Goal: Information Seeking & Learning: Learn about a topic

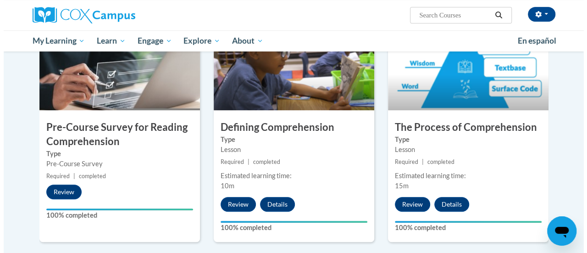
scroll to position [442, 0]
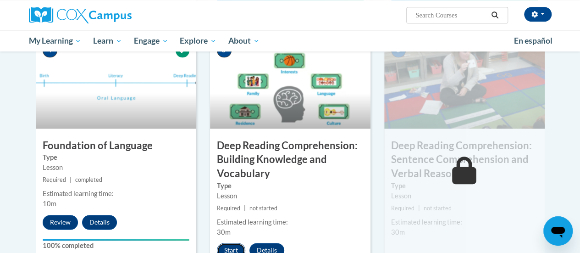
click at [222, 248] on button "Start" at bounding box center [231, 250] width 28 height 15
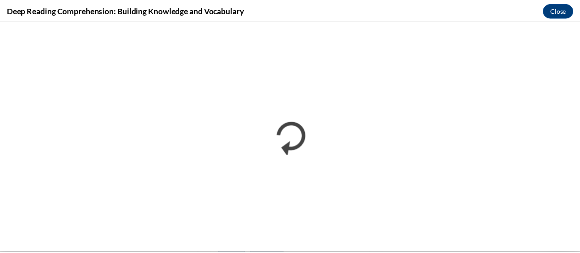
scroll to position [0, 0]
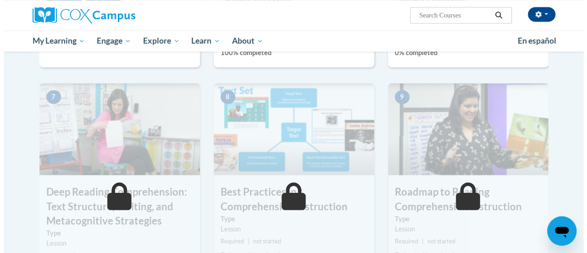
scroll to position [550, 0]
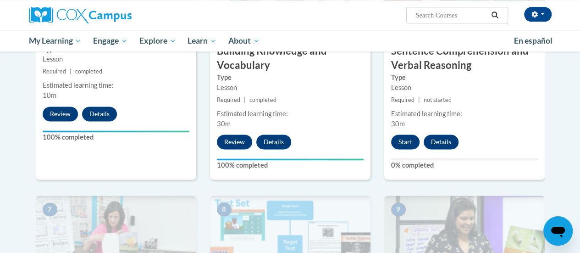
click at [400, 133] on div "6 Deep Reading Comprehension: Sentence Comprehension and Verbal Reasoning Type …" at bounding box center [464, 53] width 160 height 251
click at [406, 140] on button "Start" at bounding box center [405, 141] width 28 height 15
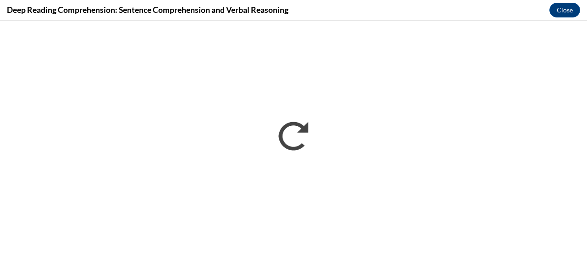
scroll to position [0, 0]
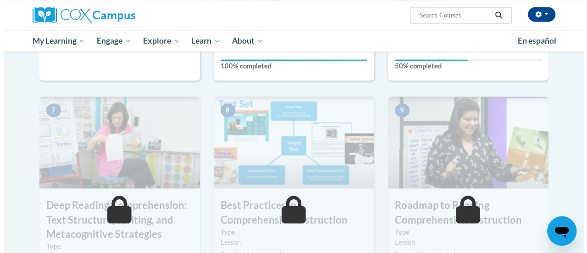
scroll to position [442, 0]
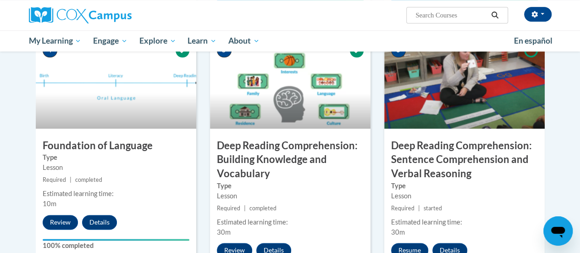
click at [290, 96] on img at bounding box center [290, 83] width 160 height 92
click at [232, 245] on button "Review" at bounding box center [234, 250] width 35 height 15
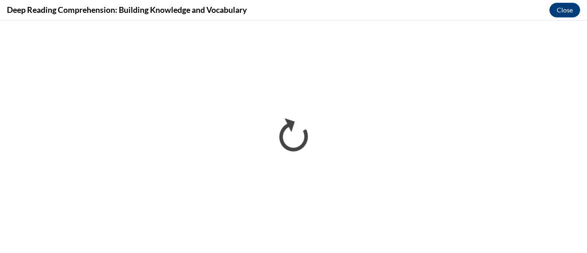
scroll to position [0, 0]
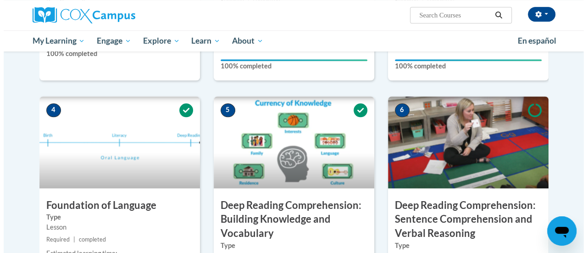
scroll to position [603, 0]
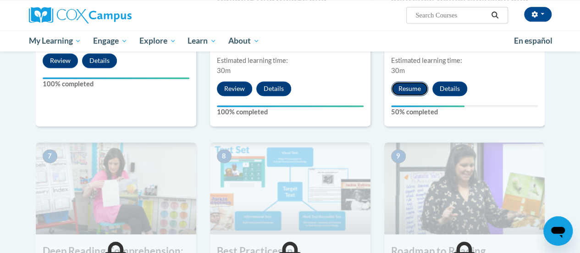
click at [415, 88] on button "Resume" at bounding box center [409, 88] width 37 height 15
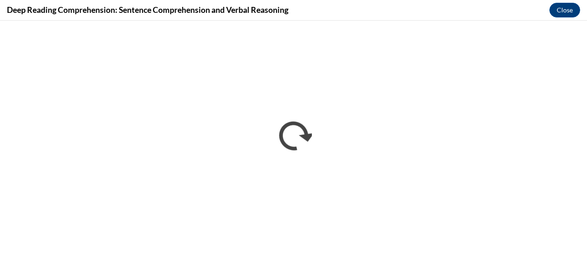
scroll to position [0, 0]
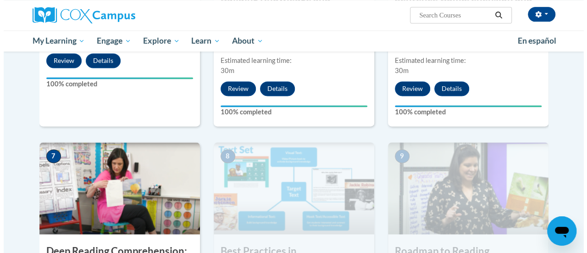
scroll to position [825, 0]
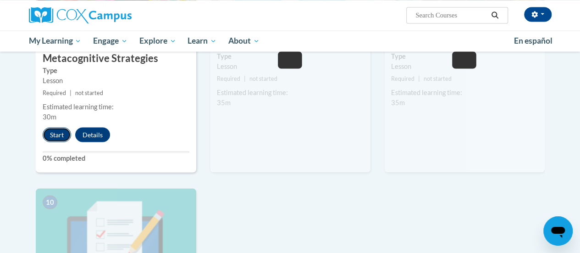
click at [53, 135] on button "Start" at bounding box center [57, 134] width 28 height 15
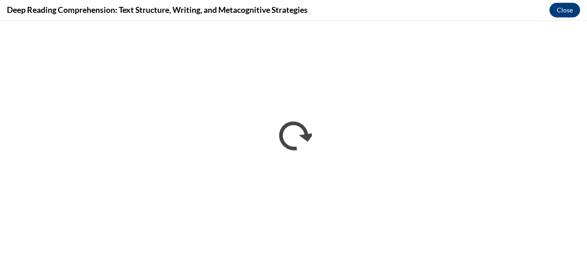
scroll to position [0, 0]
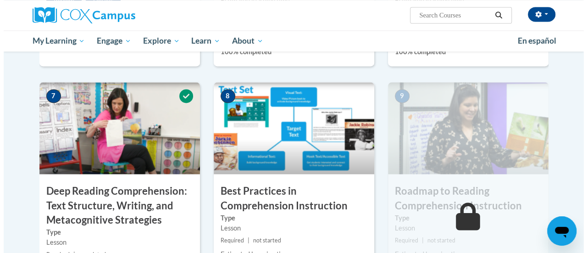
scroll to position [885, 0]
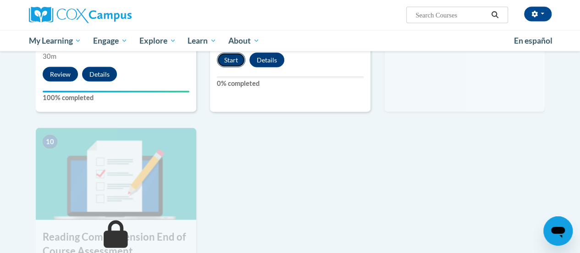
click at [230, 62] on button "Start" at bounding box center [231, 60] width 28 height 15
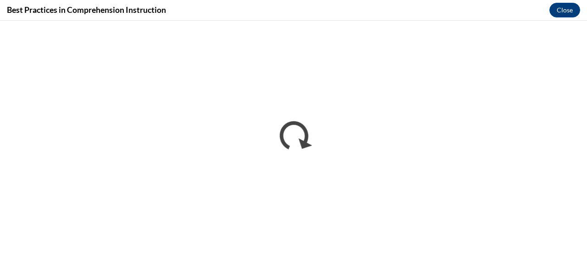
scroll to position [0, 0]
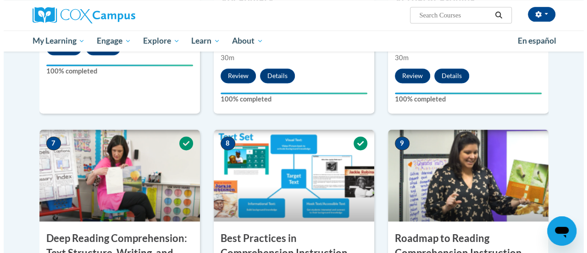
scroll to position [825, 0]
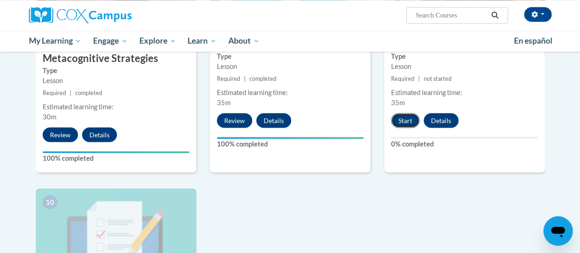
click at [398, 113] on button "Start" at bounding box center [405, 120] width 28 height 15
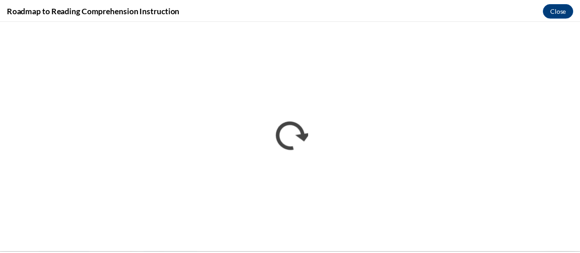
scroll to position [0, 0]
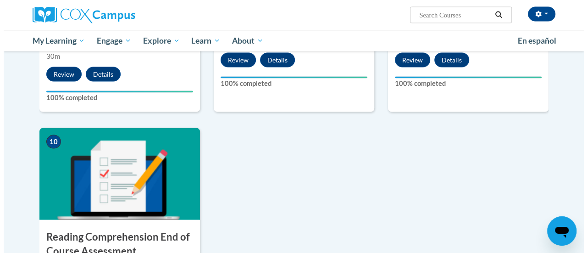
scroll to position [1106, 0]
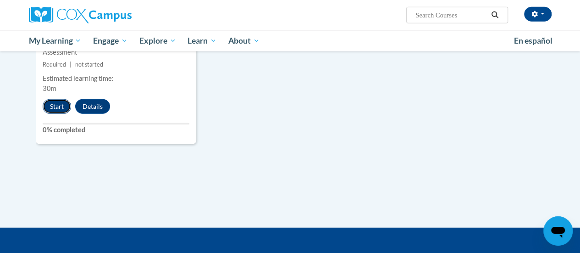
click at [52, 111] on button "Start" at bounding box center [57, 106] width 28 height 15
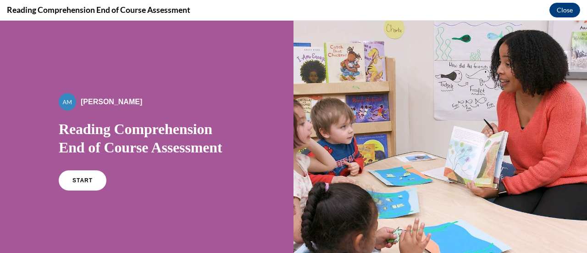
scroll to position [0, 0]
click at [85, 172] on link "START" at bounding box center [82, 180] width 50 height 21
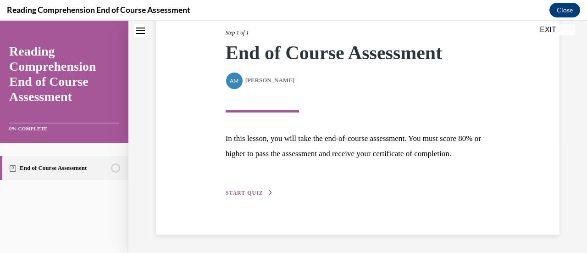
scroll to position [134, 0]
click at [232, 189] on button "START QUIZ" at bounding box center [250, 192] width 48 height 8
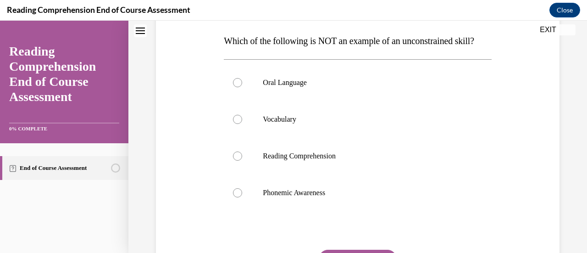
scroll to position [144, 0]
click at [237, 86] on div at bounding box center [237, 81] width 9 height 9
click at [237, 86] on input "Oral Language" at bounding box center [237, 81] width 9 height 9
radio input "true"
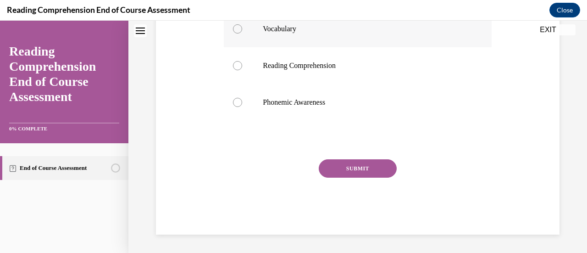
scroll to position [251, 0]
click at [352, 174] on button "SUBMIT" at bounding box center [358, 168] width 78 height 18
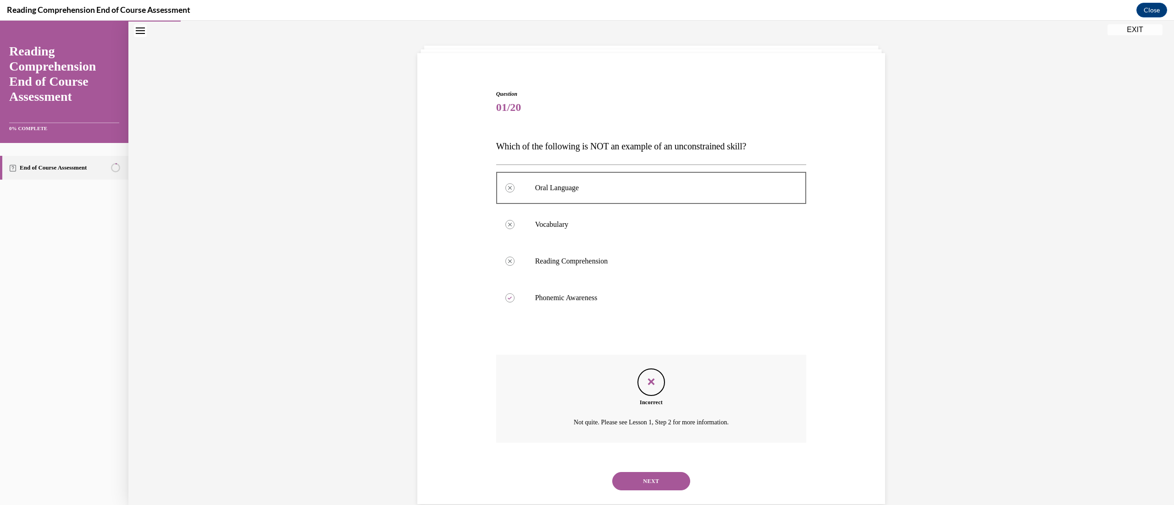
scroll to position [55, 0]
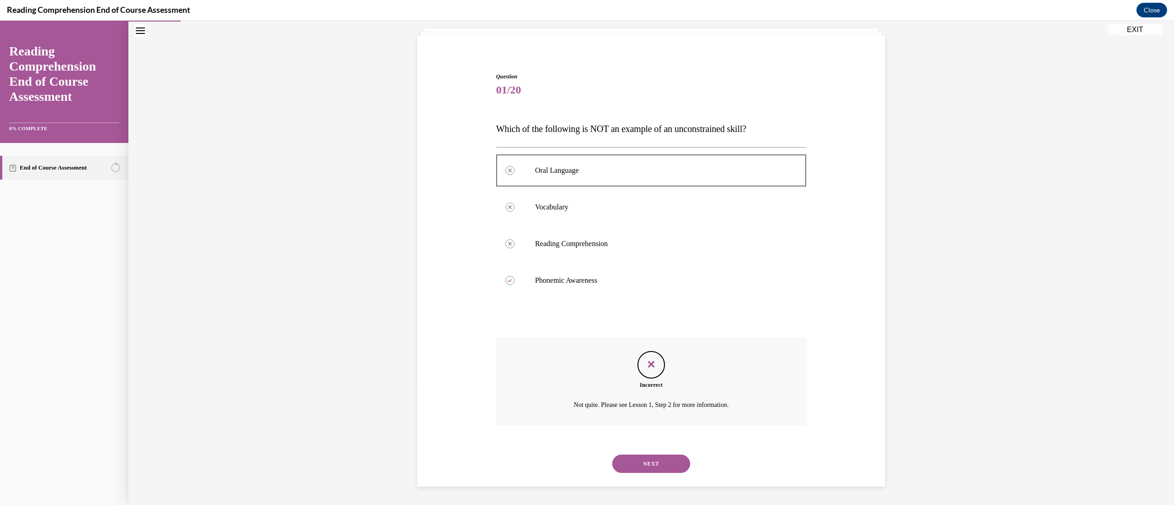
click at [580, 252] on button "NEXT" at bounding box center [651, 464] width 78 height 18
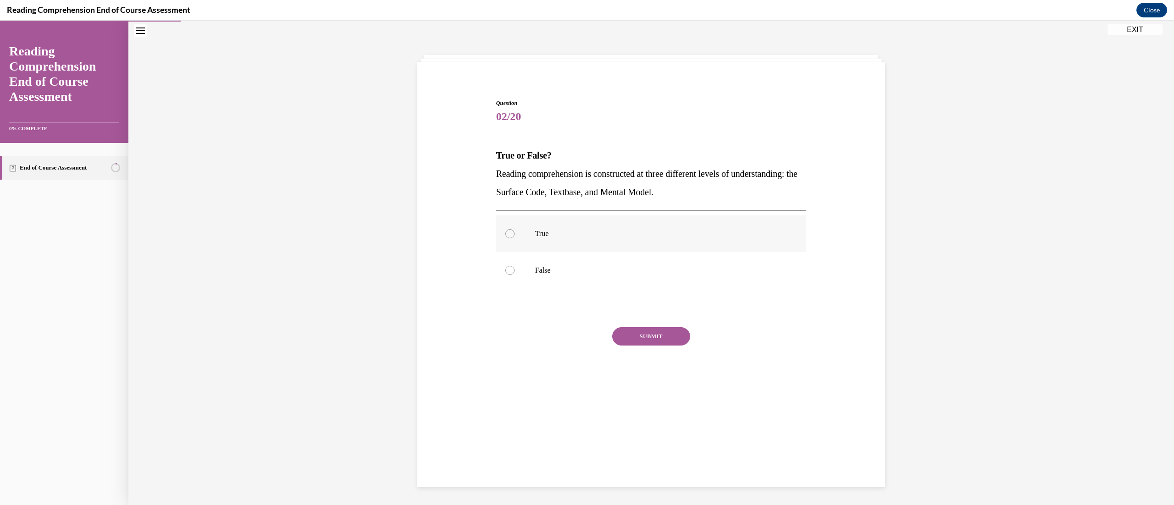
click at [509, 242] on label "True" at bounding box center [651, 233] width 310 height 37
click at [509, 238] on input "True" at bounding box center [509, 233] width 9 height 9
radio input "true"
click at [580, 252] on button "SUBMIT" at bounding box center [651, 336] width 78 height 18
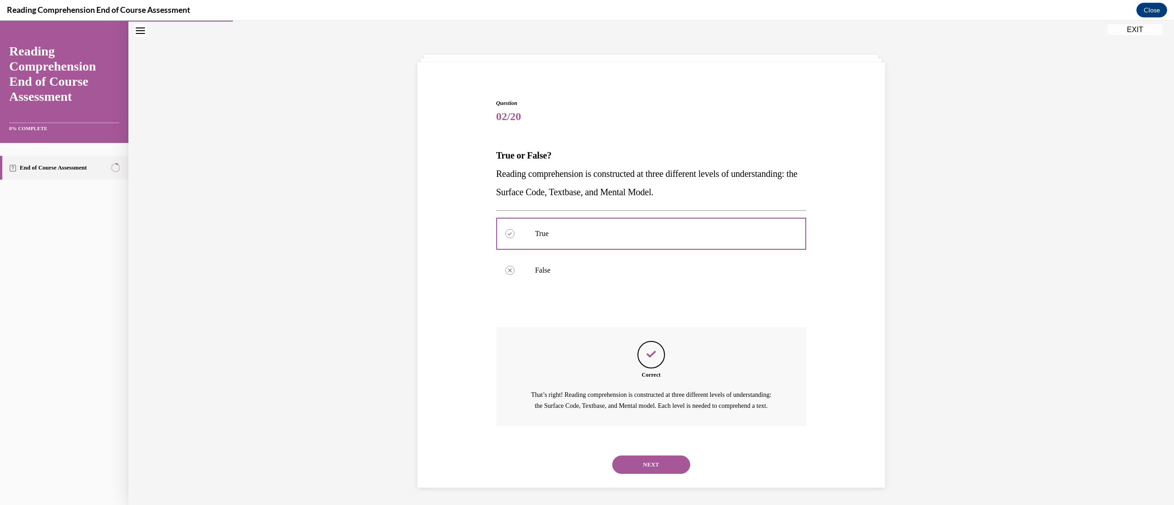
scroll to position [40, 0]
click at [580, 252] on div "NEXT" at bounding box center [651, 464] width 310 height 37
click at [580, 252] on button "NEXT" at bounding box center [651, 464] width 78 height 18
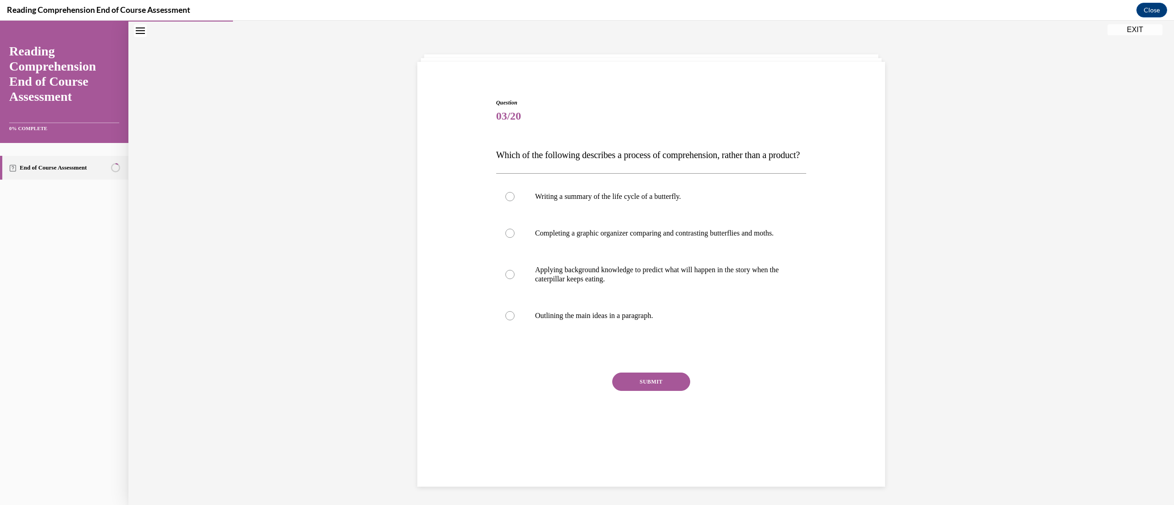
scroll to position [28, 0]
click at [505, 238] on div at bounding box center [509, 233] width 9 height 9
click at [505, 238] on input "Completing a graphic organizer comparing and contrasting butterflies and moths." at bounding box center [509, 233] width 9 height 9
radio input "true"
click at [580, 252] on div "Question 03/20 Which of the following describes a process of comprehension, rat…" at bounding box center [651, 273] width 310 height 349
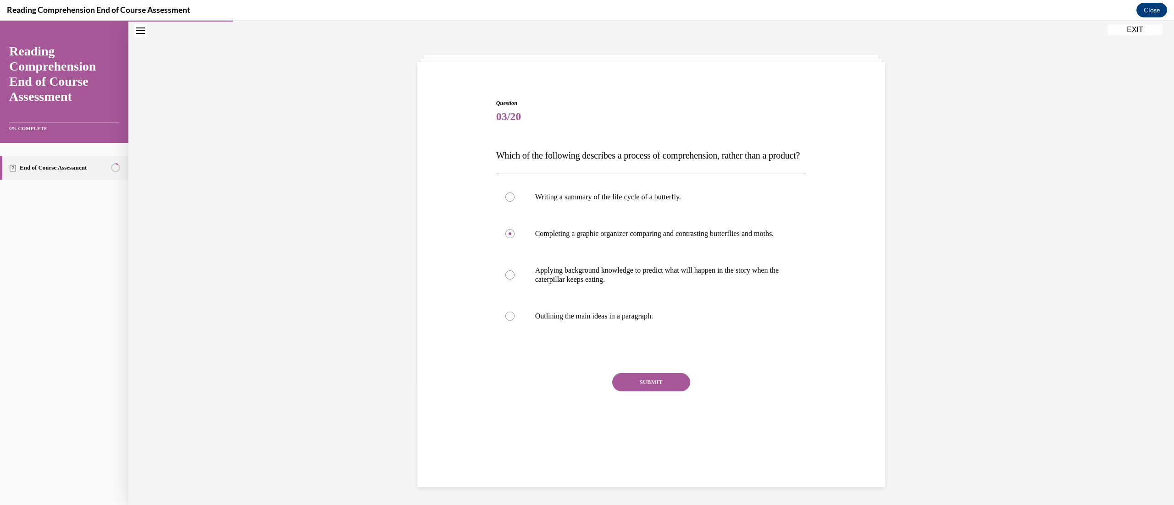
click at [580, 252] on button "SUBMIT" at bounding box center [651, 382] width 78 height 18
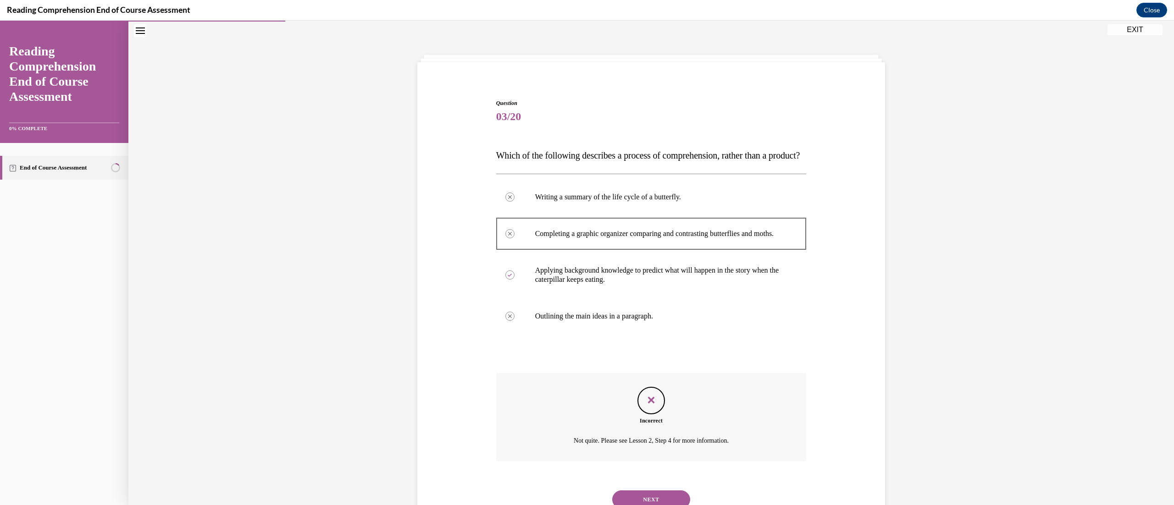
scroll to position [92, 0]
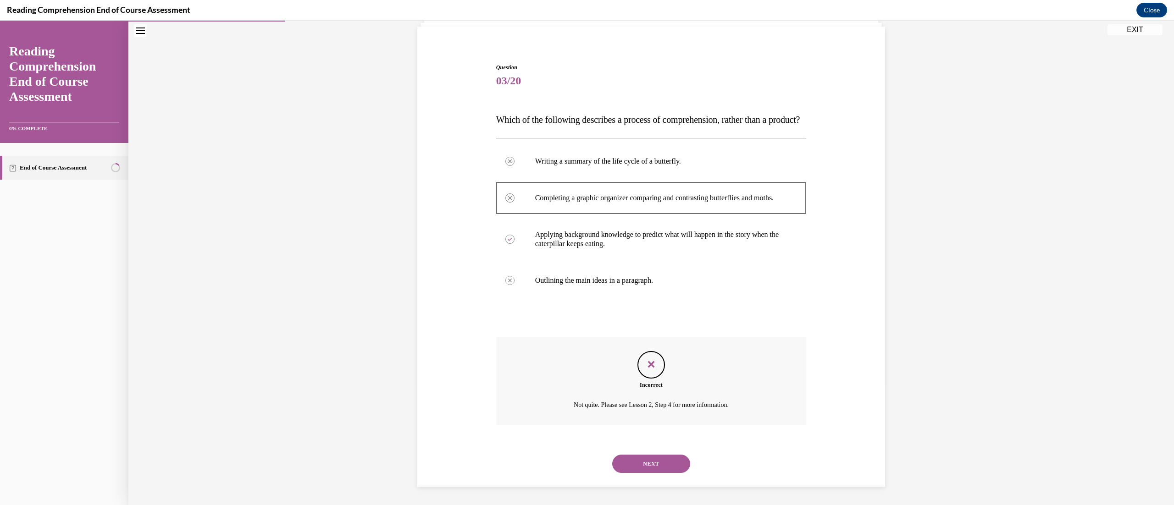
click at [580, 252] on button "NEXT" at bounding box center [651, 464] width 78 height 18
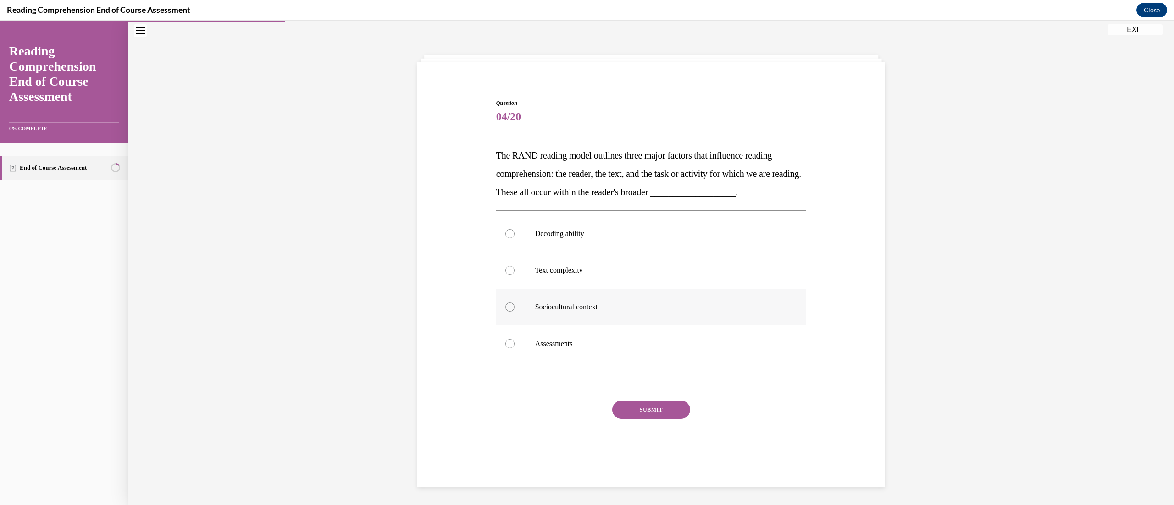
click at [580, 252] on p "Sociocultural context" at bounding box center [659, 307] width 248 height 9
click at [514, 252] on input "Sociocultural context" at bounding box center [509, 307] width 9 height 9
radio input "true"
click at [580, 252] on button "SUBMIT" at bounding box center [651, 410] width 78 height 18
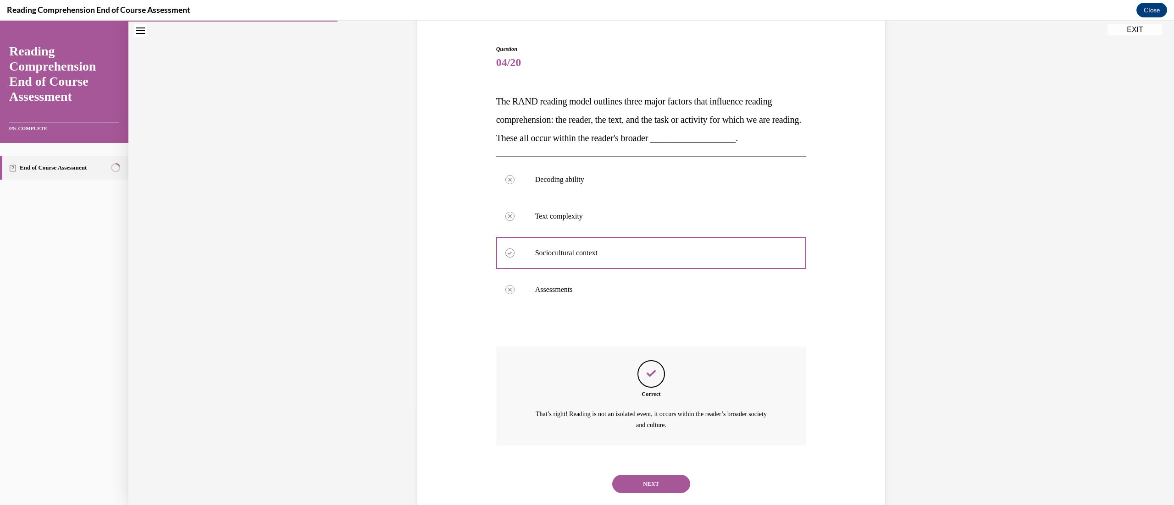
scroll to position [103, 0]
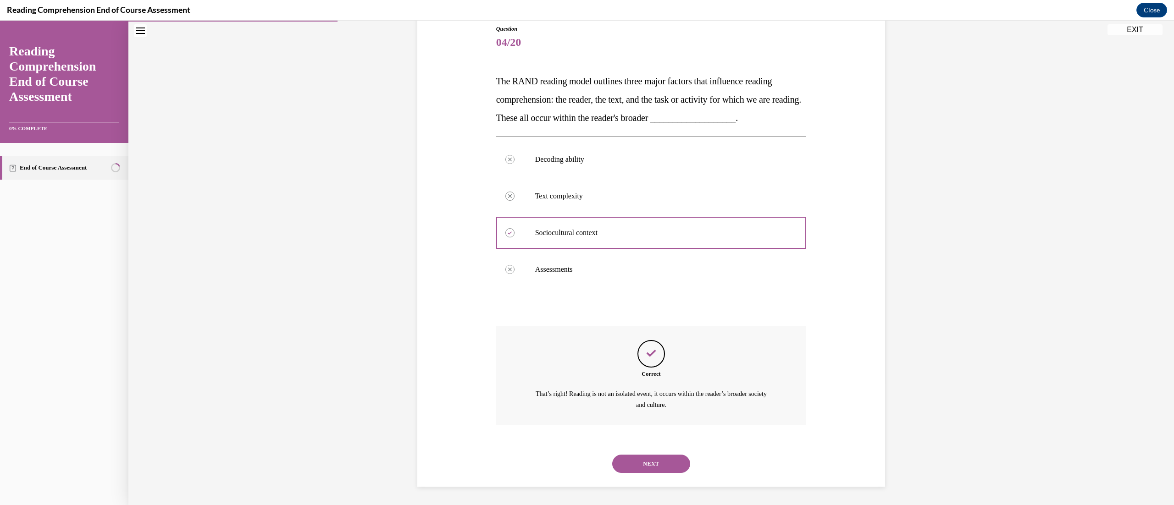
click at [580, 252] on button "NEXT" at bounding box center [651, 464] width 78 height 18
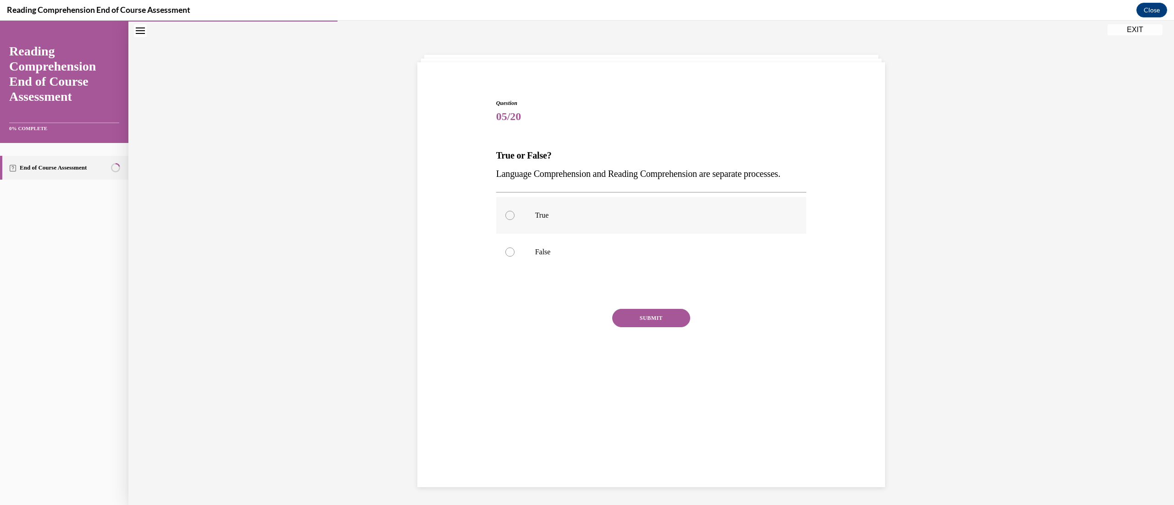
click at [538, 227] on label "True" at bounding box center [651, 215] width 310 height 37
click at [514, 220] on input "True" at bounding box center [509, 215] width 9 height 9
radio input "true"
click at [580, 252] on button "SUBMIT" at bounding box center [651, 318] width 78 height 18
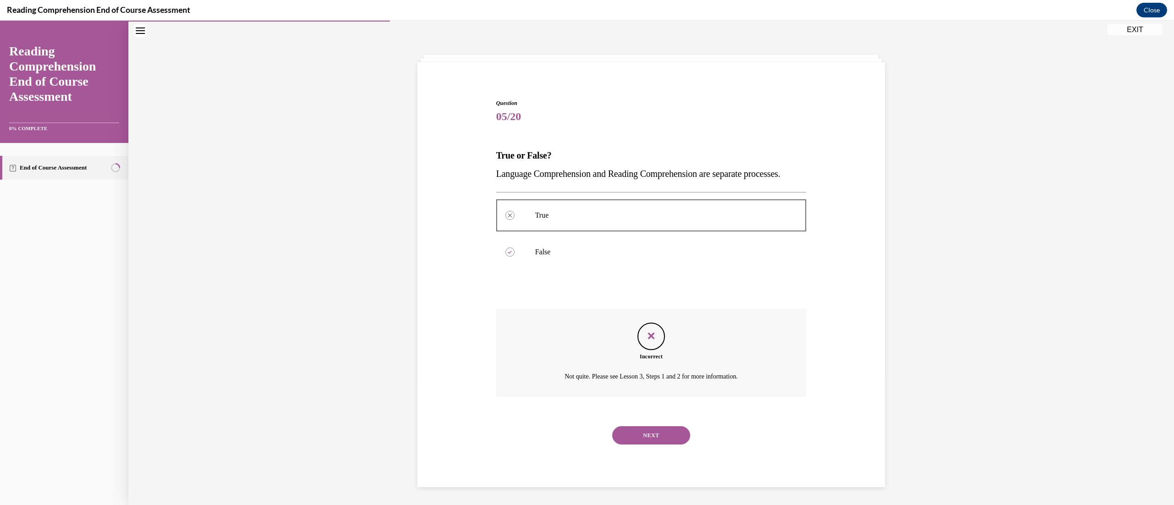
click at [580, 252] on button "NEXT" at bounding box center [651, 435] width 78 height 18
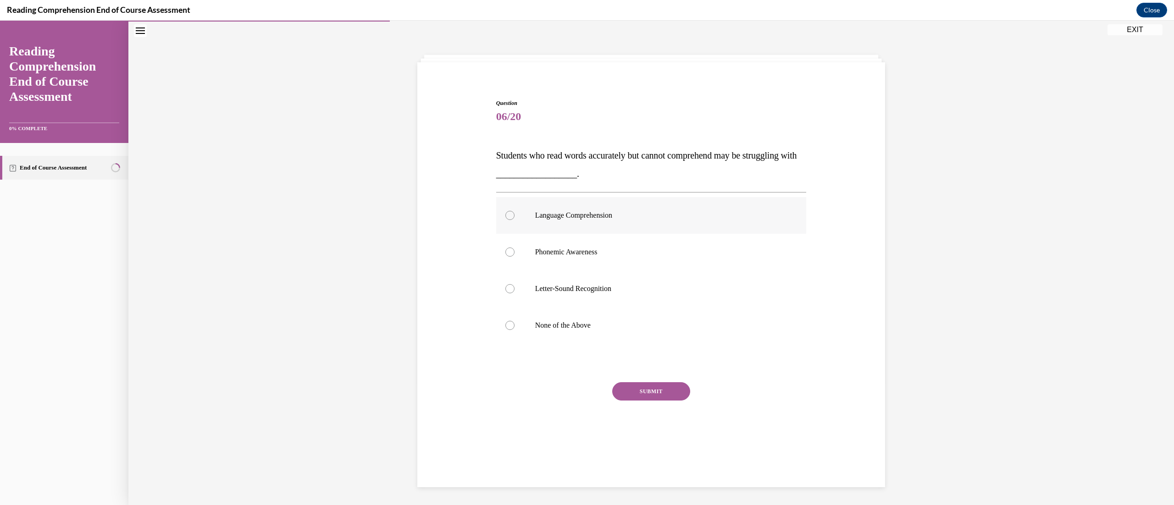
click at [504, 221] on label "Language Comprehension" at bounding box center [651, 215] width 310 height 37
click at [505, 220] on input "Language Comprehension" at bounding box center [509, 215] width 9 height 9
radio input "true"
click at [580, 252] on button "SUBMIT" at bounding box center [651, 391] width 78 height 18
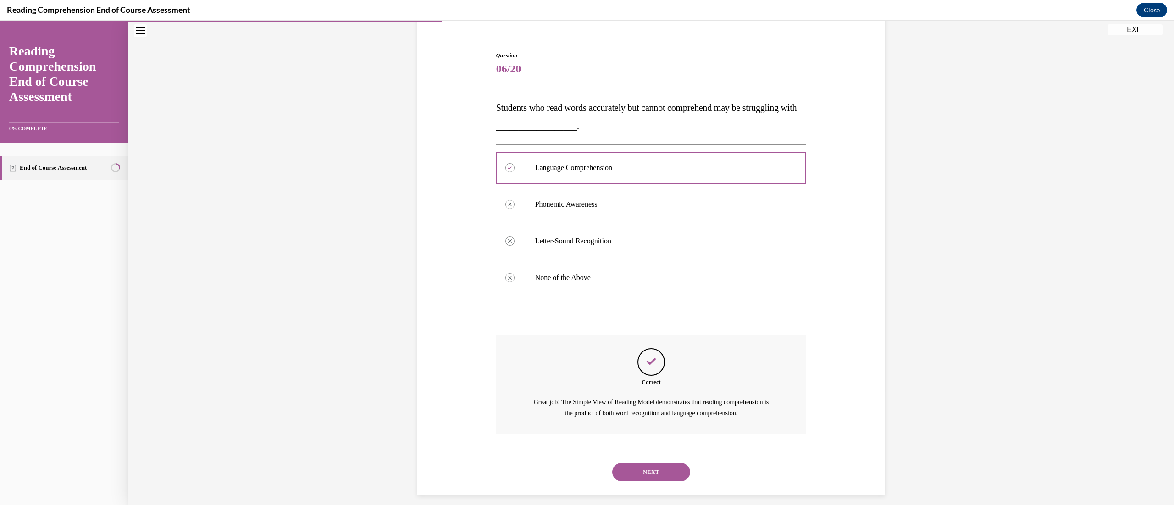
scroll to position [84, 0]
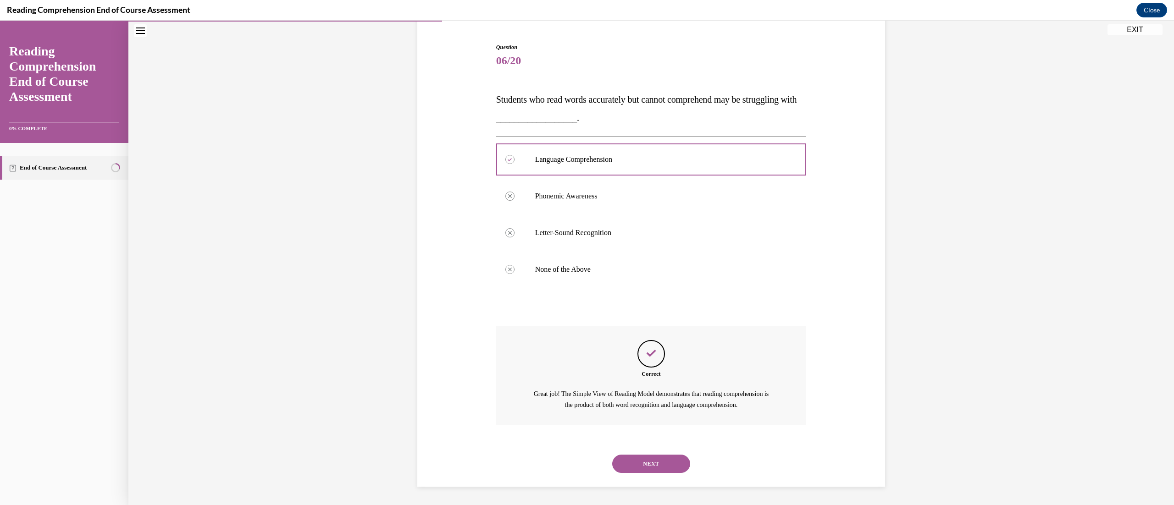
click at [580, 252] on button "NEXT" at bounding box center [651, 464] width 78 height 18
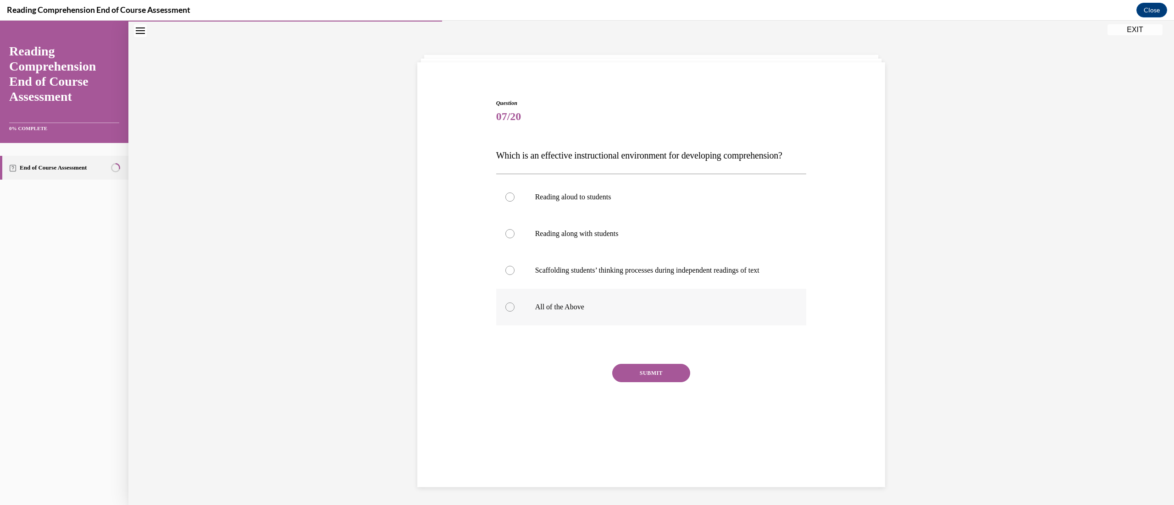
click at [502, 252] on label "All of the Above" at bounding box center [651, 307] width 310 height 37
click at [505, 252] on input "All of the Above" at bounding box center [509, 307] width 9 height 9
radio input "true"
click at [580, 252] on button "SUBMIT" at bounding box center [651, 373] width 78 height 18
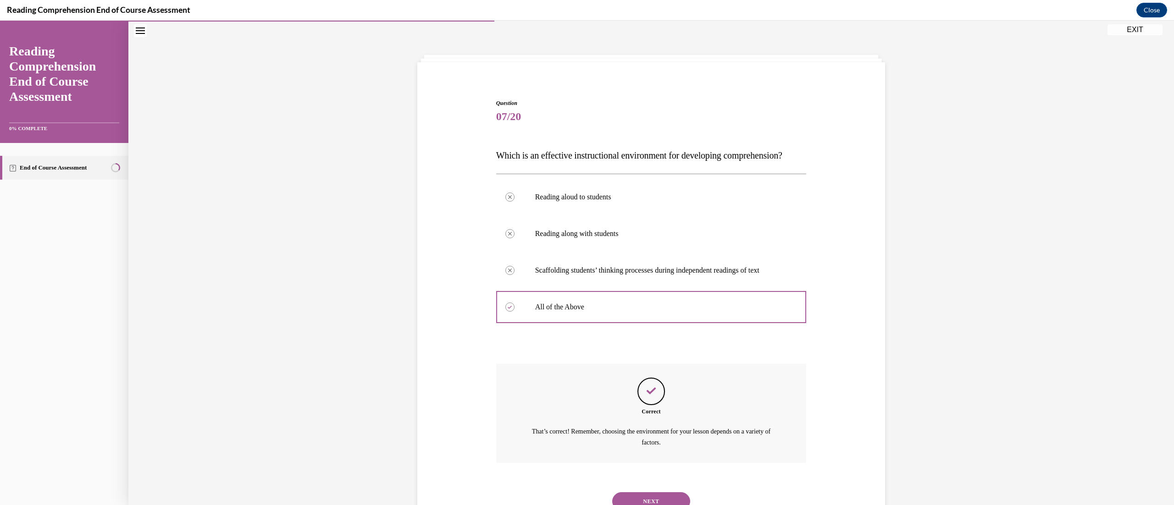
scroll to position [84, 0]
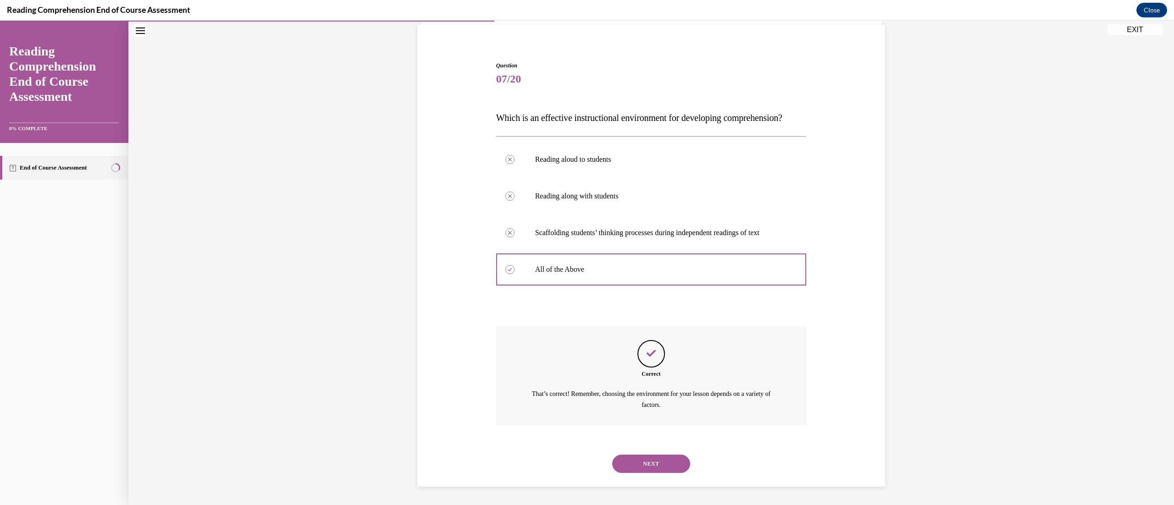
click at [580, 252] on div "NEXT" at bounding box center [651, 464] width 310 height 37
click at [580, 252] on button "NEXT" at bounding box center [651, 464] width 78 height 18
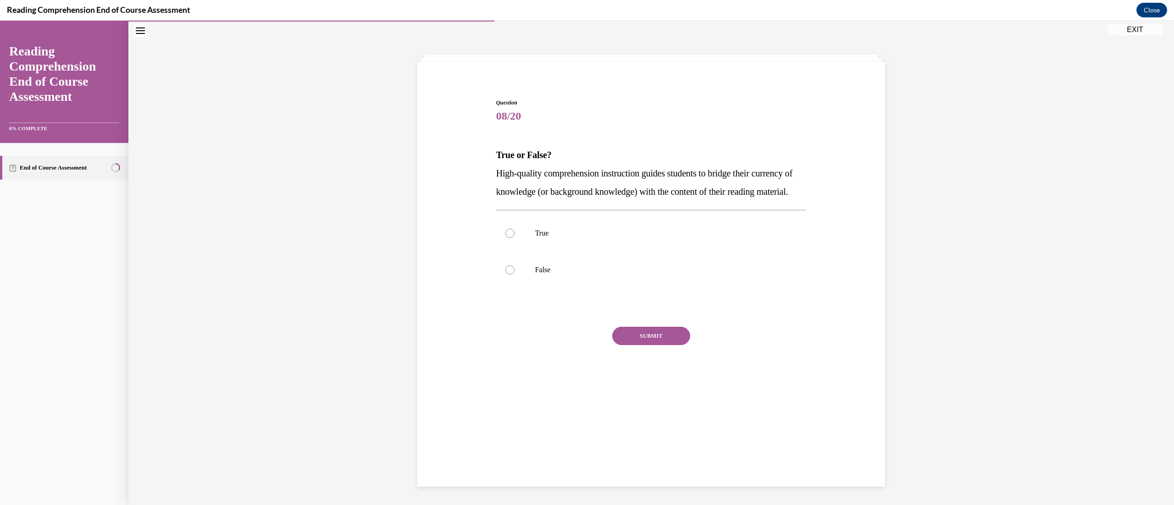
scroll to position [28, 0]
click at [531, 247] on label "True" at bounding box center [651, 233] width 310 height 37
click at [514, 238] on input "True" at bounding box center [509, 233] width 9 height 9
radio input "true"
click at [580, 252] on button "SUBMIT" at bounding box center [651, 336] width 78 height 18
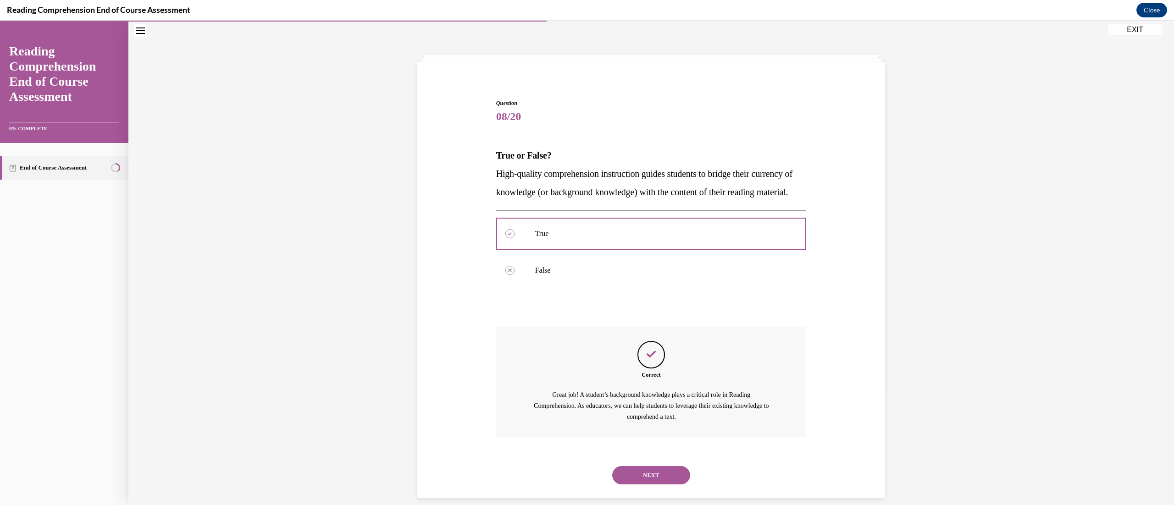
scroll to position [59, 0]
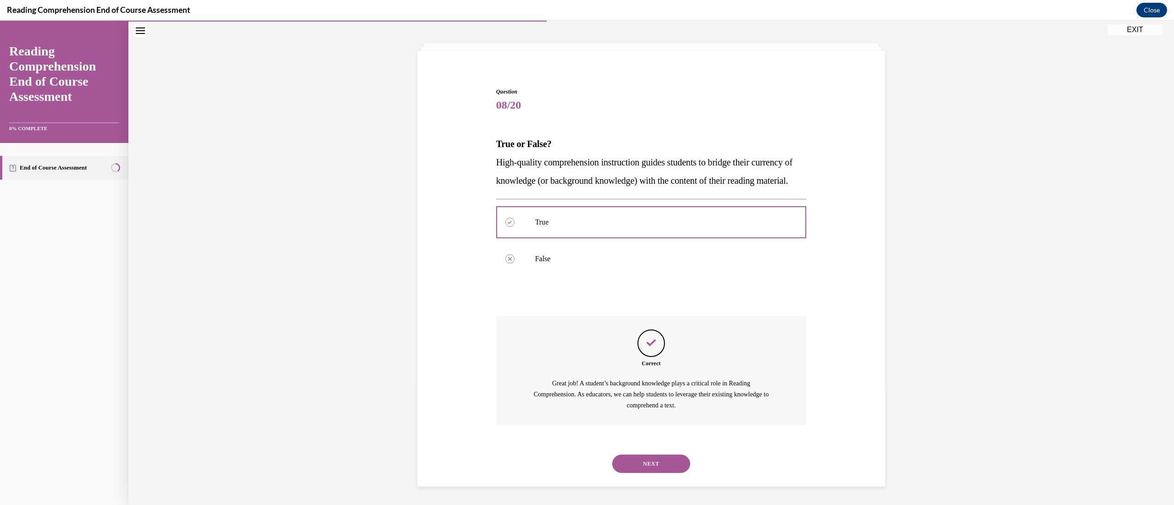
click at [580, 252] on button "NEXT" at bounding box center [651, 464] width 78 height 18
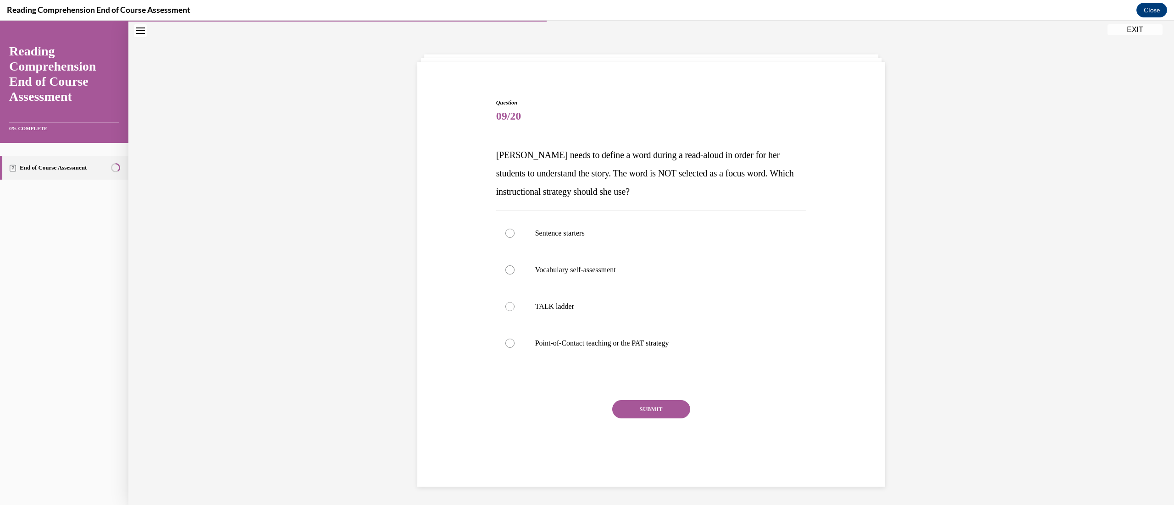
scroll to position [28, 0]
click at [522, 252] on label "Point-of-Contact teaching or the PAT strategy" at bounding box center [651, 344] width 310 height 37
click at [514, 252] on input "Point-of-Contact teaching or the PAT strategy" at bounding box center [509, 343] width 9 height 9
radio input "true"
click at [580, 252] on button "SUBMIT" at bounding box center [651, 410] width 78 height 18
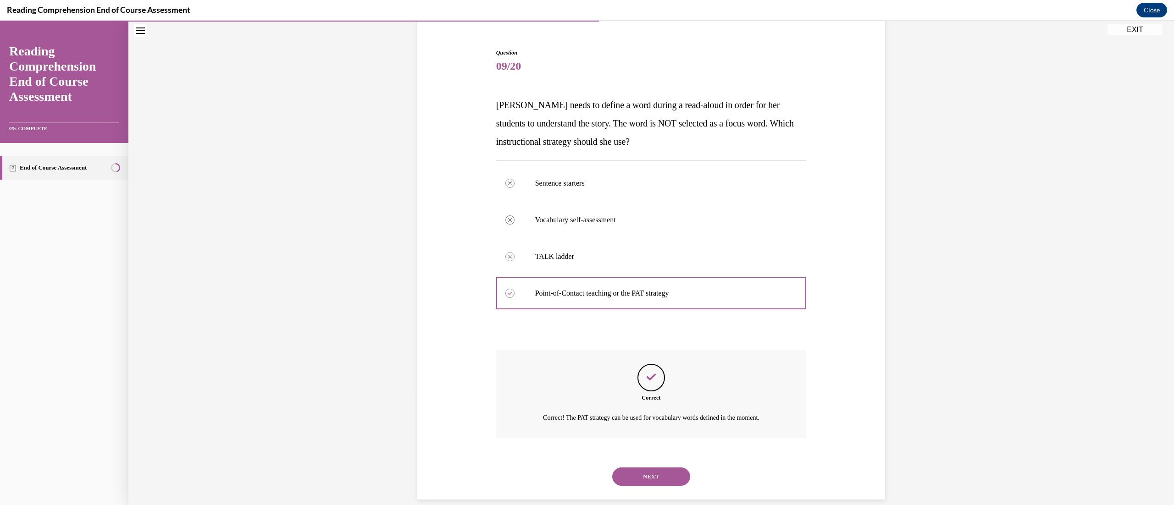
scroll to position [92, 0]
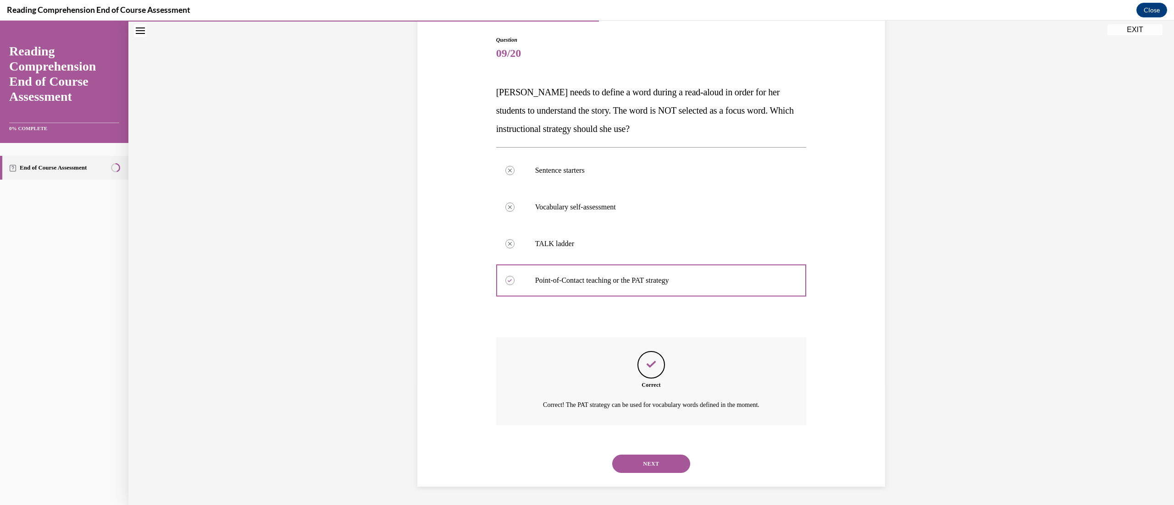
click at [580, 252] on button "NEXT" at bounding box center [651, 464] width 78 height 18
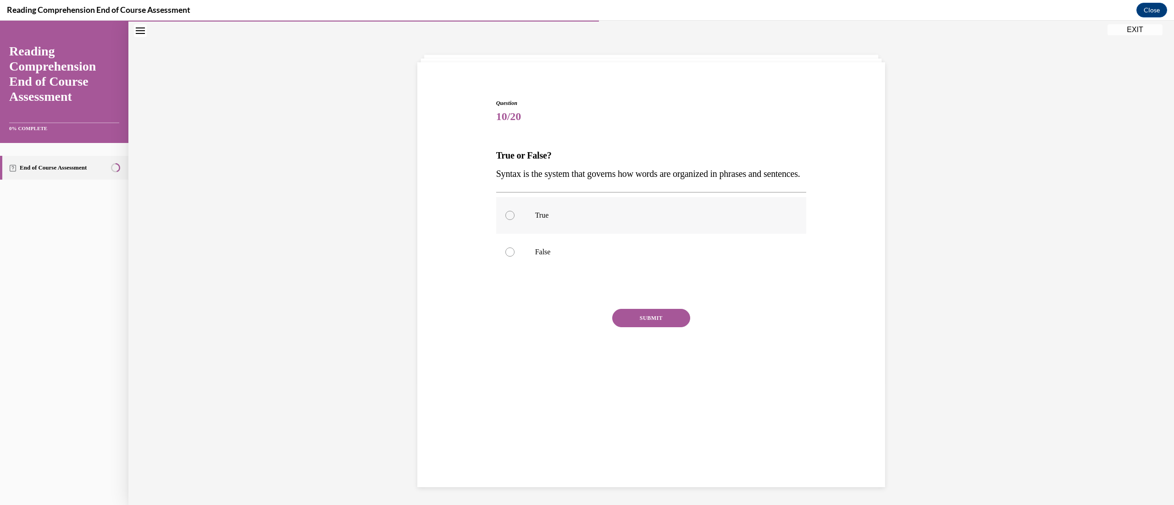
click at [512, 234] on label "True" at bounding box center [651, 215] width 310 height 37
click at [512, 220] on input "True" at bounding box center [509, 215] width 9 height 9
radio input "true"
click at [580, 252] on button "SUBMIT" at bounding box center [651, 318] width 78 height 18
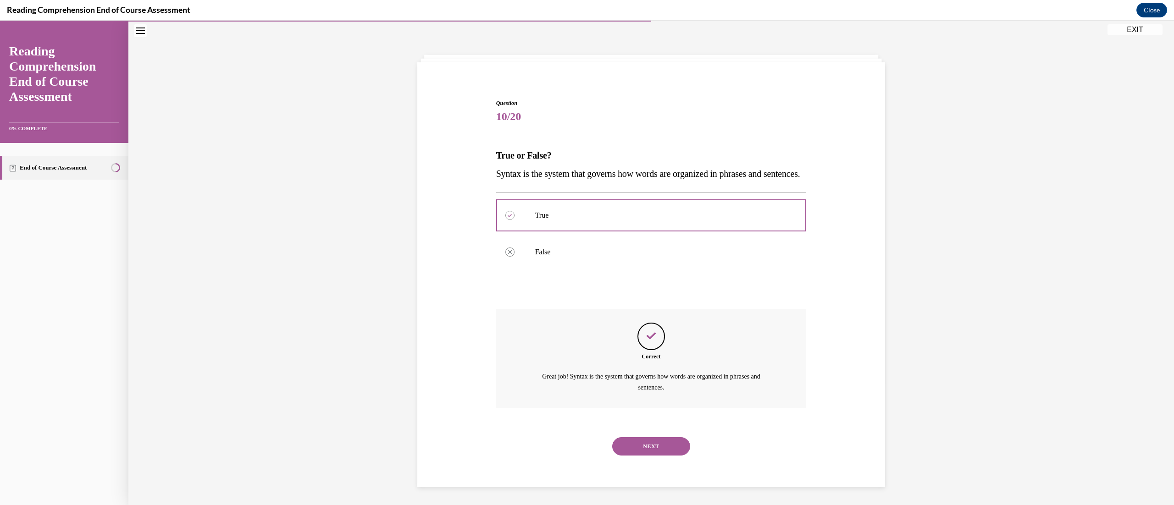
scroll to position [29, 0]
click at [580, 252] on button "NEXT" at bounding box center [651, 446] width 78 height 18
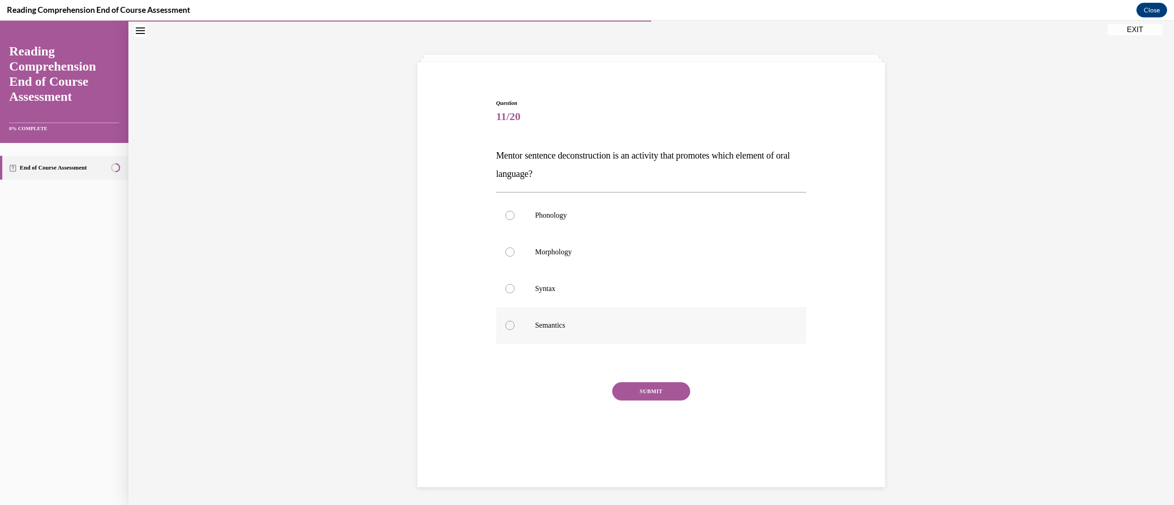
click at [580, 252] on label "Semantics" at bounding box center [651, 325] width 310 height 37
click at [514, 252] on input "Semantics" at bounding box center [509, 325] width 9 height 9
radio input "true"
click at [580, 252] on button "SUBMIT" at bounding box center [651, 391] width 78 height 18
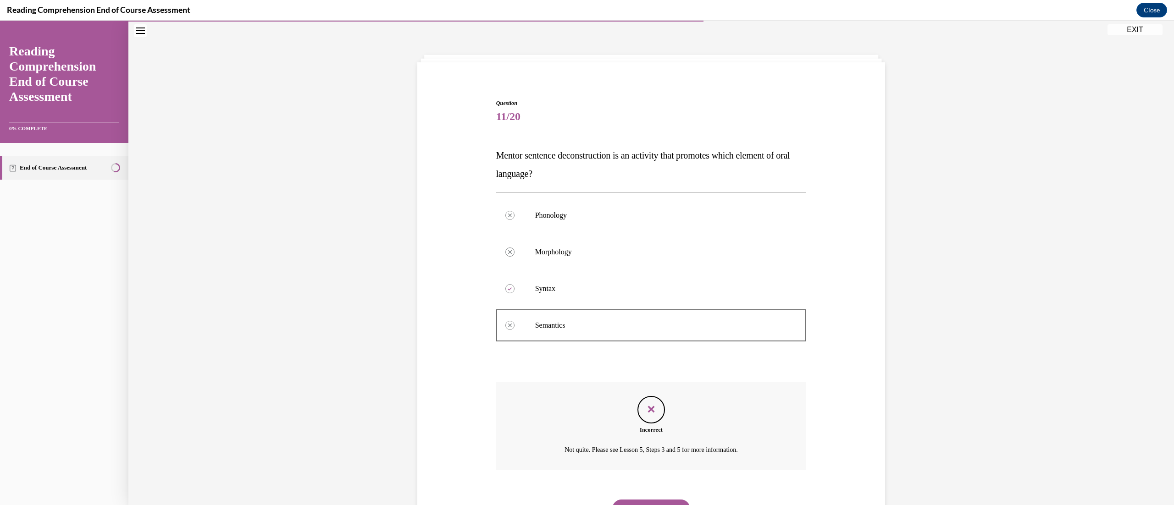
scroll to position [73, 0]
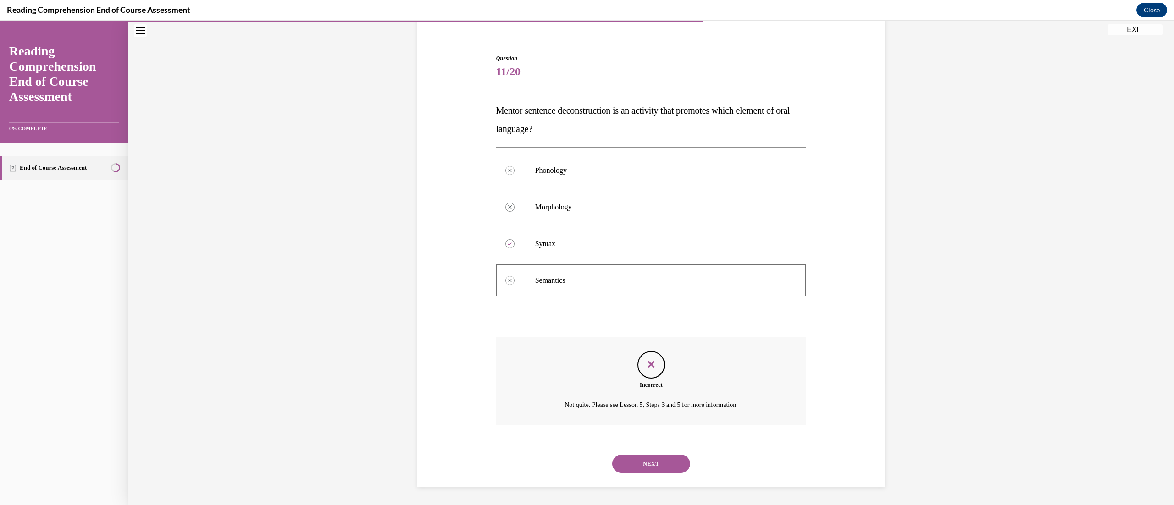
click at [580, 252] on button "NEXT" at bounding box center [651, 464] width 78 height 18
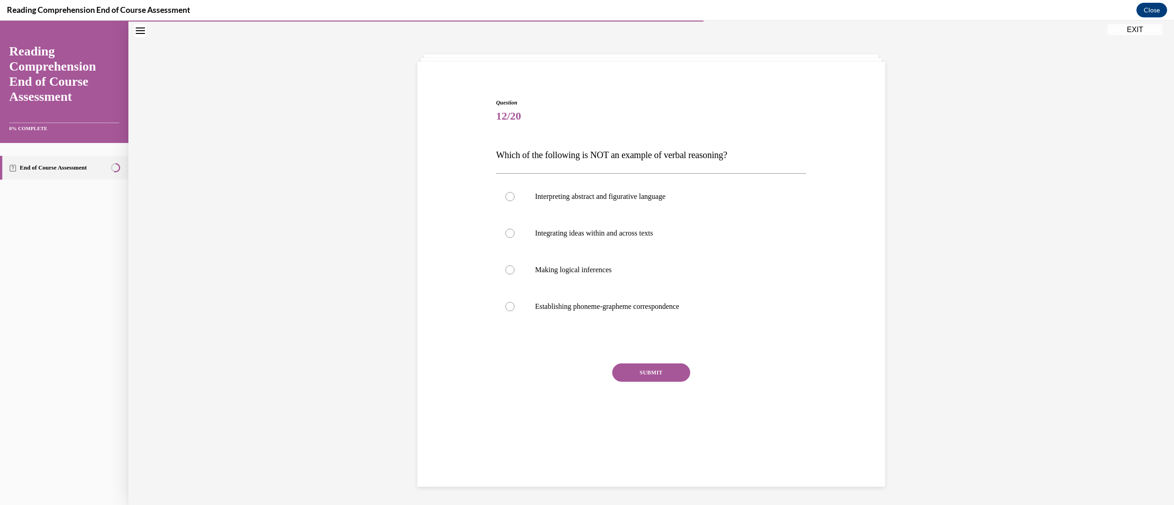
scroll to position [28, 0]
click at [496, 252] on label "Establishing phoneme-grapheme correspondence" at bounding box center [651, 307] width 310 height 37
click at [505, 252] on input "Establishing phoneme-grapheme correspondence" at bounding box center [509, 307] width 9 height 9
radio input "true"
click at [580, 252] on button "SUBMIT" at bounding box center [651, 373] width 78 height 18
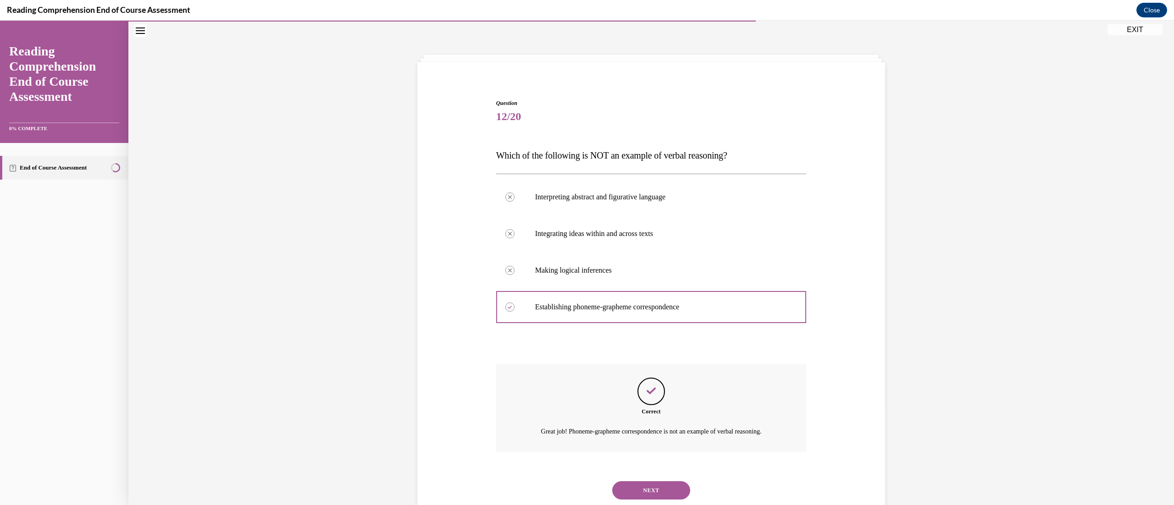
scroll to position [55, 0]
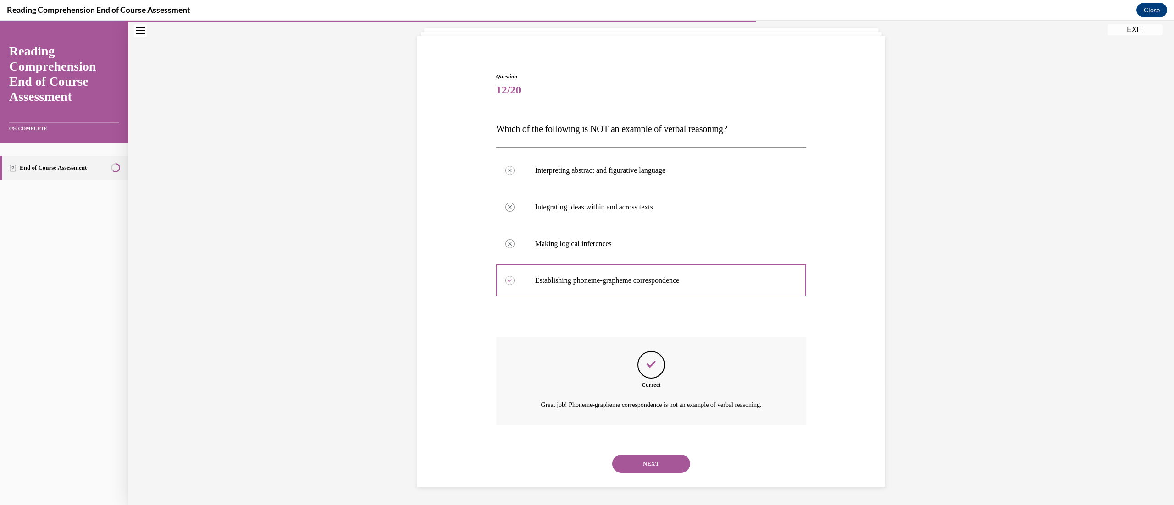
click at [580, 252] on button "NEXT" at bounding box center [651, 464] width 78 height 18
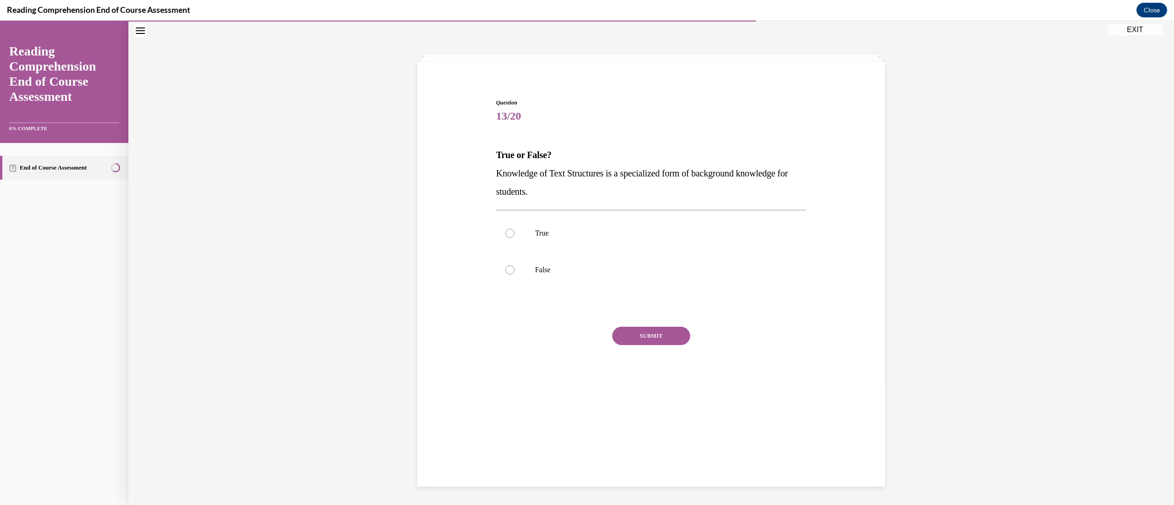
scroll to position [28, 0]
click at [535, 237] on p "True" at bounding box center [659, 233] width 248 height 9
click at [514, 237] on input "True" at bounding box center [509, 233] width 9 height 9
radio input "true"
click at [580, 252] on button "SUBMIT" at bounding box center [651, 336] width 78 height 18
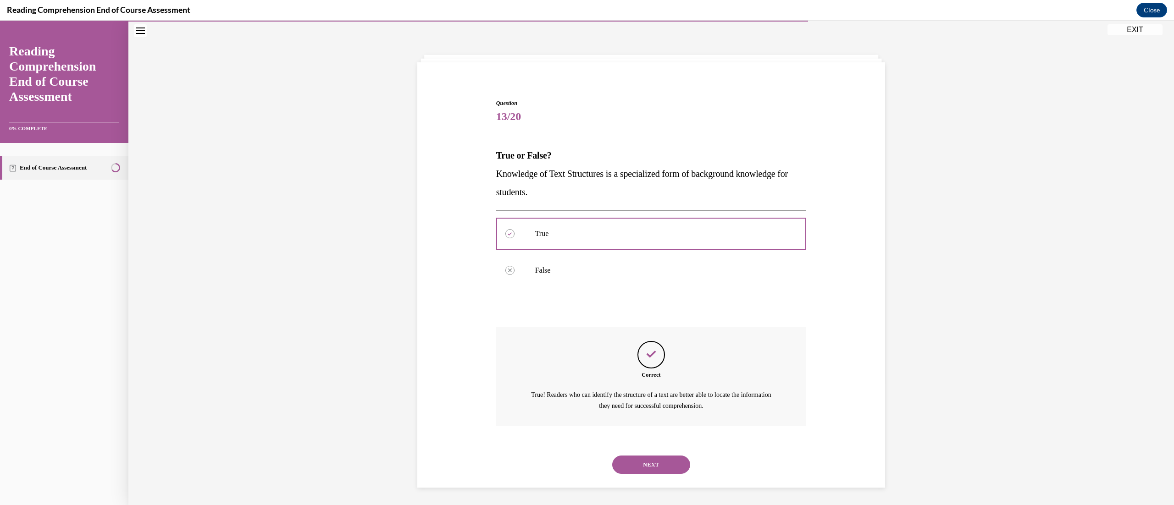
scroll to position [29, 0]
click at [580, 252] on button "NEXT" at bounding box center [651, 464] width 78 height 18
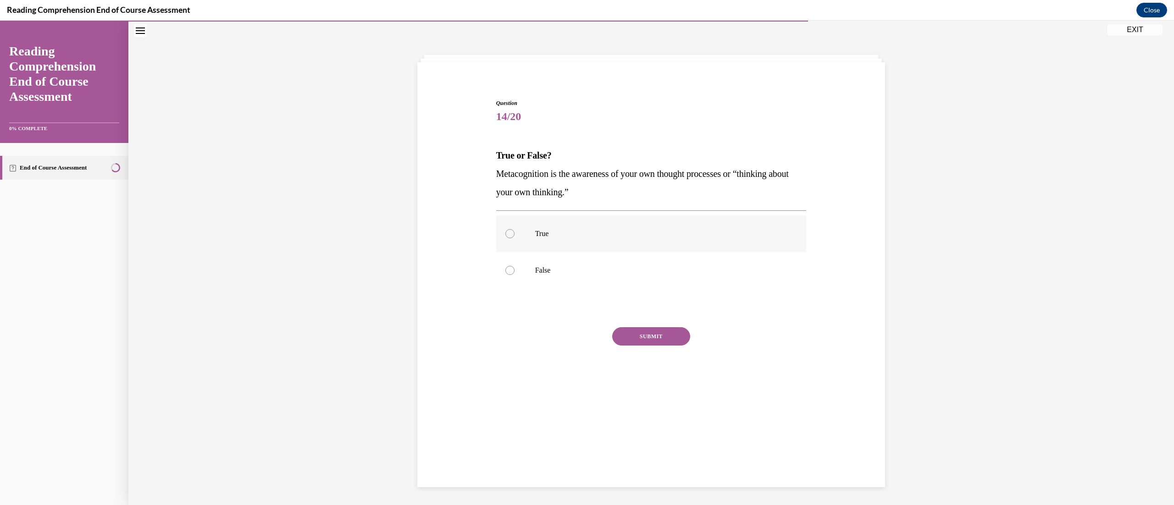
click at [580, 244] on label "True" at bounding box center [651, 233] width 310 height 37
click at [514, 238] on input "True" at bounding box center [509, 233] width 9 height 9
radio input "true"
click at [580, 252] on button "SUBMIT" at bounding box center [651, 336] width 78 height 18
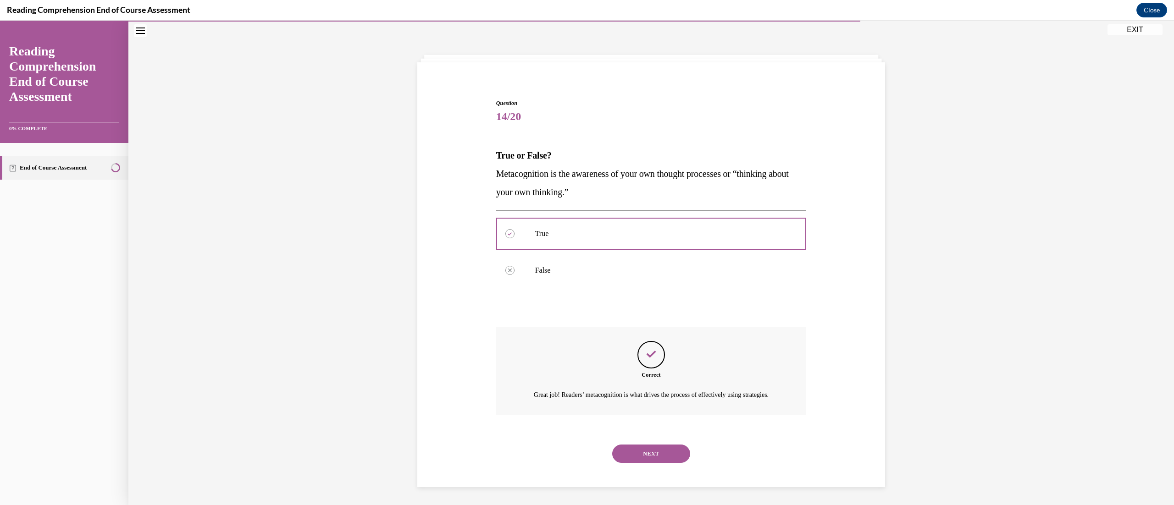
scroll to position [29, 0]
click at [580, 252] on button "NEXT" at bounding box center [651, 453] width 78 height 18
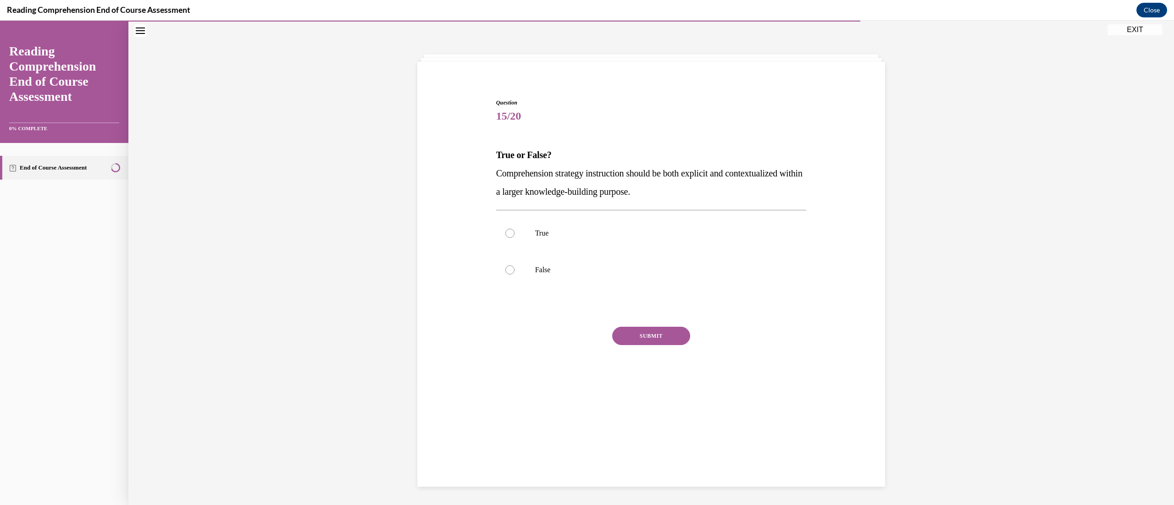
scroll to position [28, 0]
click at [564, 234] on p "True" at bounding box center [659, 233] width 248 height 9
click at [514, 234] on input "True" at bounding box center [509, 233] width 9 height 9
radio input "true"
click at [580, 252] on button "SUBMIT" at bounding box center [651, 336] width 78 height 18
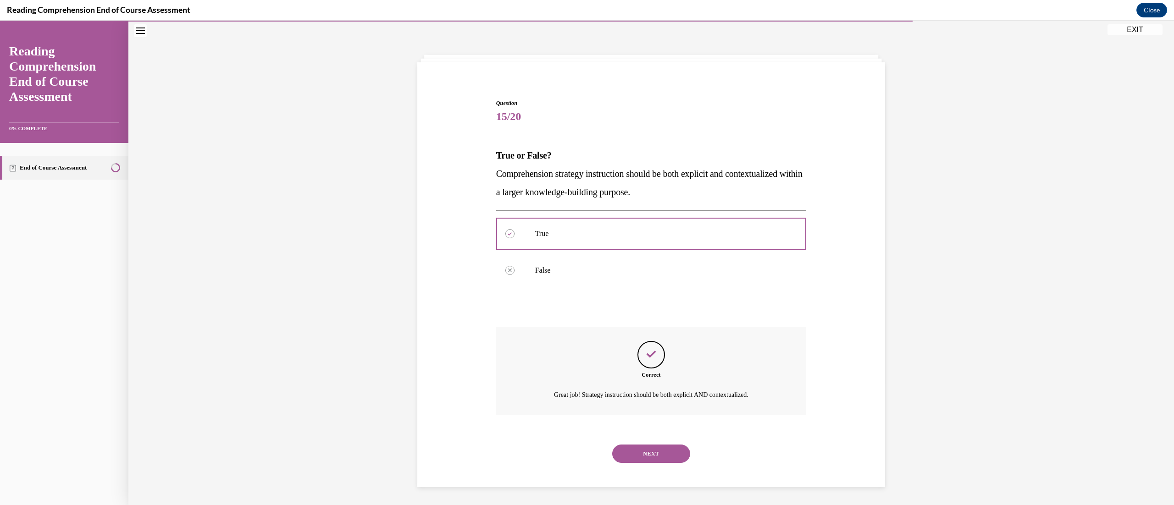
click at [580, 252] on div "NEXT" at bounding box center [651, 454] width 310 height 37
click at [580, 252] on button "NEXT" at bounding box center [651, 454] width 78 height 18
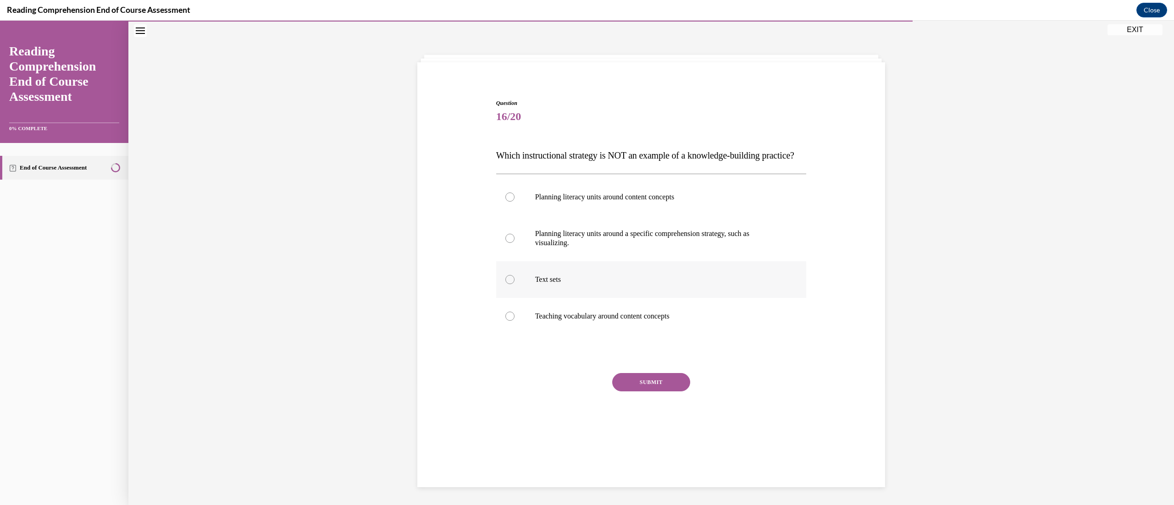
click at [580, 252] on label "Text sets" at bounding box center [651, 279] width 310 height 37
click at [514, 252] on input "Text sets" at bounding box center [509, 279] width 9 height 9
radio input "true"
click at [580, 252] on div "Question 16/20 Which instructional strategy is NOT an example of a knowledge-bu…" at bounding box center [651, 273] width 310 height 349
click at [580, 252] on button "SUBMIT" at bounding box center [651, 382] width 78 height 18
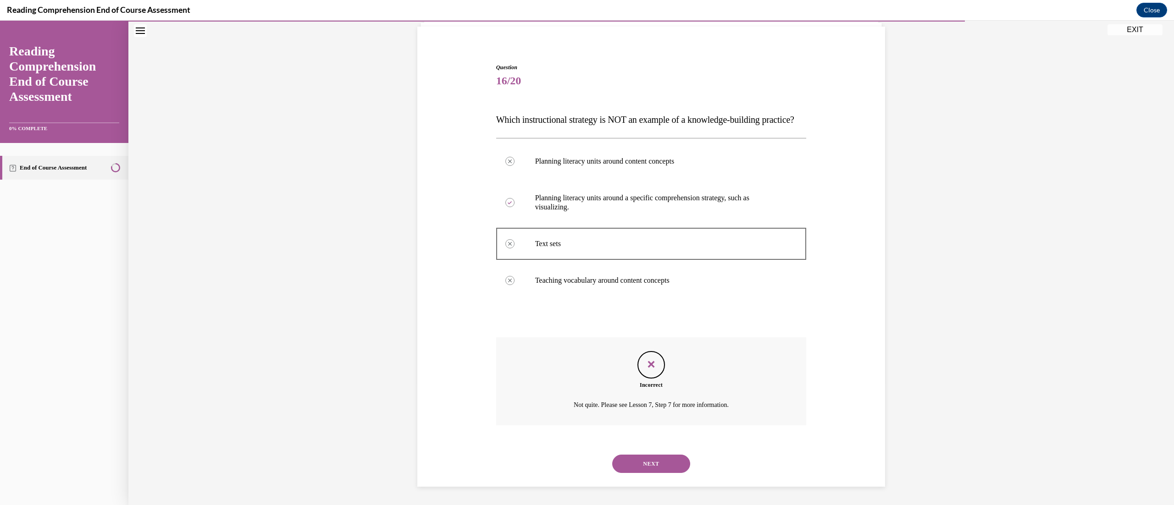
scroll to position [83, 0]
click at [580, 252] on button "NEXT" at bounding box center [651, 464] width 78 height 18
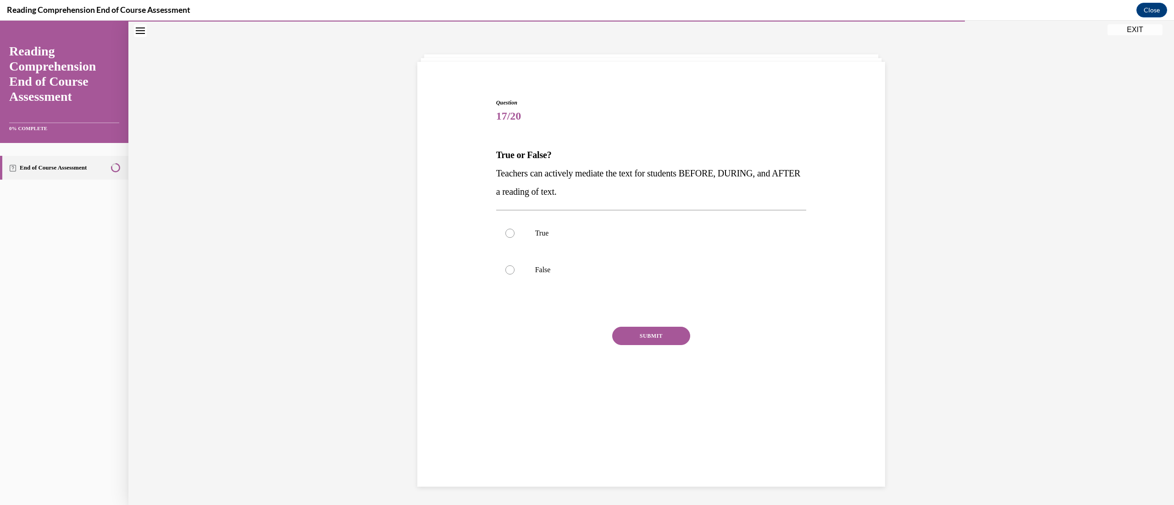
scroll to position [28, 0]
click at [527, 243] on label "True" at bounding box center [651, 233] width 310 height 37
click at [514, 238] on input "True" at bounding box center [509, 233] width 9 height 9
radio input "true"
click at [580, 252] on button "SUBMIT" at bounding box center [651, 336] width 78 height 18
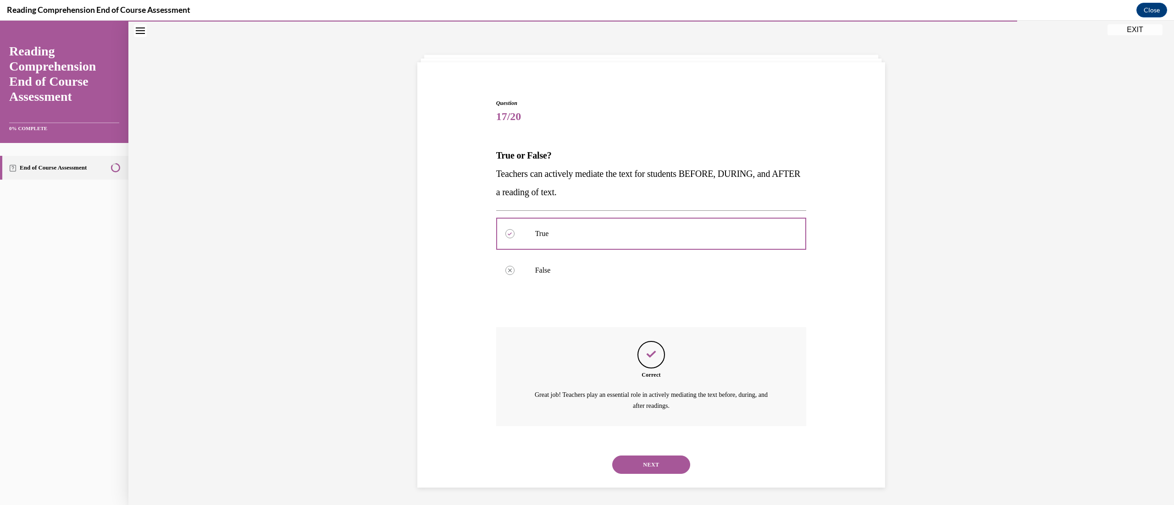
scroll to position [29, 0]
click at [580, 252] on button "NEXT" at bounding box center [651, 464] width 78 height 18
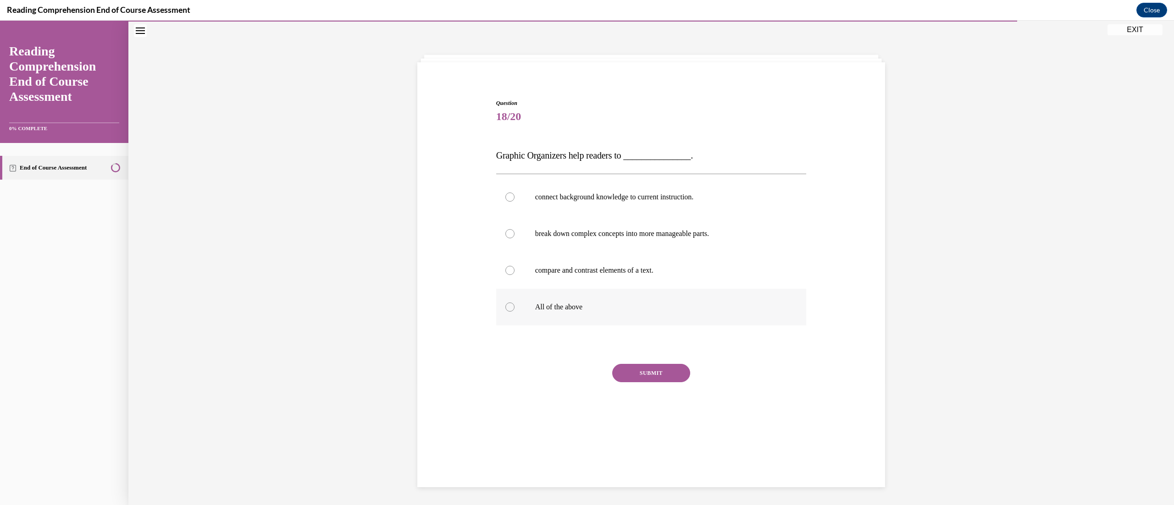
click at [496, 252] on label "All of the above" at bounding box center [651, 307] width 310 height 37
click at [505, 252] on input "All of the above" at bounding box center [509, 307] width 9 height 9
radio input "true"
click at [580, 252] on button "SUBMIT" at bounding box center [651, 373] width 78 height 18
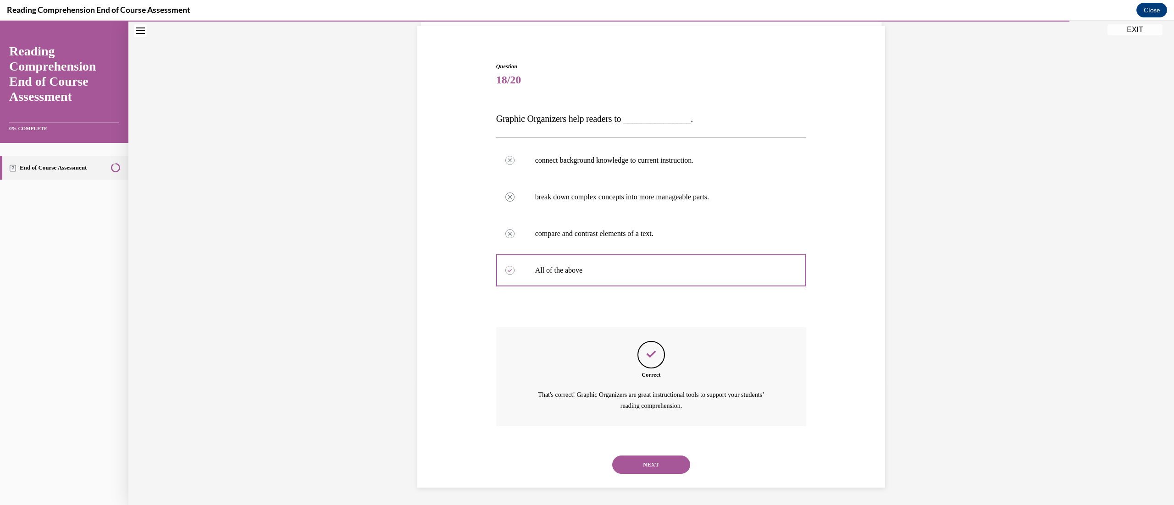
scroll to position [66, 0]
click at [580, 252] on button "NEXT" at bounding box center [651, 464] width 78 height 18
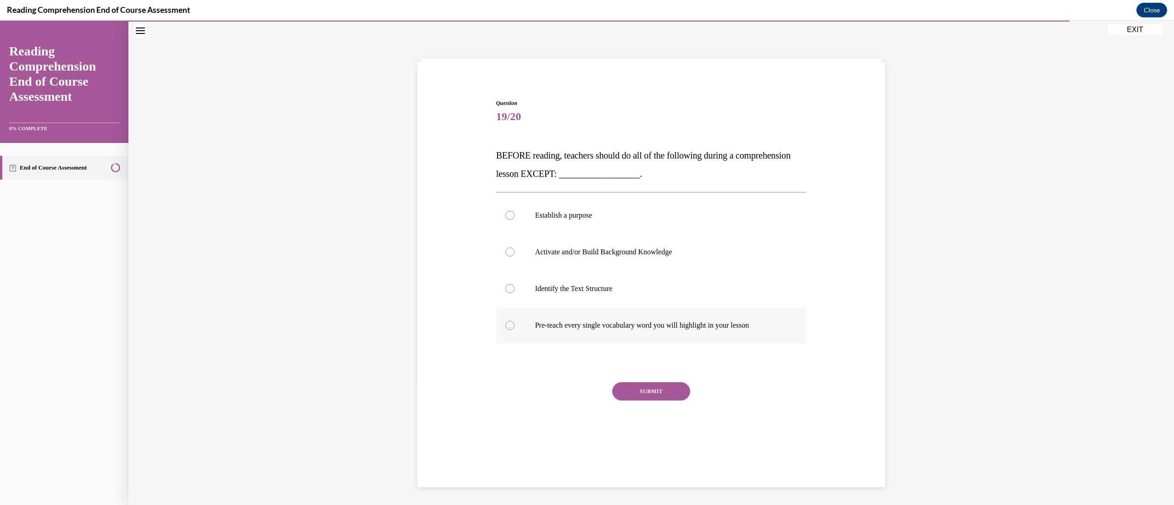
click at [534, 252] on label "Pre-teach every single vocabulary word you will highlight in your lesson" at bounding box center [651, 325] width 310 height 37
click at [514, 252] on input "Pre-teach every single vocabulary word you will highlight in your lesson" at bounding box center [509, 325] width 9 height 9
radio input "true"
click at [580, 252] on button "SUBMIT" at bounding box center [651, 391] width 78 height 18
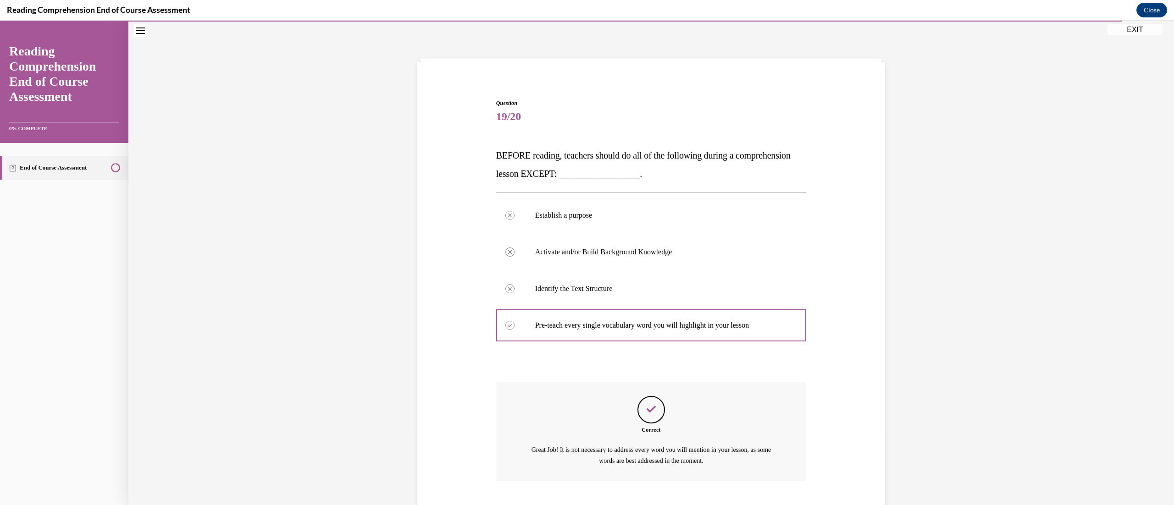
scroll to position [84, 0]
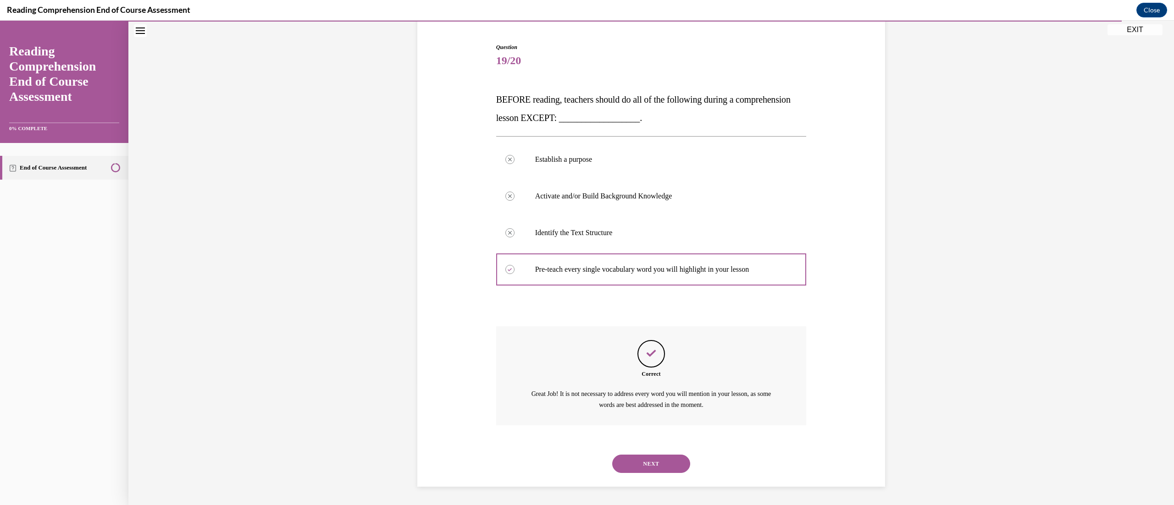
click at [580, 252] on button "NEXT" at bounding box center [651, 464] width 78 height 18
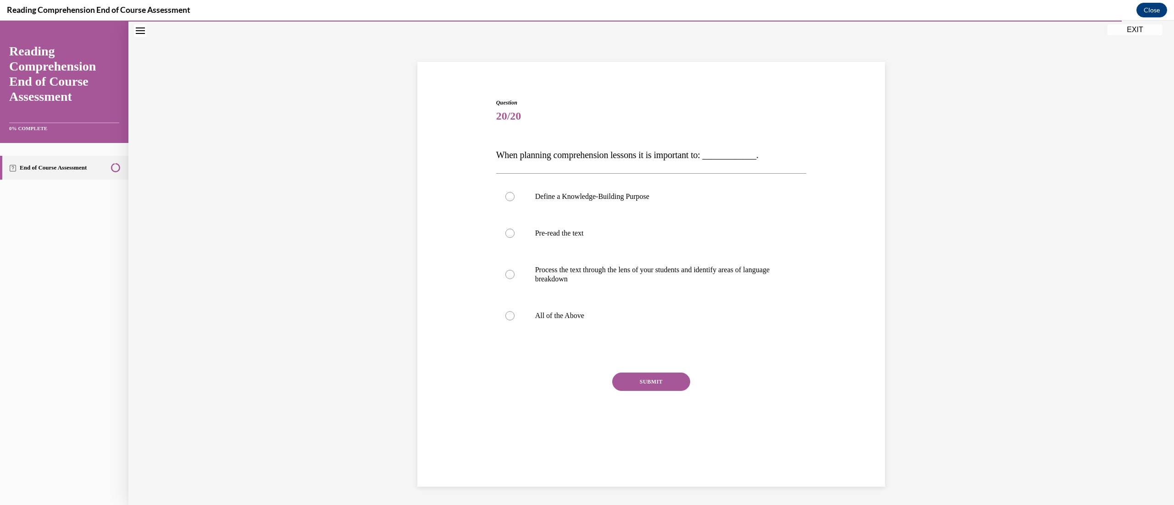
scroll to position [28, 0]
drag, startPoint x: 634, startPoint y: 208, endPoint x: 633, endPoint y: 213, distance: 4.6
click at [580, 213] on label "Define a Knowledge-Building Purpose" at bounding box center [651, 197] width 310 height 37
click at [511, 202] on label "Define a Knowledge-Building Purpose" at bounding box center [651, 197] width 310 height 37
click at [511, 202] on input "Define a Knowledge-Building Purpose" at bounding box center [509, 197] width 9 height 9
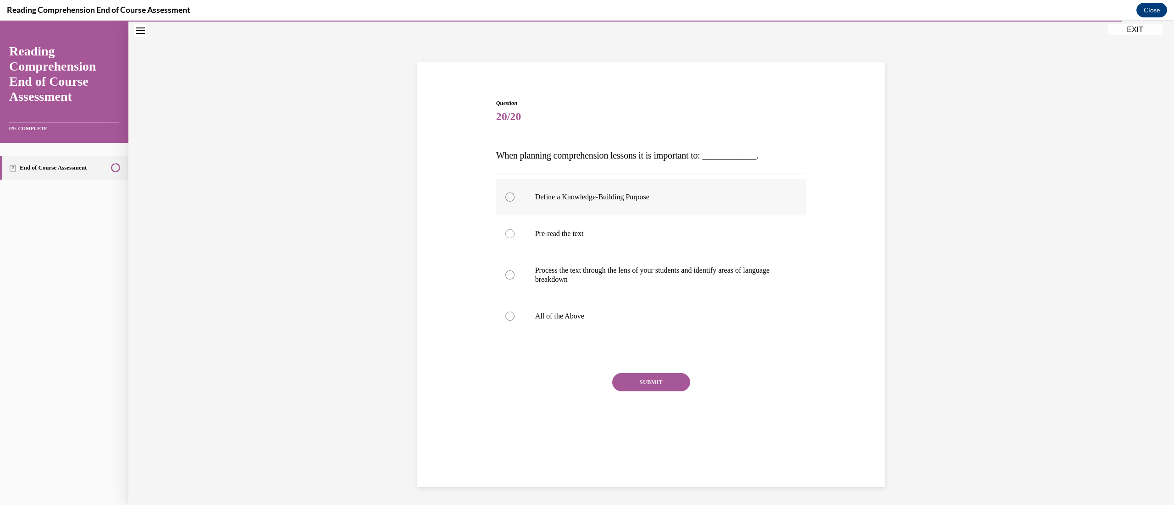
radio input "true"
click at [505, 252] on div at bounding box center [509, 316] width 9 height 9
click at [505, 252] on input "All of the Above" at bounding box center [509, 316] width 9 height 9
radio input "true"
click at [580, 252] on button "SUBMIT" at bounding box center [651, 382] width 78 height 18
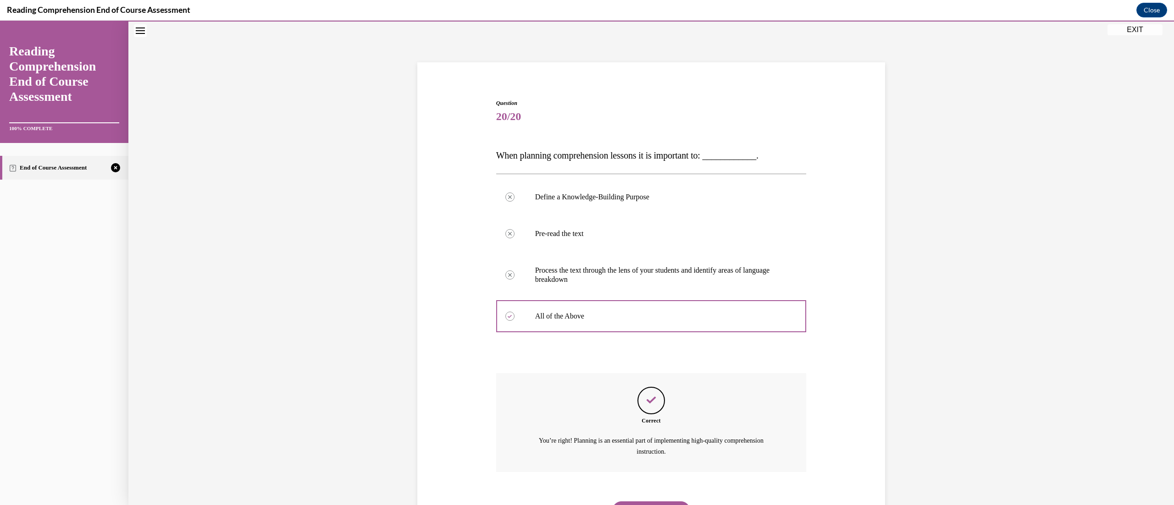
scroll to position [75, 0]
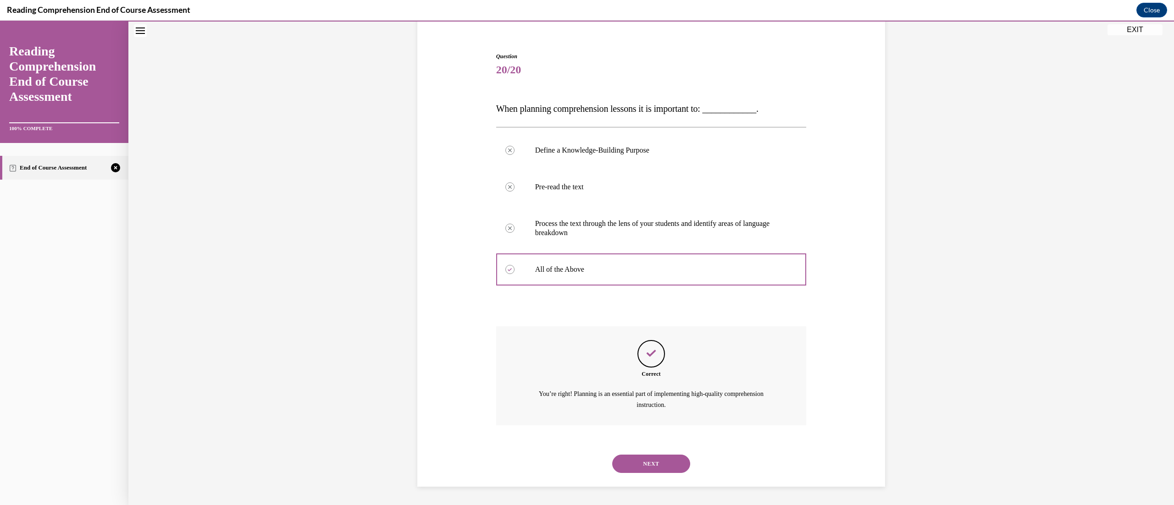
click at [580, 252] on button "NEXT" at bounding box center [651, 464] width 78 height 18
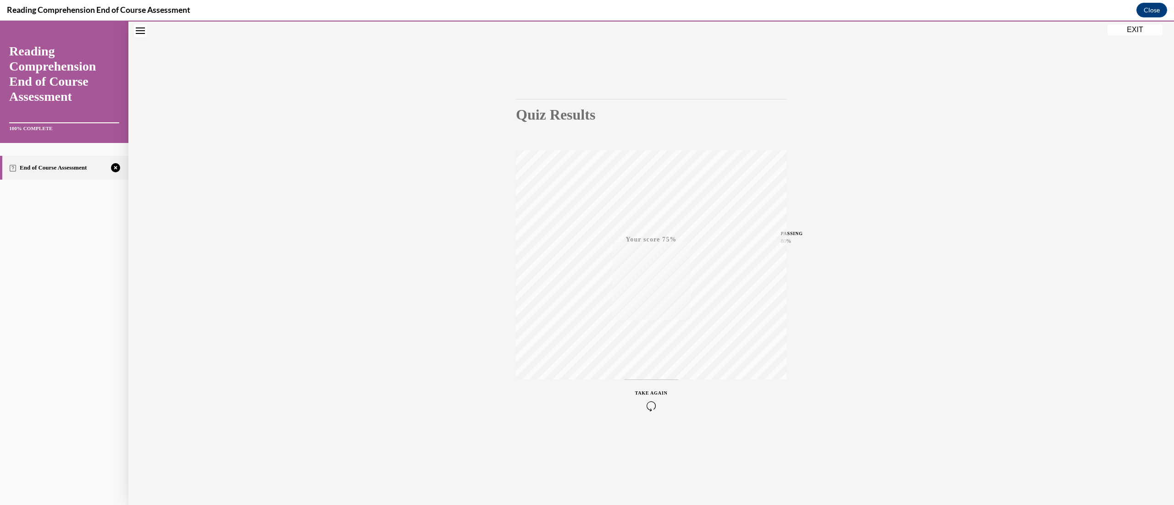
click at [580, 252] on div "TAKE AGAIN" at bounding box center [651, 401] width 33 height 22
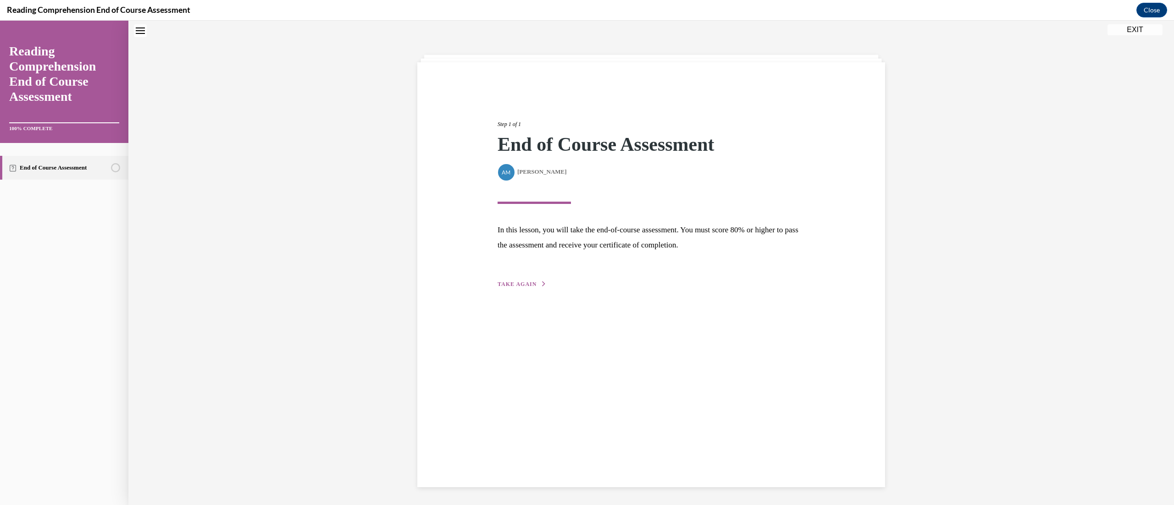
click at [509, 252] on span "TAKE AGAIN" at bounding box center [516, 284] width 39 height 6
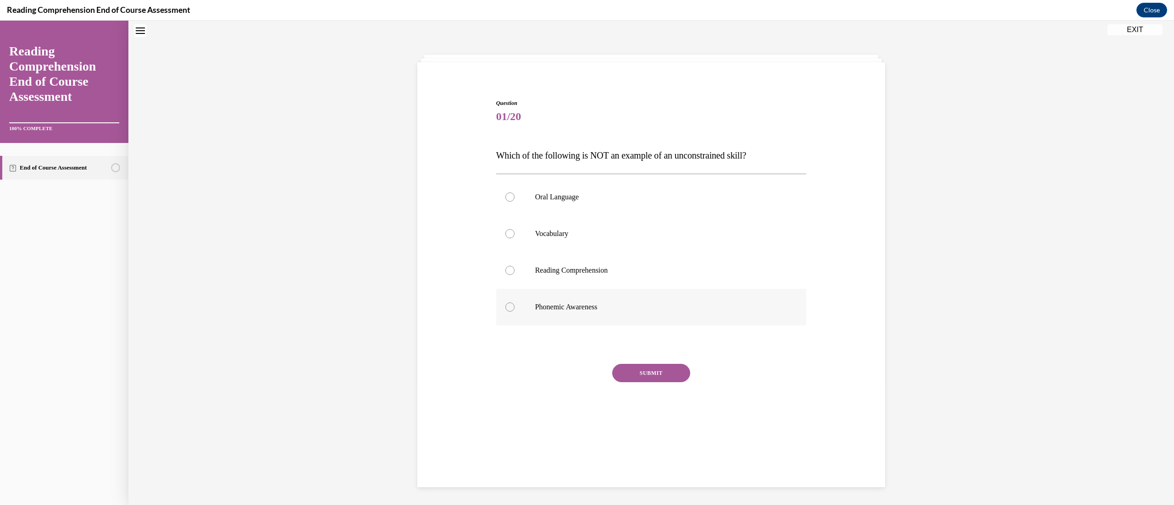
click at [505, 252] on div at bounding box center [509, 307] width 9 height 9
click at [505, 252] on input "Phonemic Awareness" at bounding box center [509, 307] width 9 height 9
radio input "true"
click at [580, 252] on button "SUBMIT" at bounding box center [651, 373] width 78 height 18
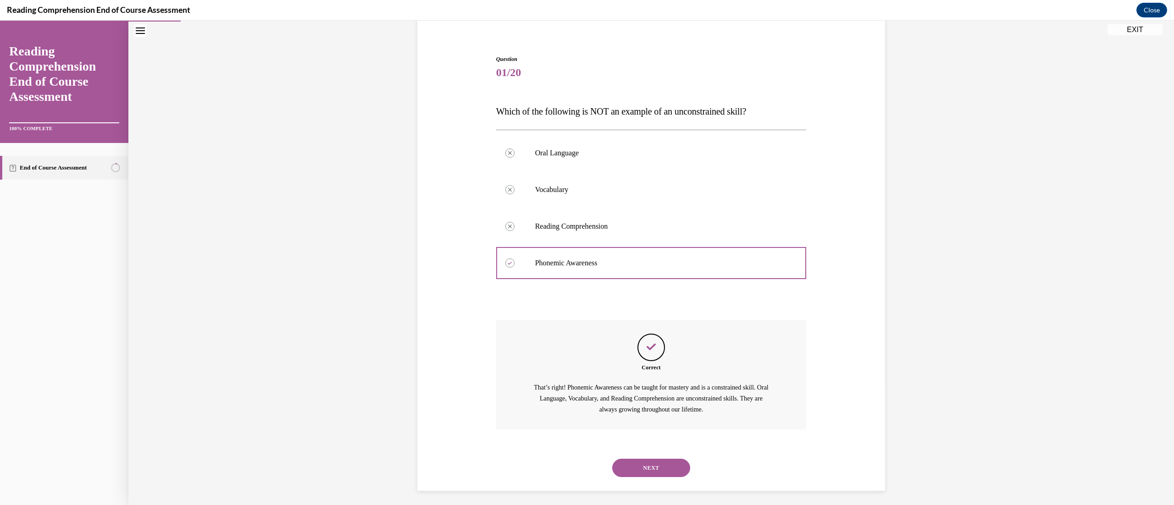
scroll to position [77, 0]
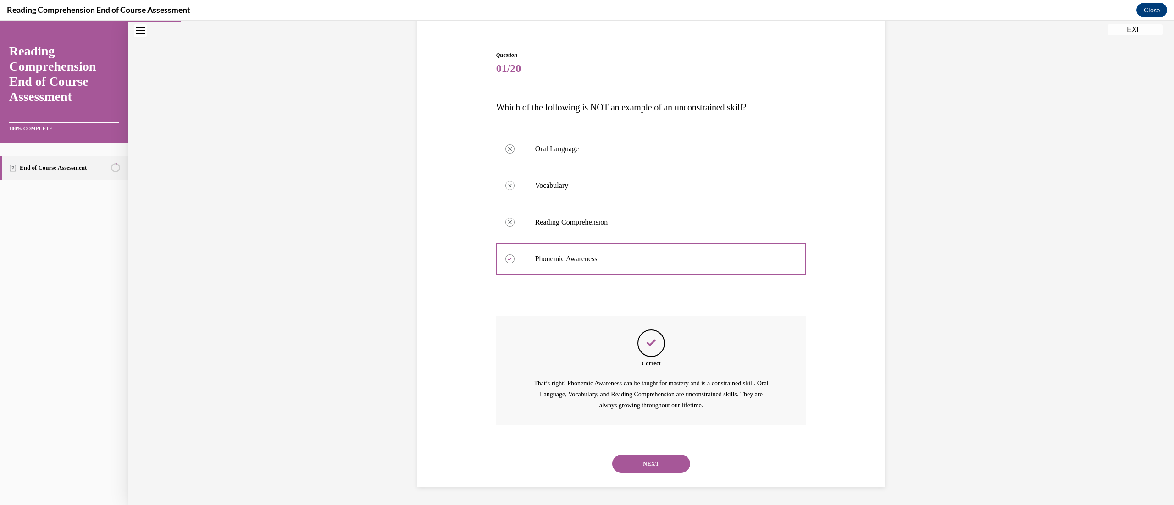
click at [580, 252] on button "NEXT" at bounding box center [651, 464] width 78 height 18
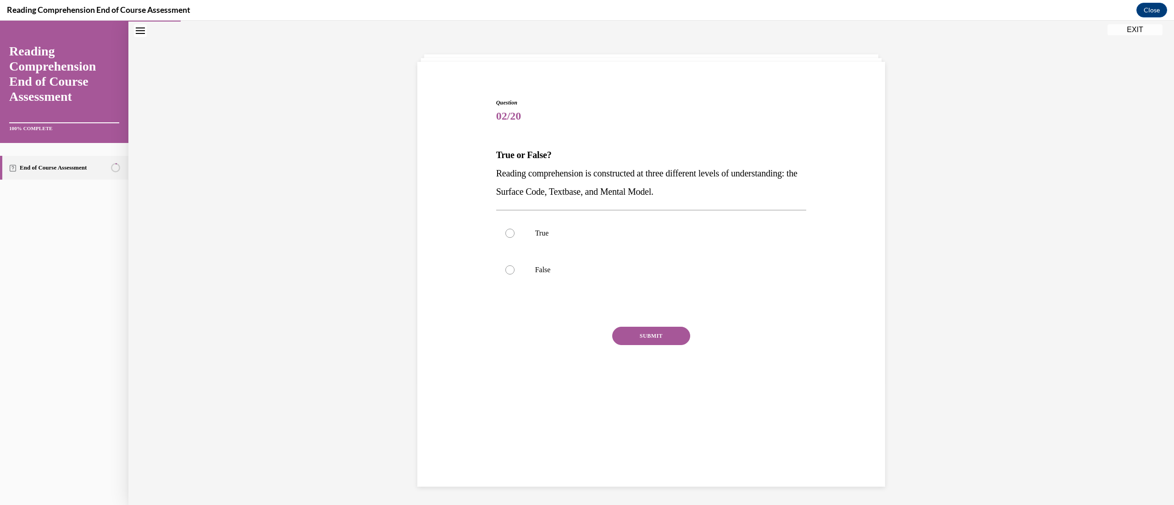
scroll to position [28, 0]
click at [567, 243] on label "True" at bounding box center [651, 233] width 310 height 37
click at [514, 238] on input "True" at bounding box center [509, 233] width 9 height 9
radio input "true"
click at [580, 252] on button "SUBMIT" at bounding box center [651, 336] width 78 height 18
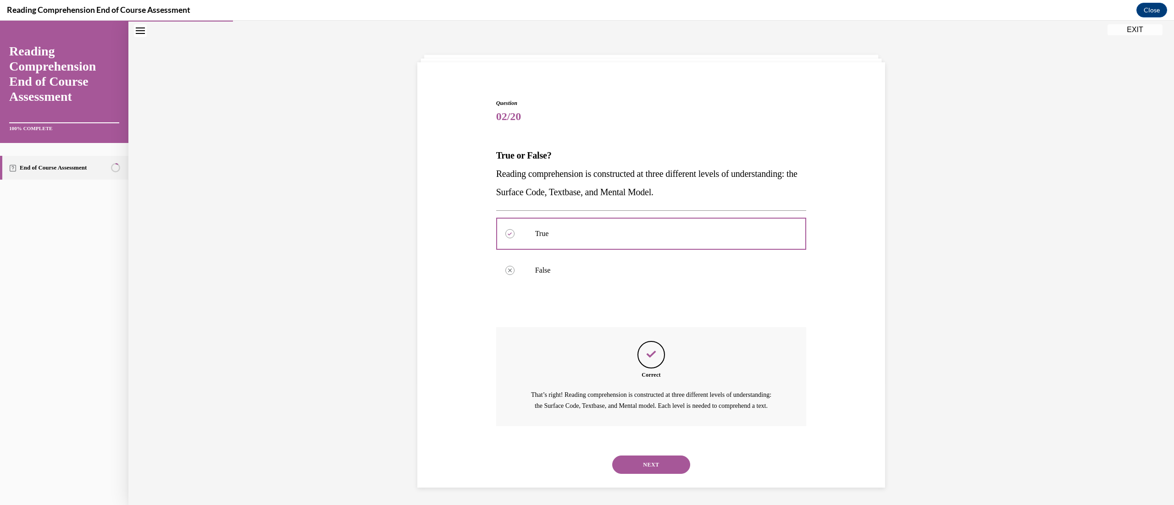
scroll to position [40, 0]
click at [580, 252] on button "NEXT" at bounding box center [651, 464] width 78 height 18
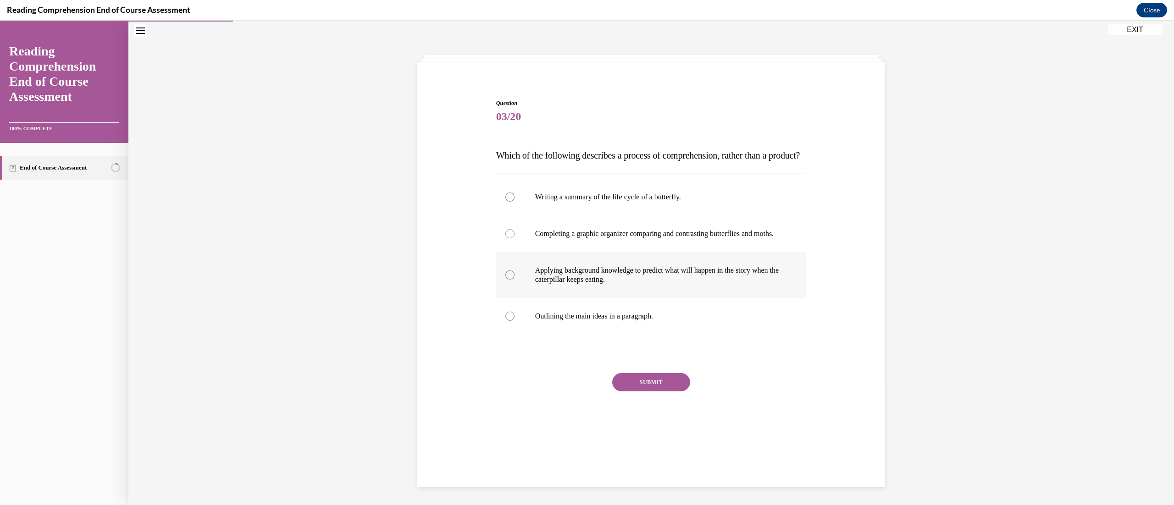
click at [496, 252] on label "Applying background knowledge to predict what will happen in the story when the…" at bounding box center [651, 275] width 310 height 46
click at [505, 252] on input "Applying background knowledge to predict what will happen in the story when the…" at bounding box center [509, 275] width 9 height 9
radio input "true"
click at [580, 252] on button "SUBMIT" at bounding box center [651, 382] width 78 height 18
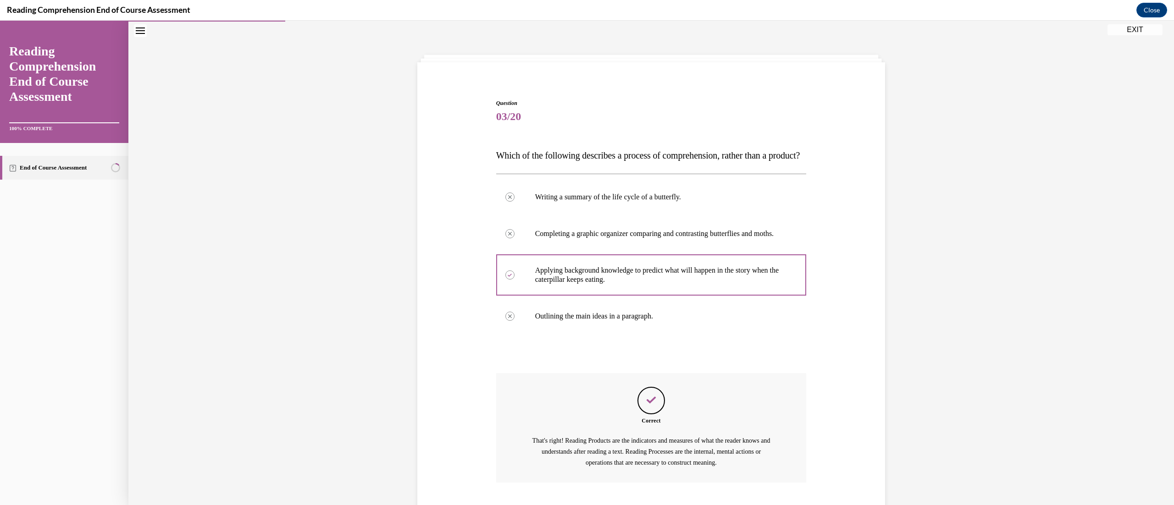
scroll to position [114, 0]
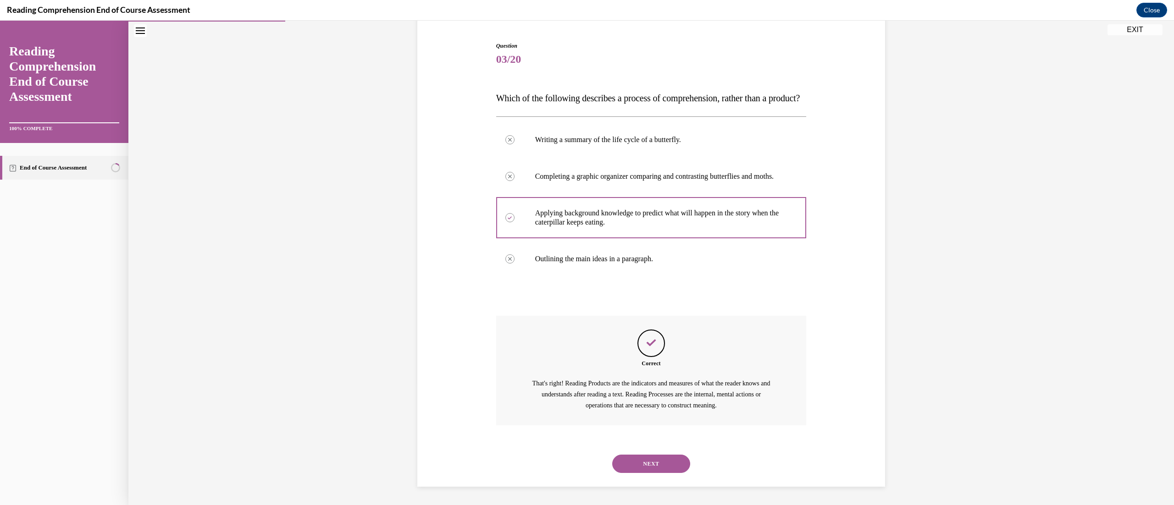
click at [580, 252] on button "NEXT" at bounding box center [651, 464] width 78 height 18
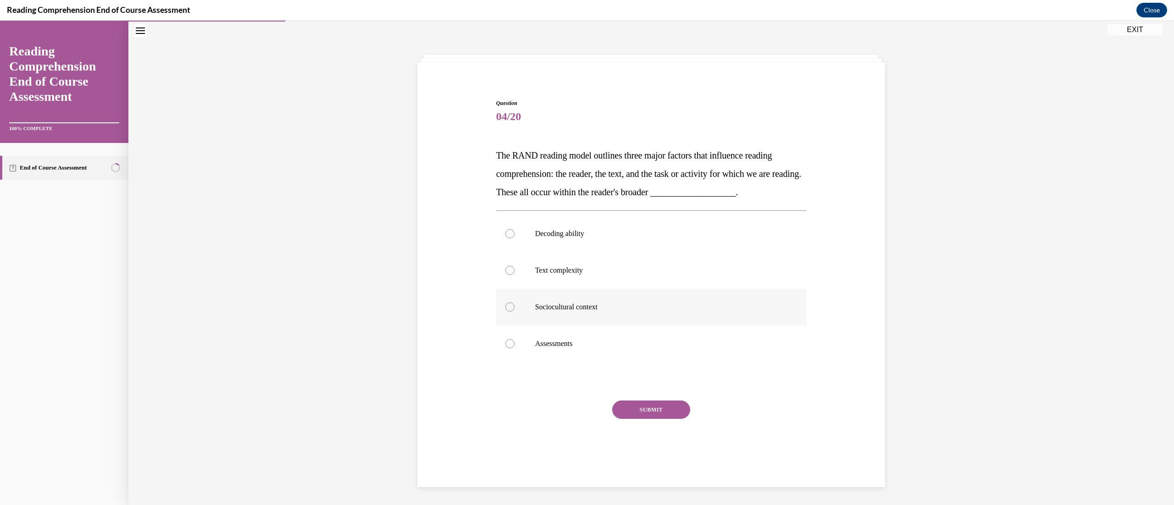
click at [580, 252] on label "Sociocultural context" at bounding box center [651, 307] width 310 height 37
click at [514, 252] on input "Sociocultural context" at bounding box center [509, 307] width 9 height 9
radio input "true"
click at [580, 252] on button "SUBMIT" at bounding box center [651, 410] width 78 height 18
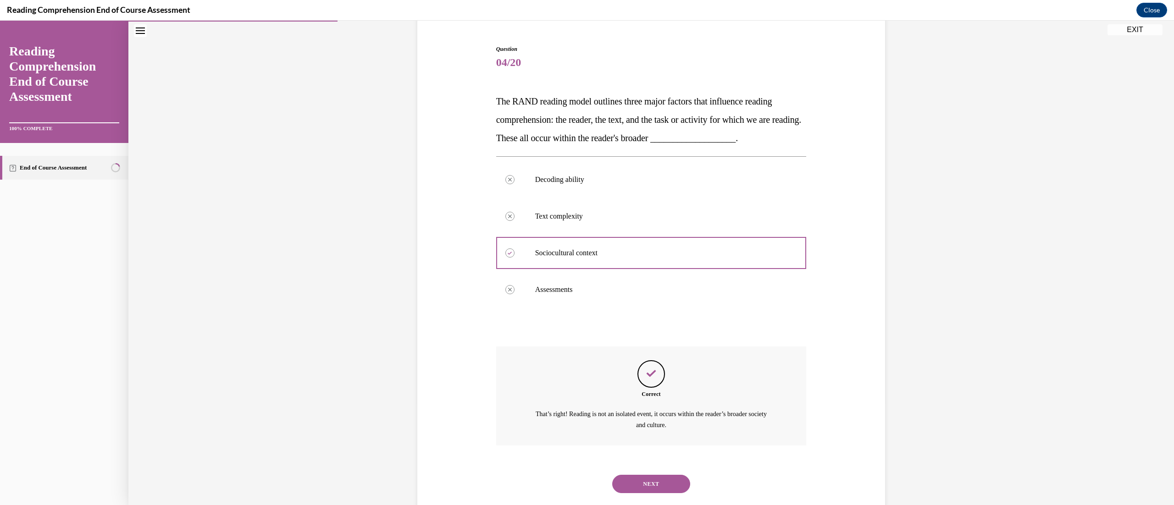
scroll to position [103, 0]
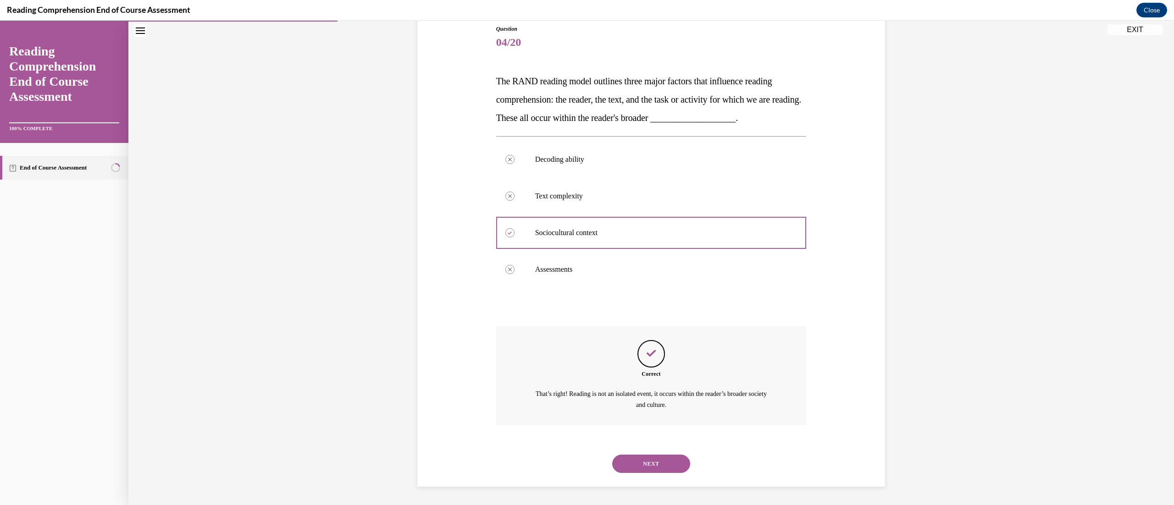
click at [580, 252] on button "NEXT" at bounding box center [651, 464] width 78 height 18
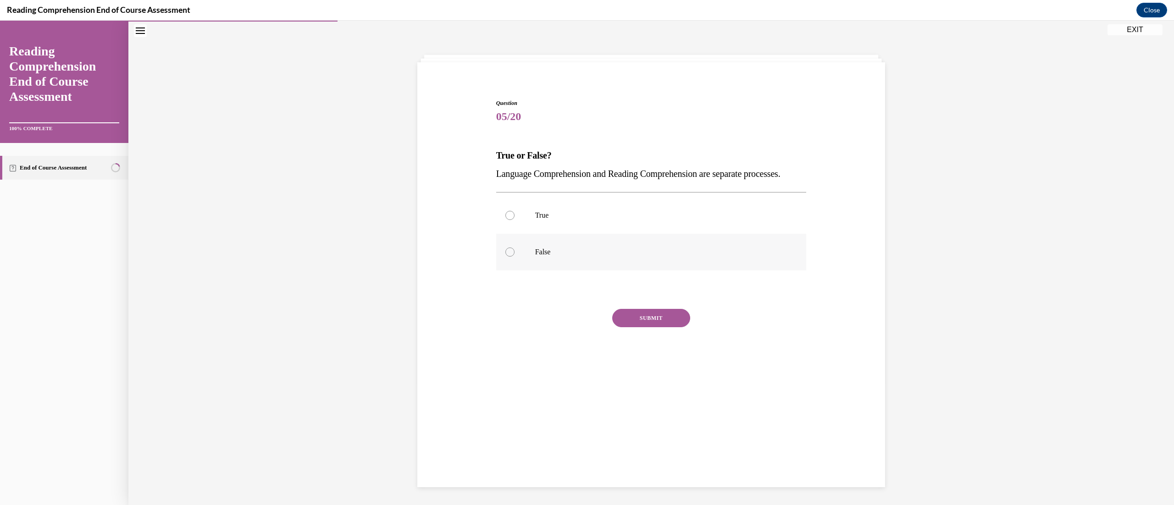
click at [508, 252] on label "False" at bounding box center [651, 252] width 310 height 37
click at [508, 252] on input "False" at bounding box center [509, 252] width 9 height 9
radio input "true"
click at [580, 252] on button "SUBMIT" at bounding box center [651, 318] width 78 height 18
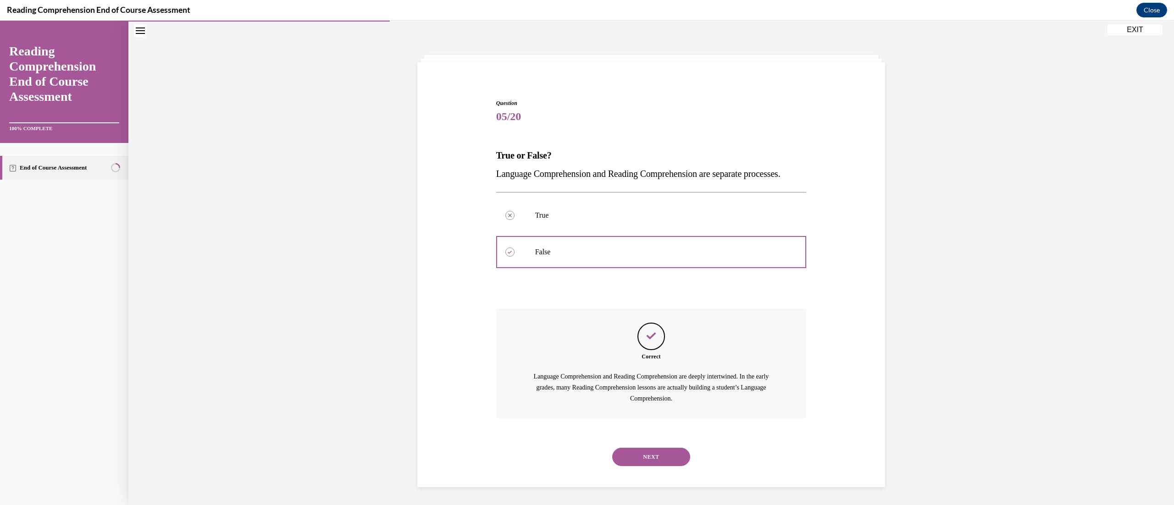
scroll to position [40, 0]
click at [580, 252] on button "NEXT" at bounding box center [651, 456] width 78 height 18
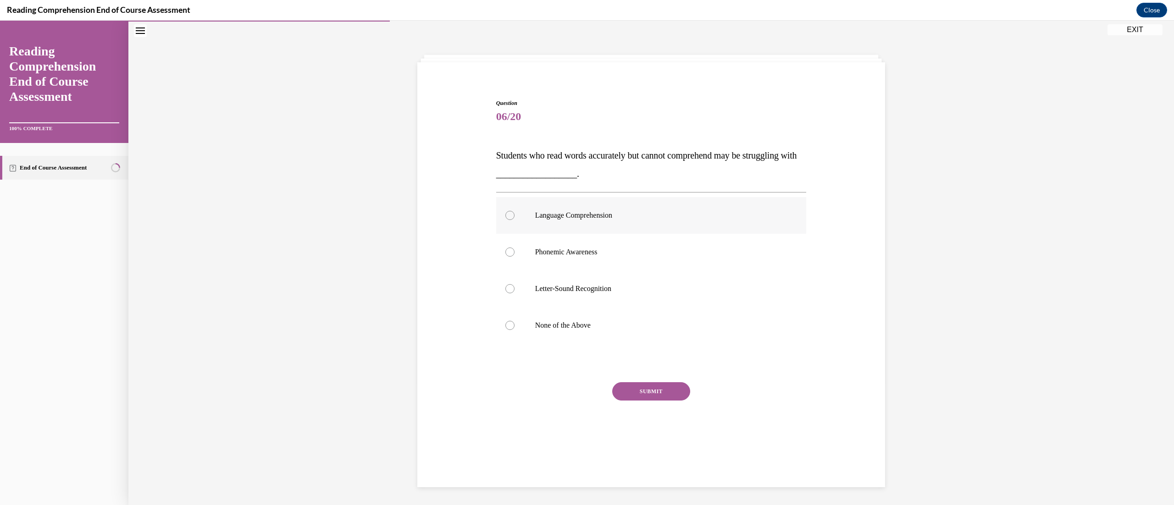
click at [545, 226] on label "Language Comprehension" at bounding box center [651, 215] width 310 height 37
click at [514, 220] on input "Language Comprehension" at bounding box center [509, 215] width 9 height 9
radio input "true"
click at [580, 252] on button "SUBMIT" at bounding box center [651, 391] width 78 height 18
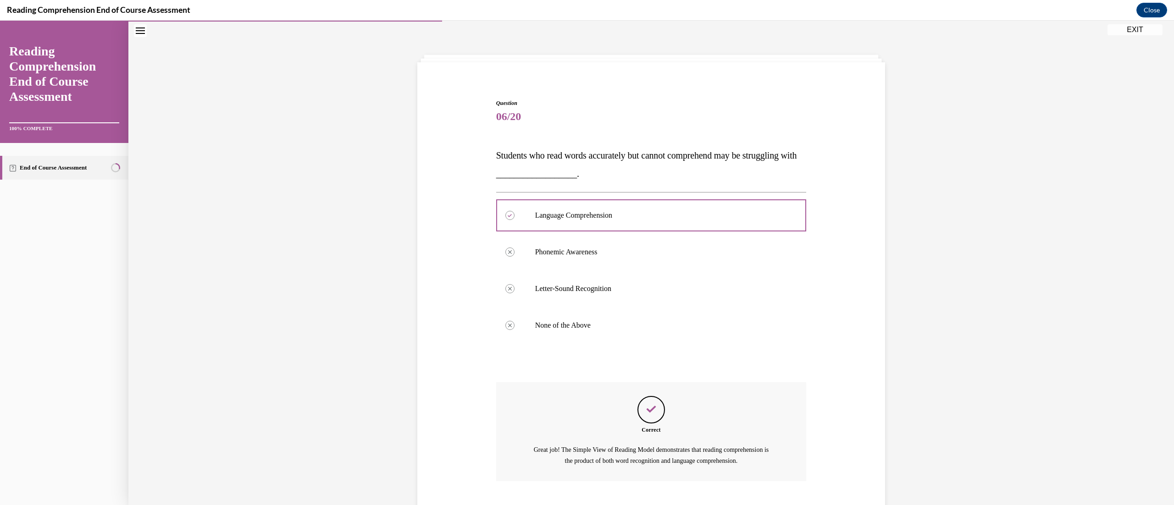
scroll to position [84, 0]
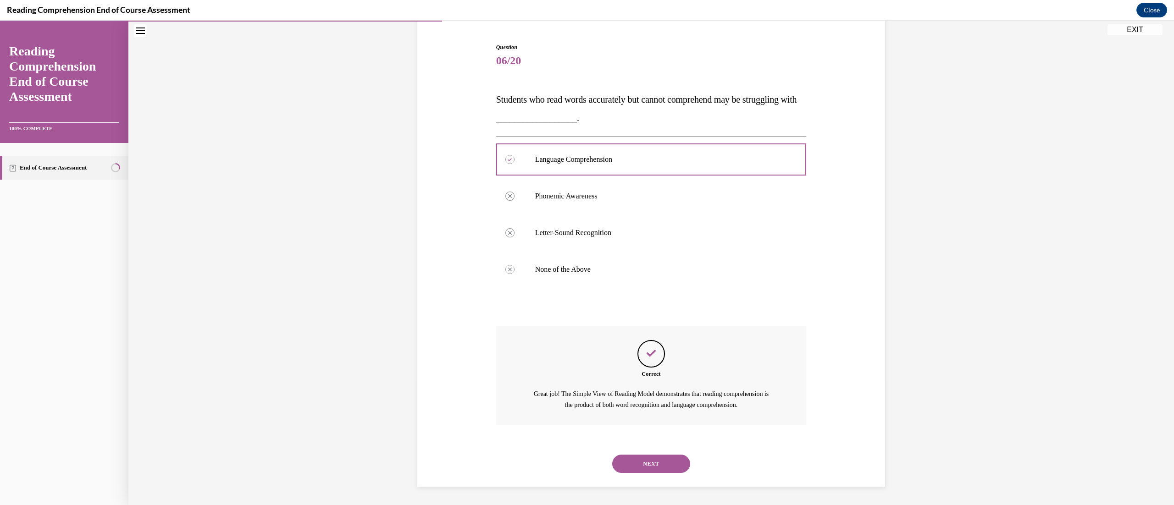
click at [580, 252] on button "NEXT" at bounding box center [651, 464] width 78 height 18
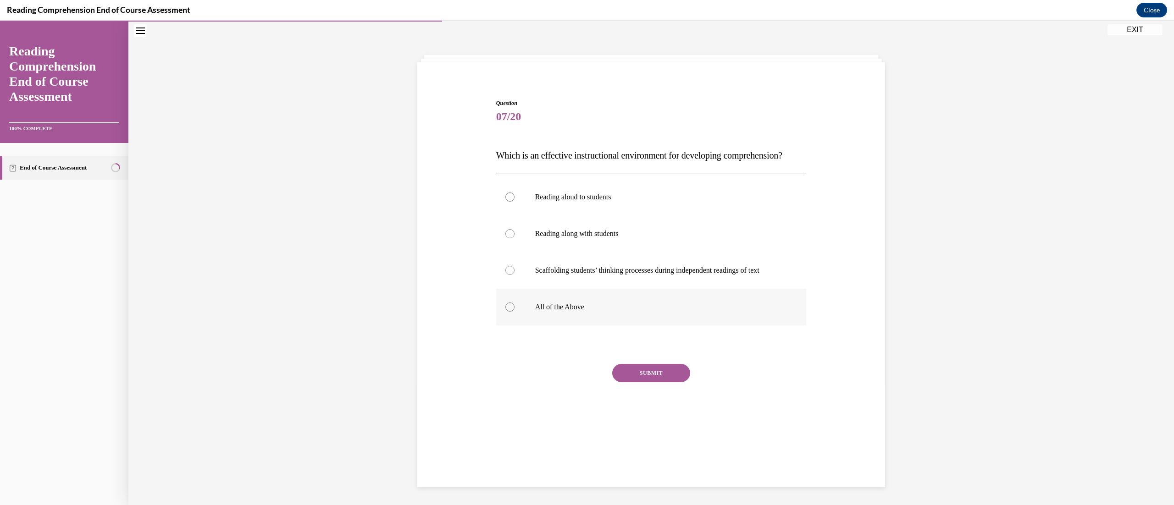
click at [580, 252] on label "All of the Above" at bounding box center [651, 307] width 310 height 37
click at [514, 252] on input "All of the Above" at bounding box center [509, 307] width 9 height 9
radio input "true"
click at [580, 252] on button "SUBMIT" at bounding box center [651, 373] width 78 height 18
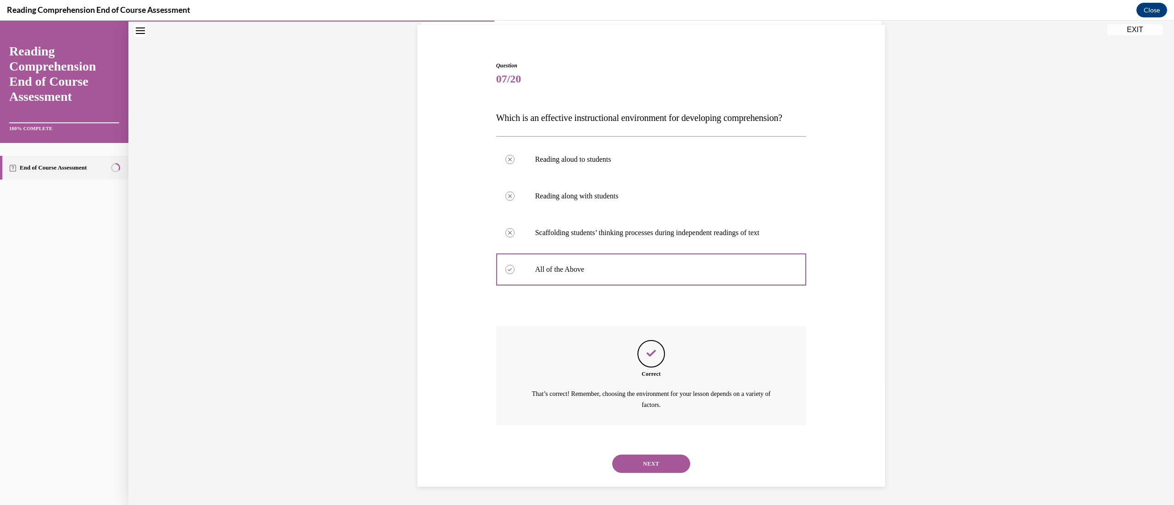
scroll to position [84, 0]
click at [580, 252] on button "NEXT" at bounding box center [651, 464] width 78 height 18
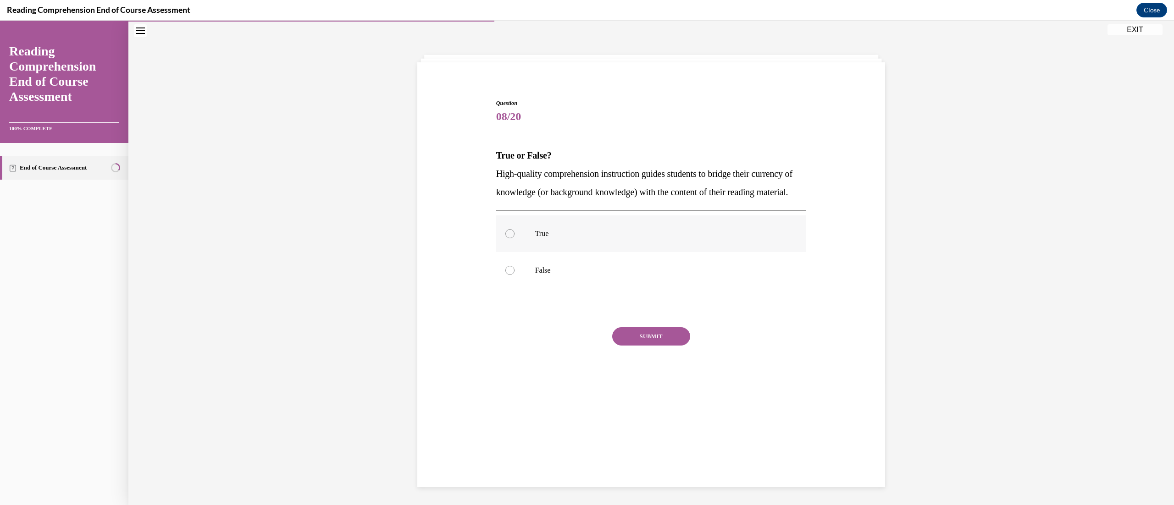
click at [538, 237] on label "True" at bounding box center [651, 233] width 310 height 37
click at [514, 237] on input "True" at bounding box center [509, 233] width 9 height 9
radio input "true"
click at [580, 252] on button "SUBMIT" at bounding box center [651, 336] width 78 height 18
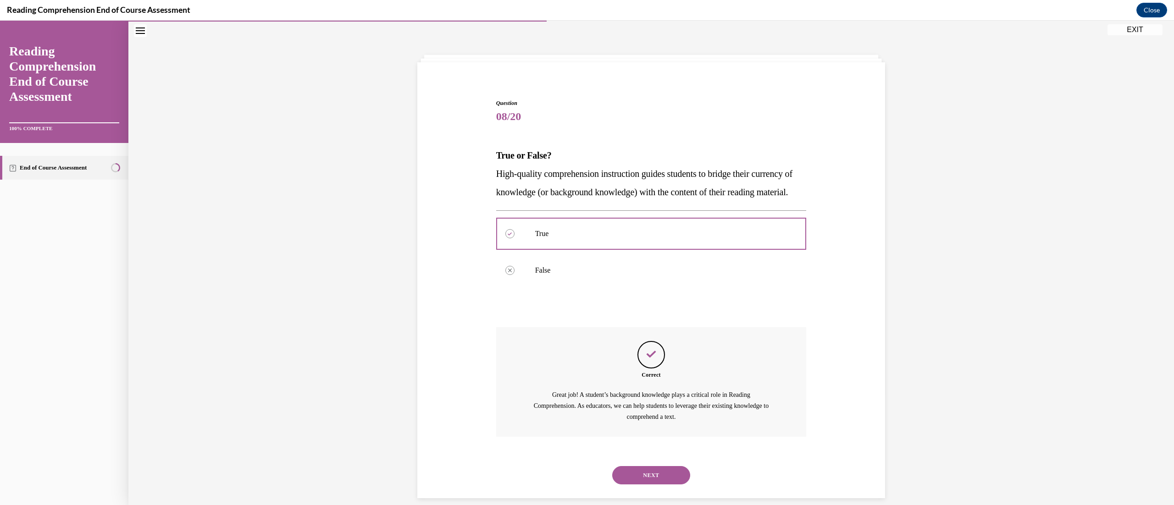
scroll to position [59, 0]
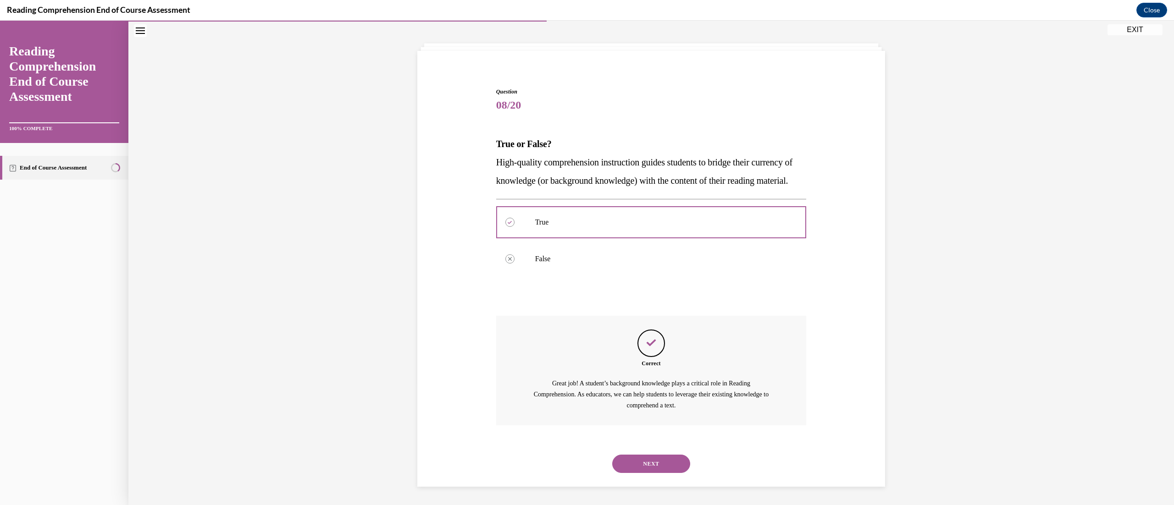
click at [580, 252] on button "NEXT" at bounding box center [651, 464] width 78 height 18
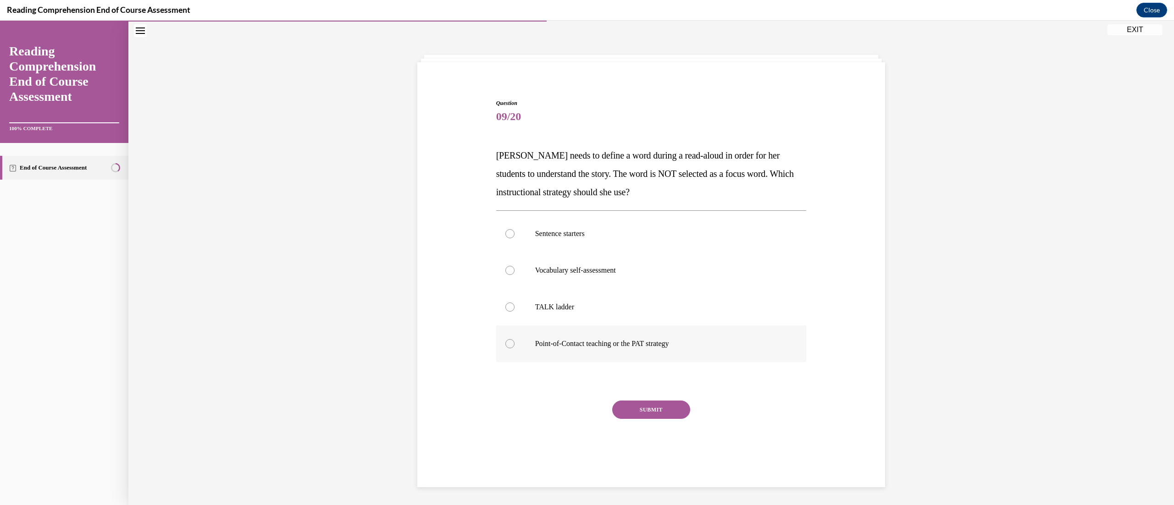
click at [496, 252] on label "Point-of-Contact teaching or the PAT strategy" at bounding box center [651, 344] width 310 height 37
click at [505, 252] on input "Point-of-Contact teaching or the PAT strategy" at bounding box center [509, 343] width 9 height 9
radio input "true"
click at [580, 252] on button "SUBMIT" at bounding box center [651, 410] width 78 height 18
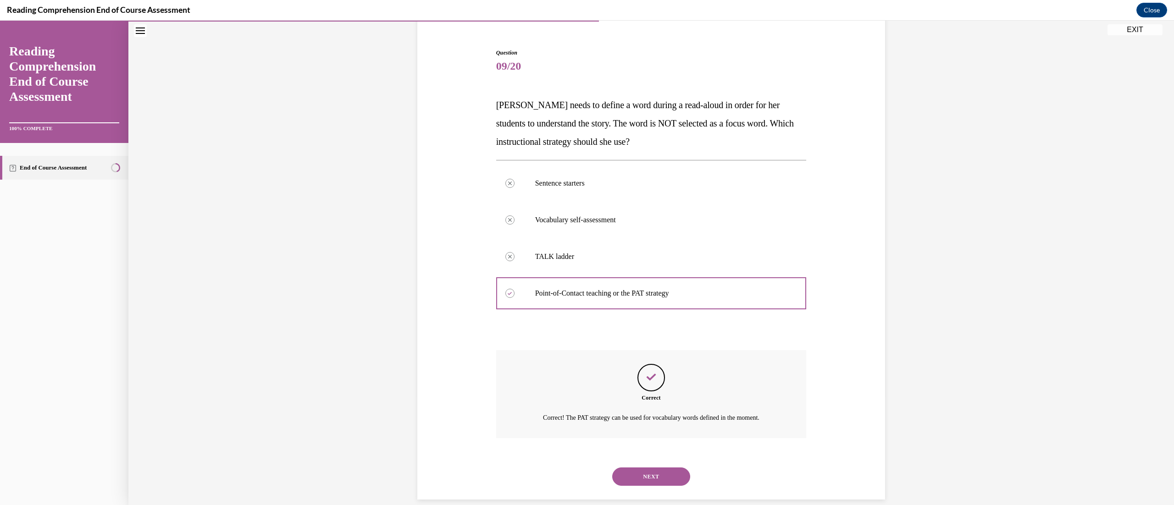
scroll to position [92, 0]
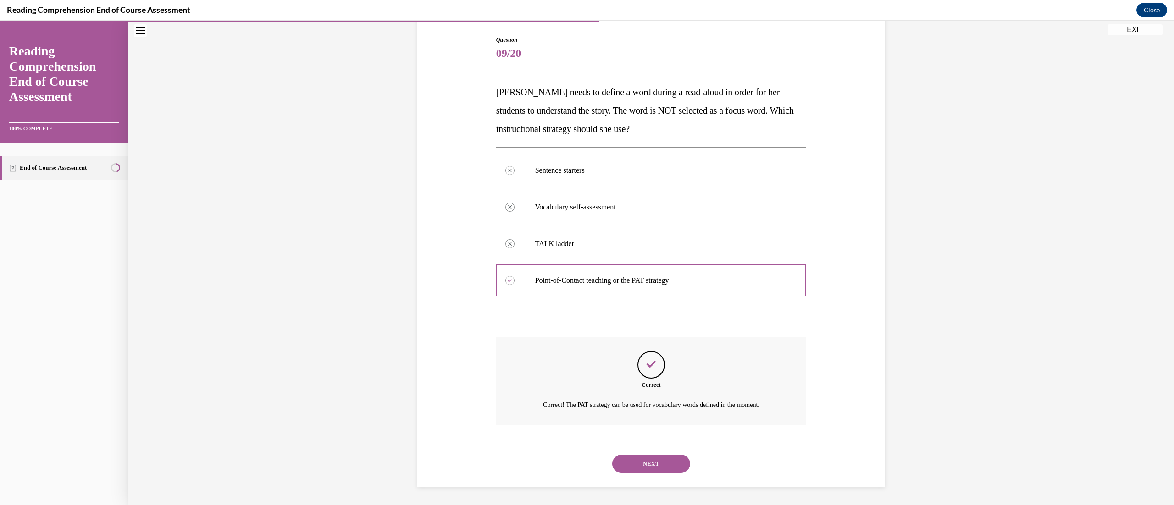
click at [580, 252] on button "NEXT" at bounding box center [651, 464] width 78 height 18
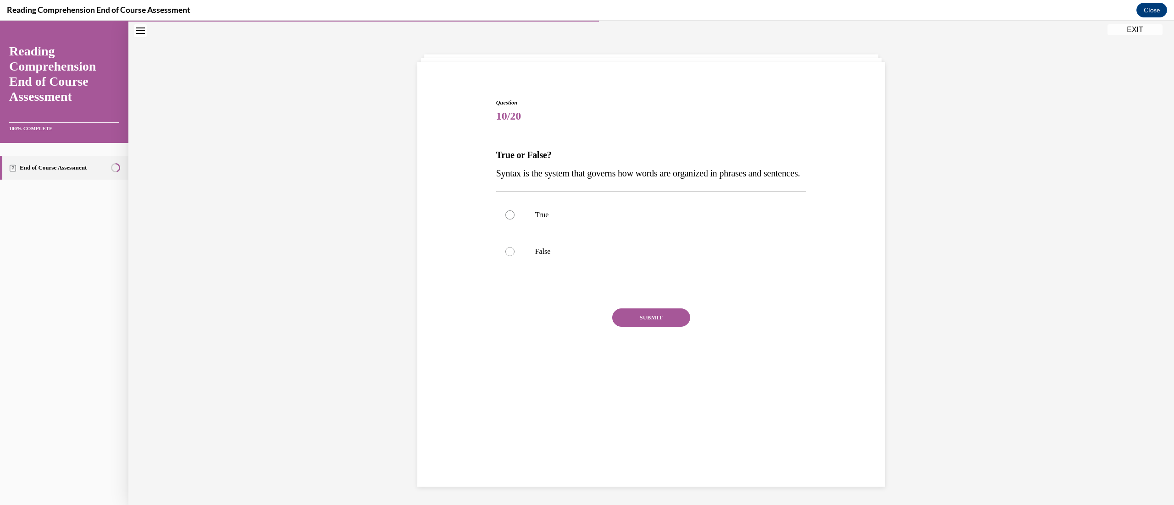
scroll to position [28, 0]
click at [576, 234] on label "True" at bounding box center [651, 215] width 310 height 37
click at [514, 220] on input "True" at bounding box center [509, 215] width 9 height 9
radio input "true"
click at [580, 252] on button "SUBMIT" at bounding box center [651, 318] width 78 height 18
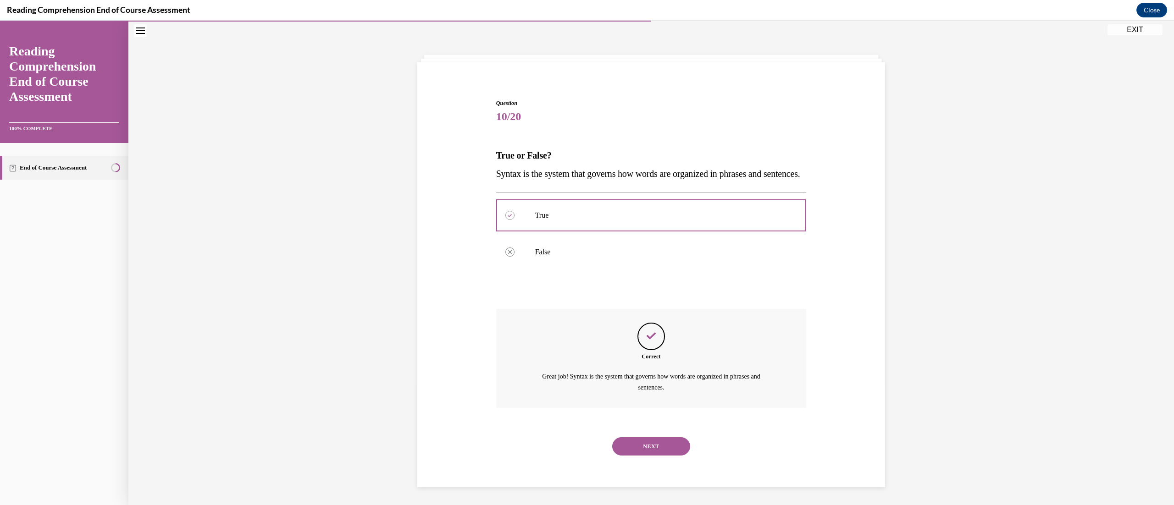
scroll to position [29, 0]
click at [580, 252] on div "NEXT" at bounding box center [651, 446] width 310 height 37
click at [580, 252] on button "NEXT" at bounding box center [651, 446] width 78 height 18
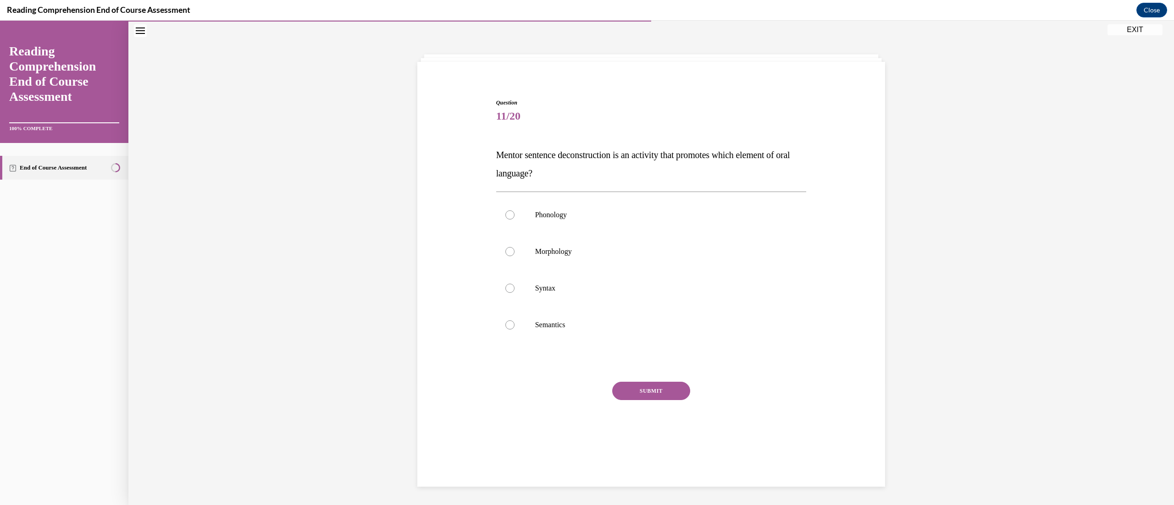
scroll to position [28, 0]
click at [539, 252] on label "Syntax" at bounding box center [651, 289] width 310 height 37
click at [514, 252] on input "Syntax" at bounding box center [509, 288] width 9 height 9
radio input "true"
click at [580, 252] on button "SUBMIT" at bounding box center [651, 391] width 78 height 18
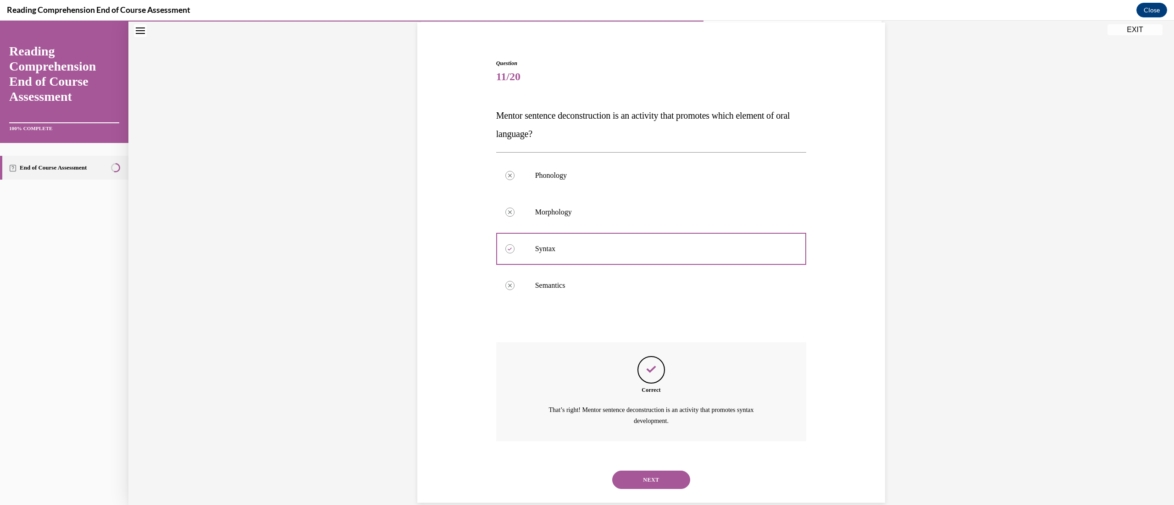
scroll to position [84, 0]
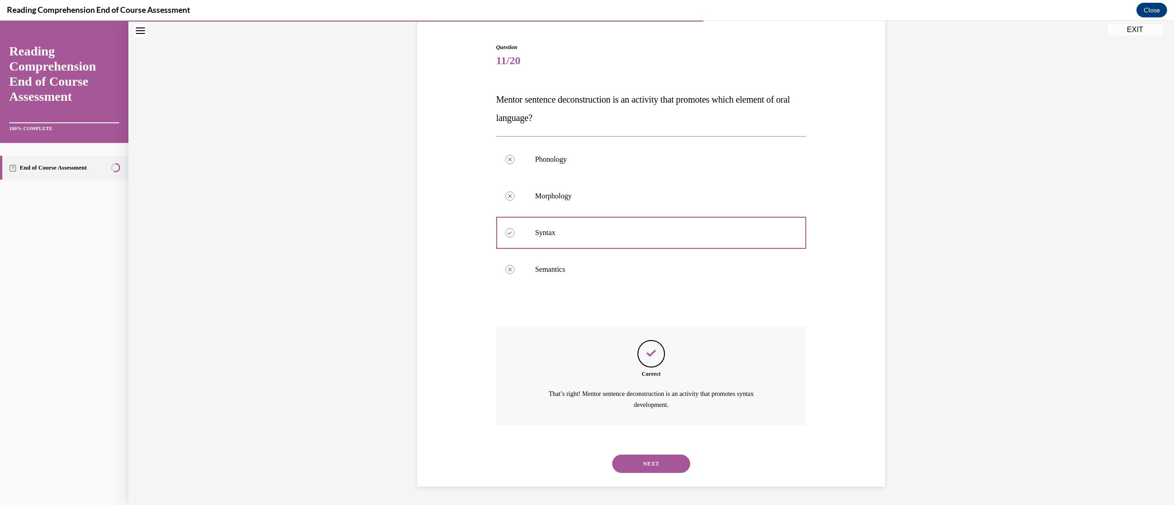
drag, startPoint x: 671, startPoint y: 469, endPoint x: 668, endPoint y: 465, distance: 5.0
click at [580, 252] on button "NEXT" at bounding box center [651, 464] width 78 height 18
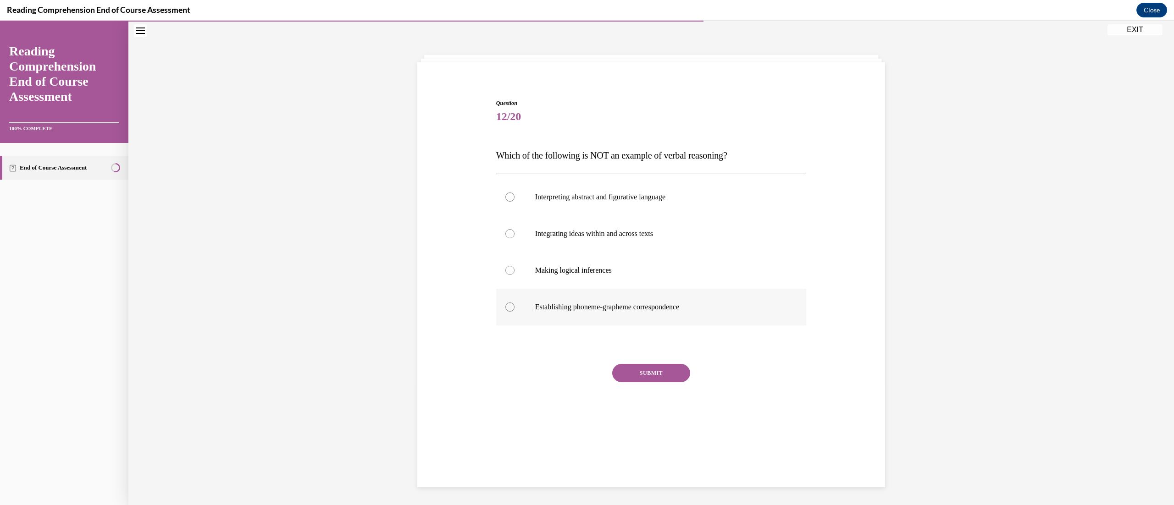
click at [515, 252] on label "Establishing phoneme-grapheme correspondence" at bounding box center [651, 307] width 310 height 37
click at [514, 252] on input "Establishing phoneme-grapheme correspondence" at bounding box center [509, 307] width 9 height 9
radio input "true"
click at [580, 252] on button "SUBMIT" at bounding box center [651, 373] width 78 height 18
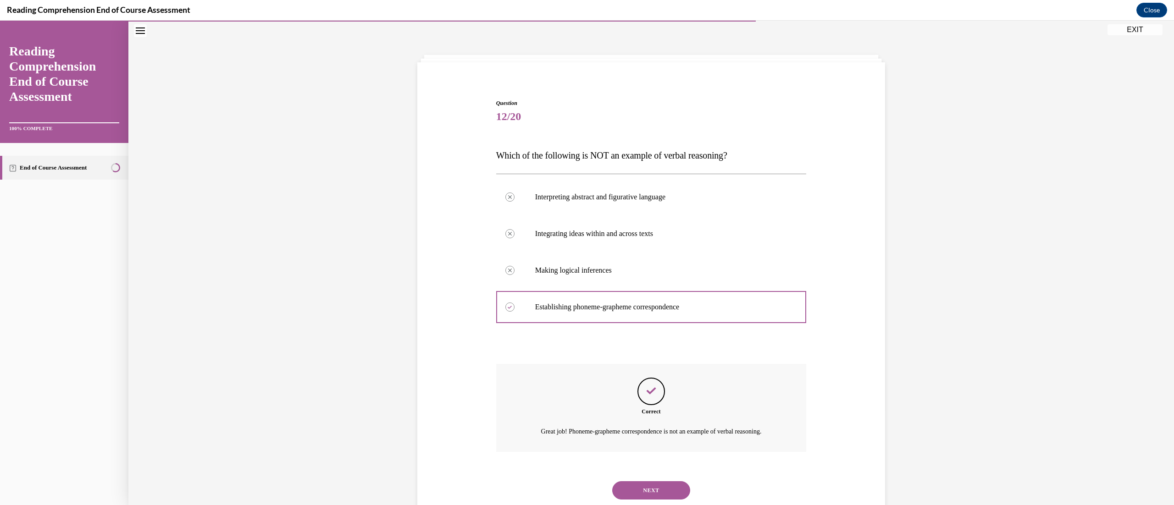
scroll to position [55, 0]
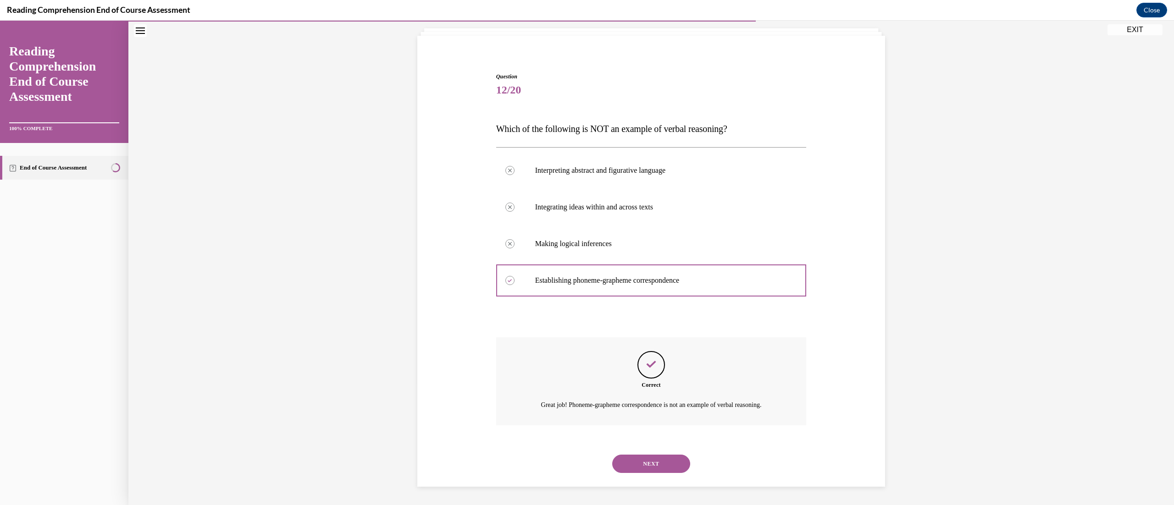
click at [580, 252] on button "NEXT" at bounding box center [651, 464] width 78 height 18
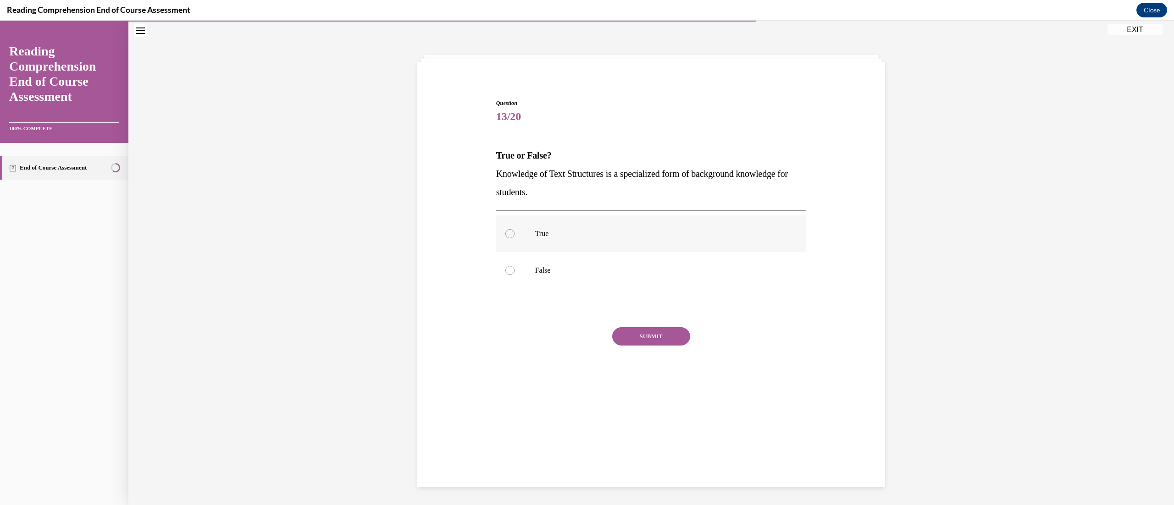
click at [516, 226] on label "True" at bounding box center [651, 233] width 310 height 37
click at [514, 229] on input "True" at bounding box center [509, 233] width 9 height 9
radio input "true"
click at [580, 252] on div "Question 13/20 True or False? Knowledge of Text Structures is a specialized for…" at bounding box center [651, 251] width 310 height 304
click at [580, 252] on button "SUBMIT" at bounding box center [651, 336] width 78 height 18
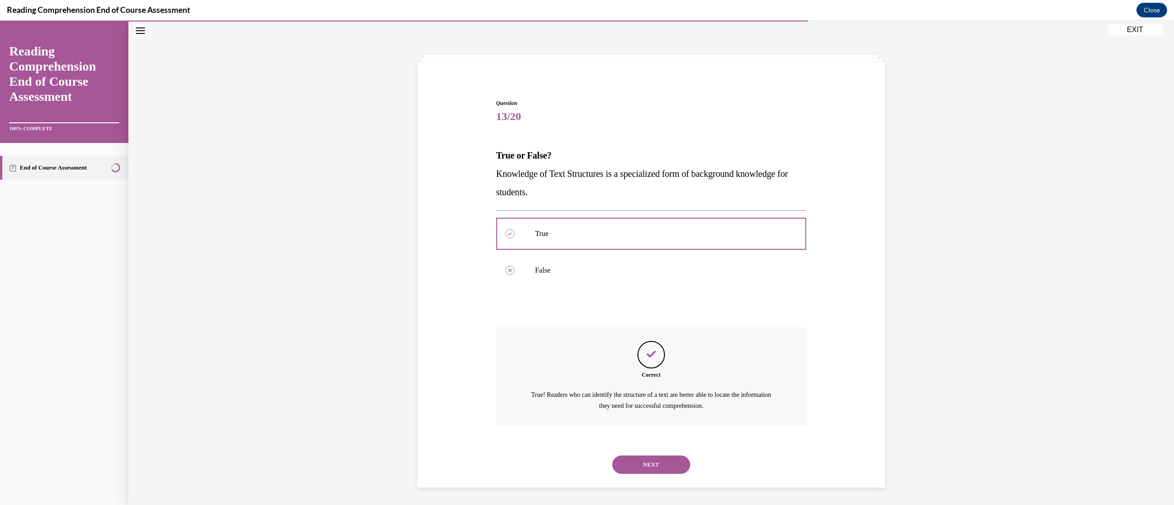
scroll to position [29, 0]
click at [580, 252] on button "NEXT" at bounding box center [651, 464] width 78 height 18
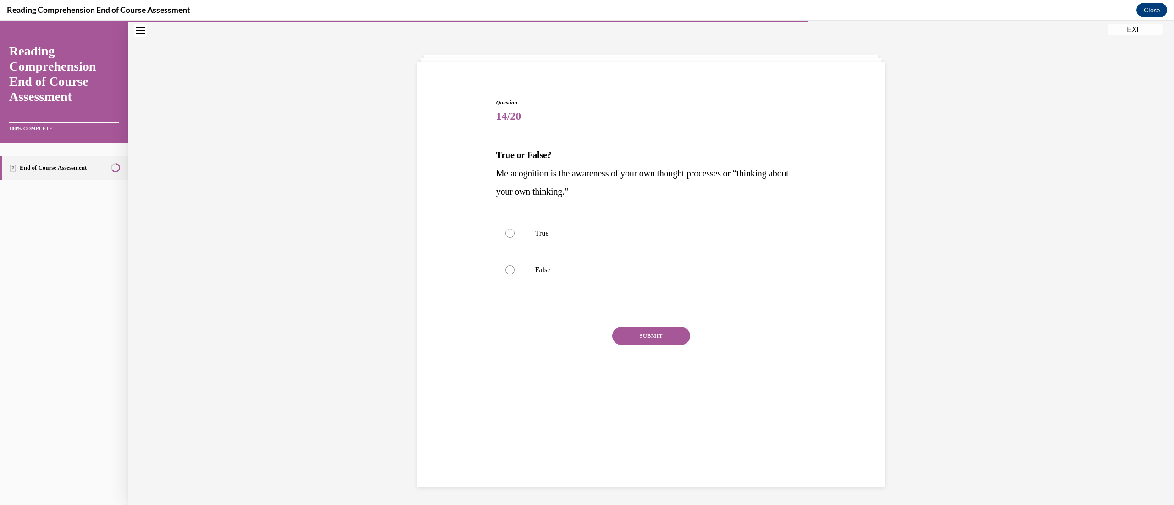
scroll to position [28, 0]
click at [525, 237] on label "True" at bounding box center [651, 233] width 310 height 37
click at [514, 237] on input "True" at bounding box center [509, 233] width 9 height 9
radio input "true"
click at [580, 252] on button "SUBMIT" at bounding box center [651, 336] width 78 height 18
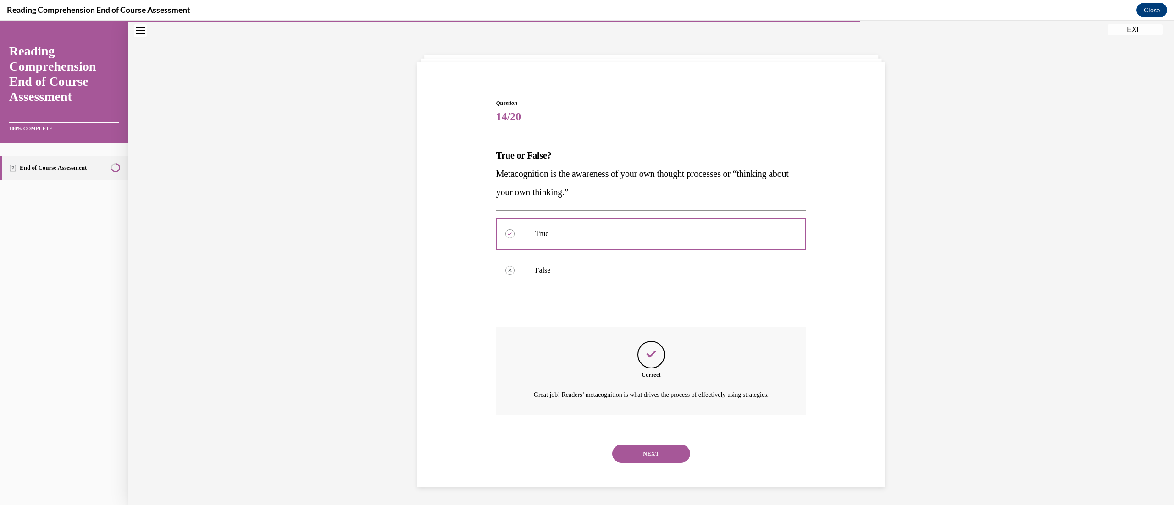
scroll to position [29, 0]
click at [580, 252] on button "NEXT" at bounding box center [651, 453] width 78 height 18
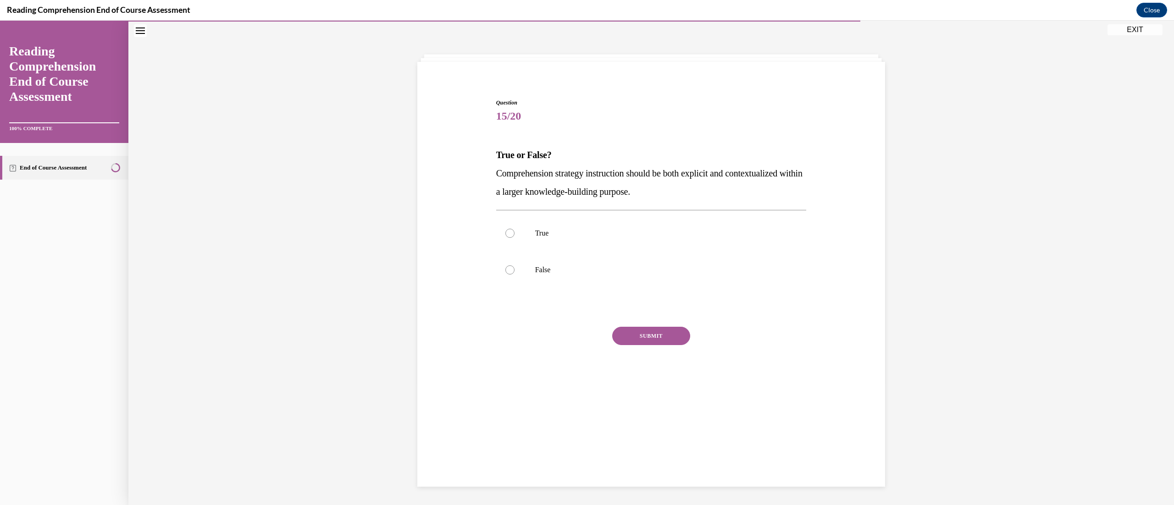
scroll to position [28, 0]
click at [529, 225] on label "True" at bounding box center [651, 233] width 310 height 37
click at [514, 229] on input "True" at bounding box center [509, 233] width 9 height 9
radio input "true"
click at [580, 252] on button "SUBMIT" at bounding box center [651, 336] width 78 height 18
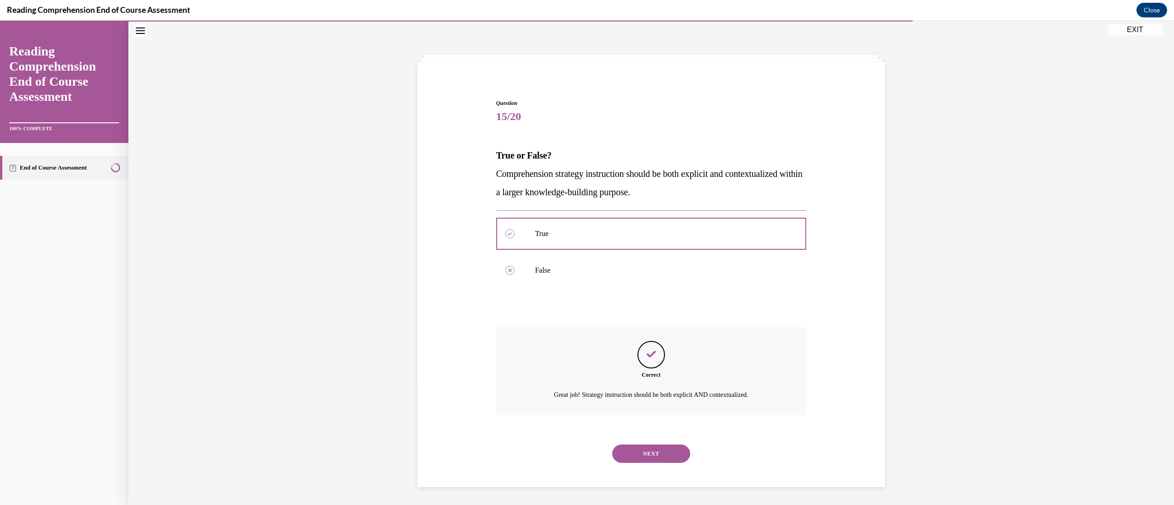
click at [580, 252] on button "NEXT" at bounding box center [651, 454] width 78 height 18
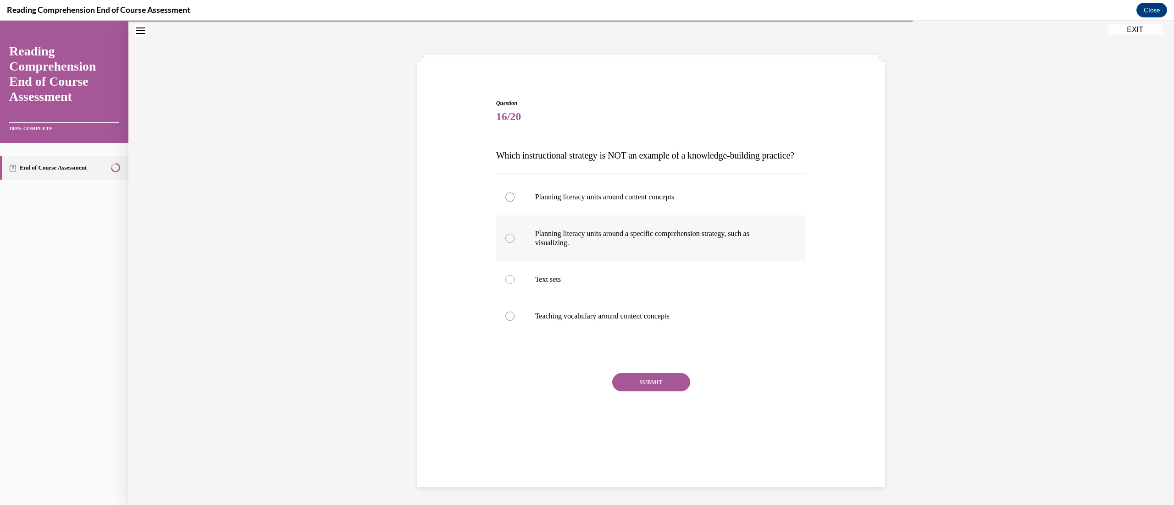
click at [547, 252] on label "Planning literacy units around a specific comprehension strategy, such as visua…" at bounding box center [651, 238] width 310 height 46
click at [514, 243] on input "Planning literacy units around a specific comprehension strategy, such as visua…" at bounding box center [509, 238] width 9 height 9
radio input "true"
click at [580, 252] on button "SUBMIT" at bounding box center [651, 382] width 78 height 18
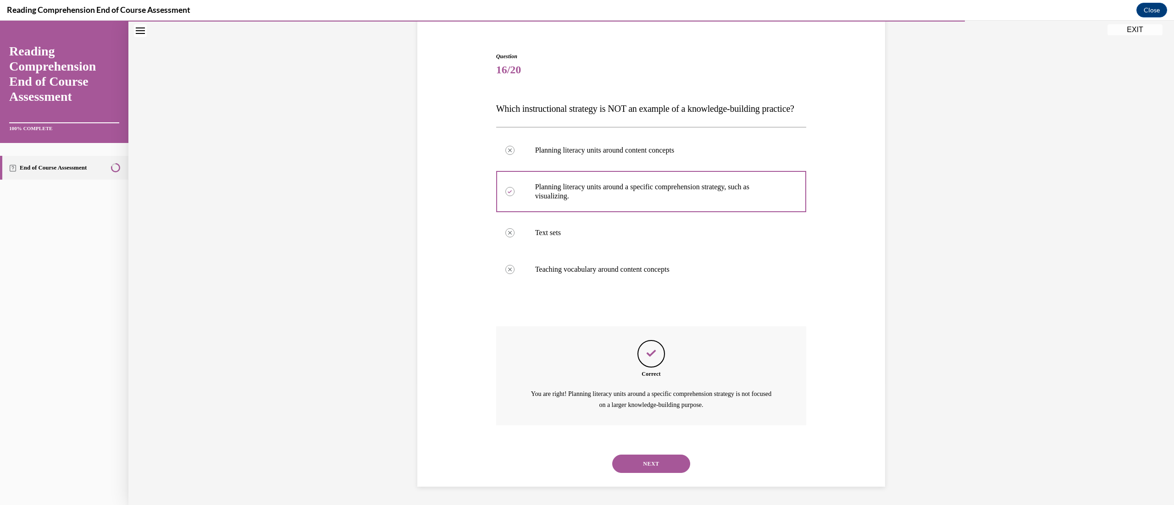
scroll to position [94, 0]
click at [580, 252] on button "NEXT" at bounding box center [651, 464] width 78 height 18
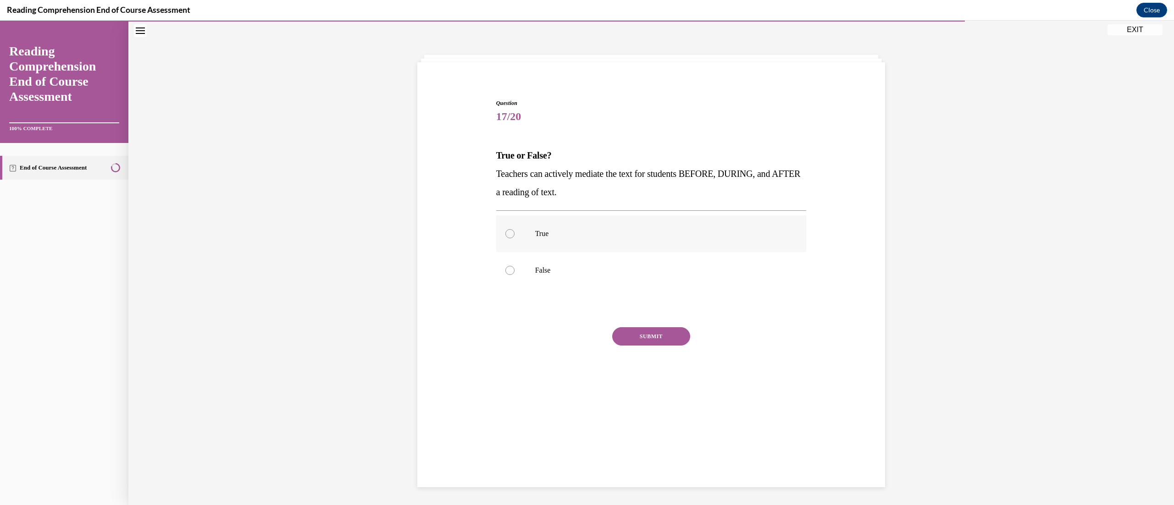
click at [568, 234] on p "True" at bounding box center [659, 233] width 248 height 9
click at [514, 234] on input "True" at bounding box center [509, 233] width 9 height 9
radio input "true"
click at [580, 252] on button "SUBMIT" at bounding box center [651, 336] width 78 height 18
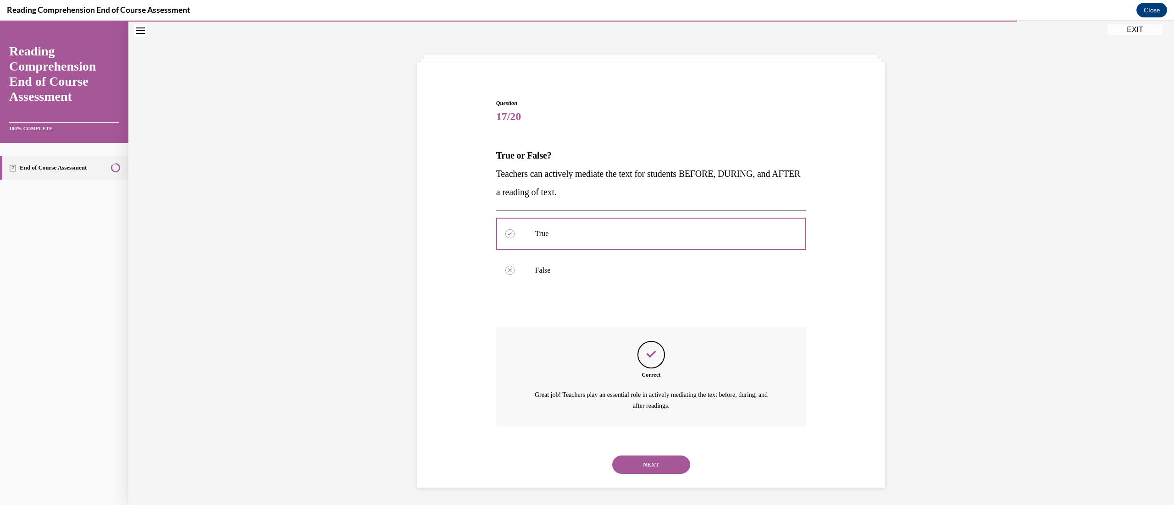
scroll to position [29, 0]
click at [580, 252] on button "NEXT" at bounding box center [651, 464] width 78 height 18
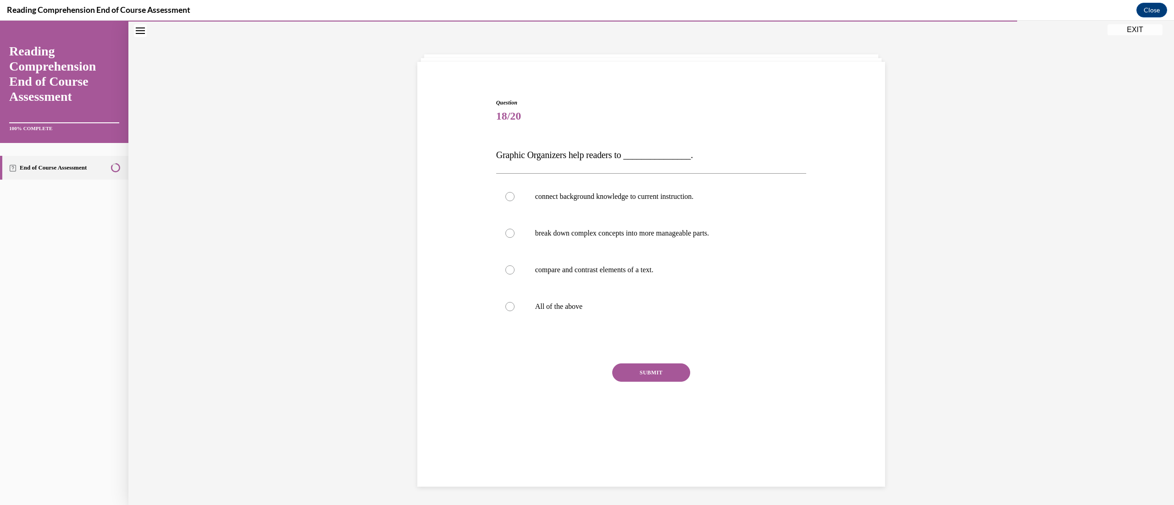
scroll to position [28, 0]
click at [580, 252] on p "All of the above" at bounding box center [659, 307] width 248 height 9
click at [514, 252] on input "All of the above" at bounding box center [509, 307] width 9 height 9
radio input "true"
click at [580, 252] on button "SUBMIT" at bounding box center [651, 373] width 78 height 18
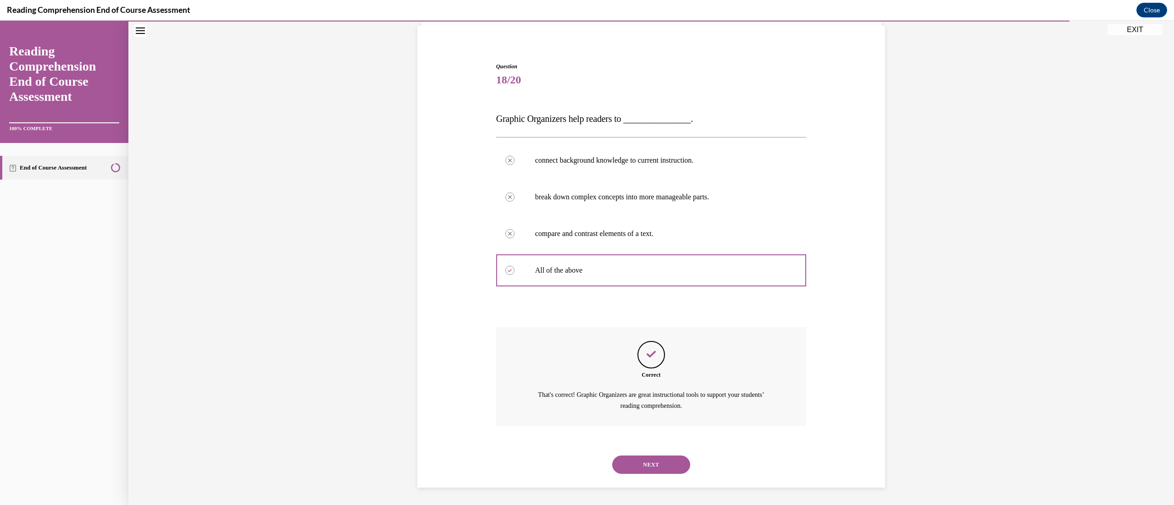
scroll to position [66, 0]
click at [580, 252] on button "NEXT" at bounding box center [651, 464] width 78 height 18
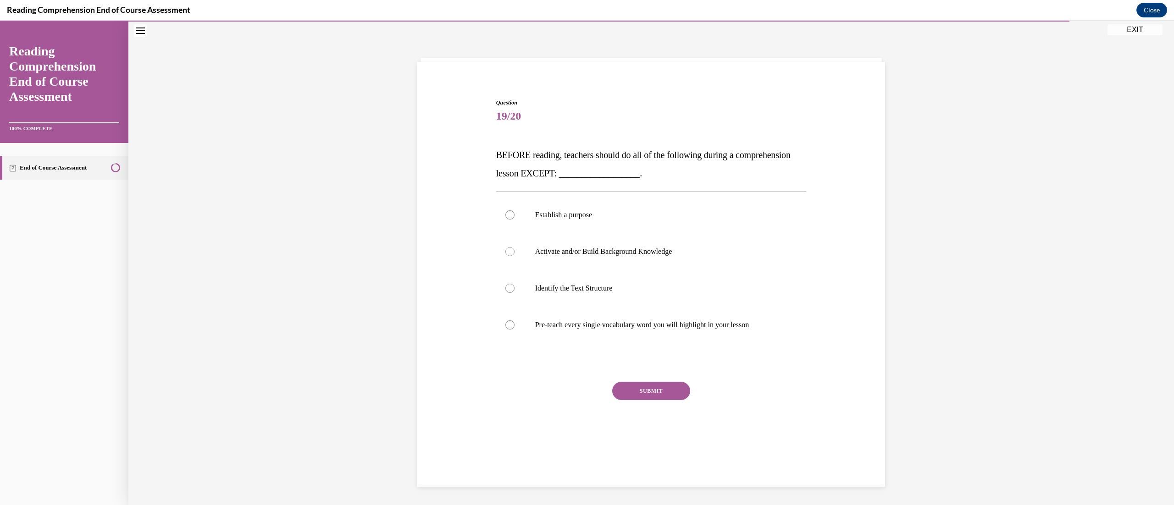
scroll to position [28, 0]
click at [580, 252] on label "Pre-teach every single vocabulary word you will highlight in your lesson" at bounding box center [651, 325] width 310 height 37
click at [514, 252] on input "Pre-teach every single vocabulary word you will highlight in your lesson" at bounding box center [509, 325] width 9 height 9
radio input "true"
click at [580, 252] on div "Question 19/20 BEFORE reading, teachers should do all of the following during a…" at bounding box center [651, 278] width 310 height 359
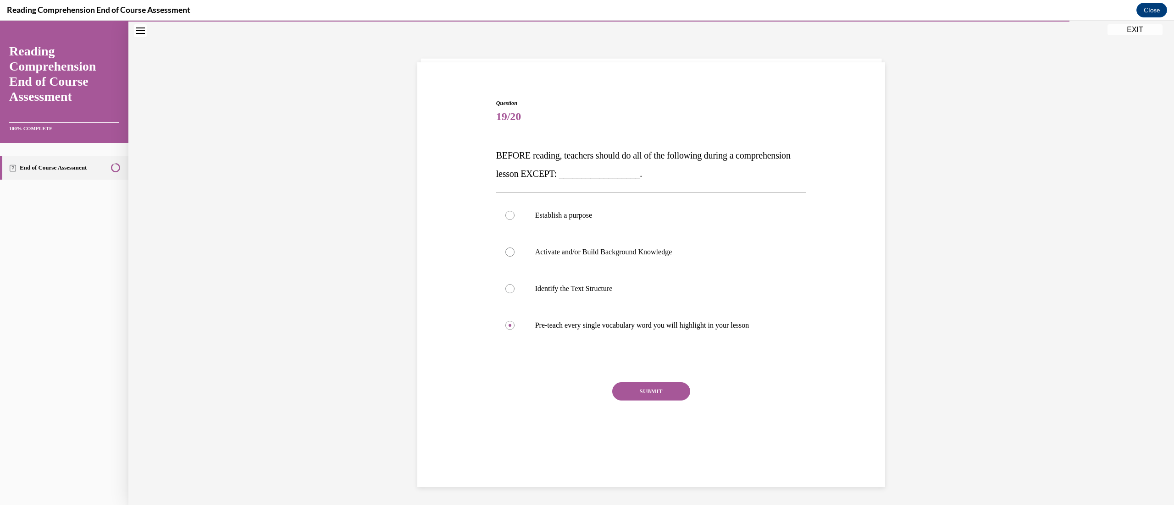
click at [580, 252] on button "SUBMIT" at bounding box center [651, 391] width 78 height 18
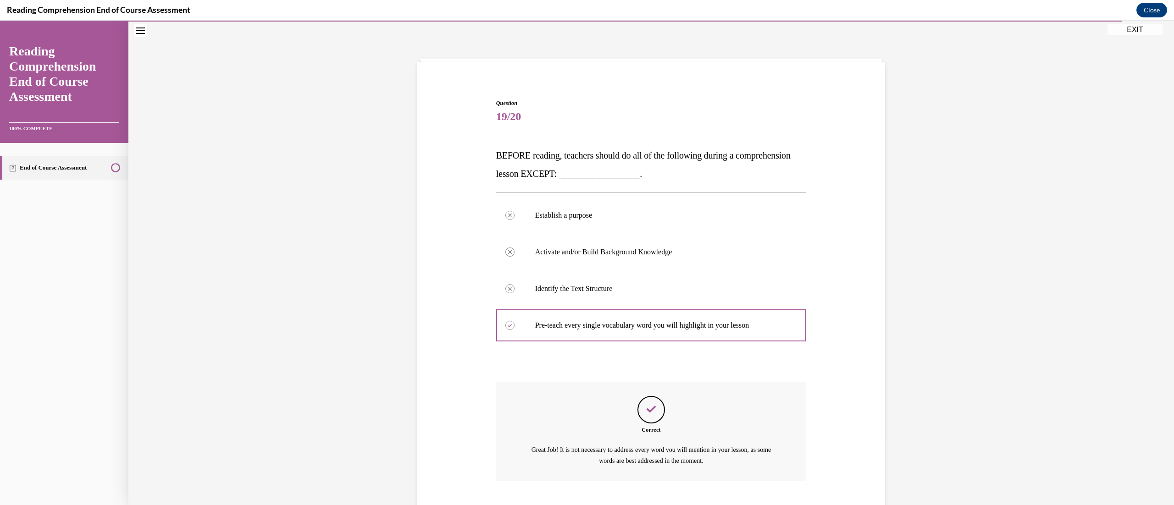
scroll to position [84, 0]
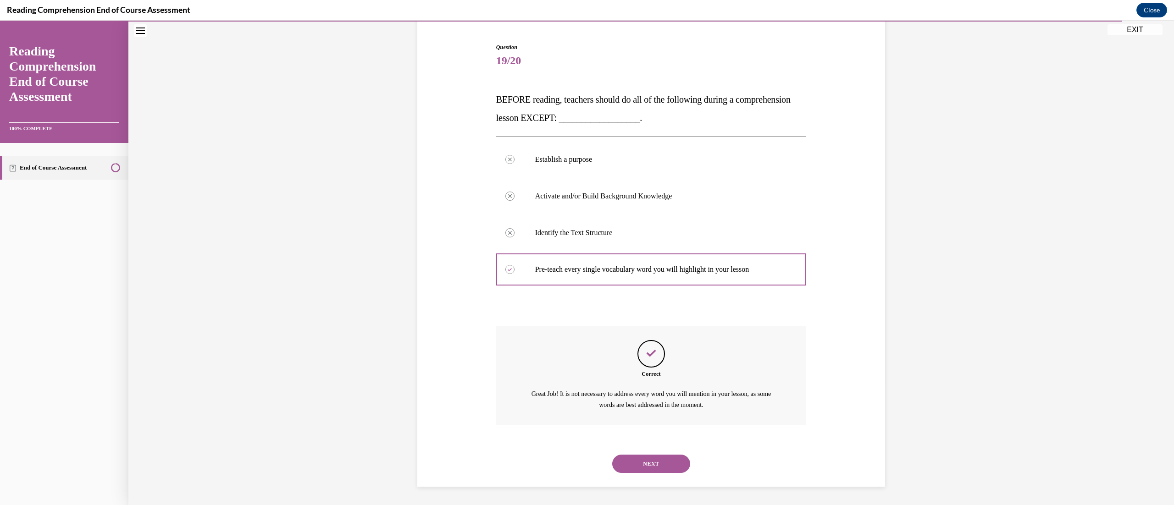
click at [580, 252] on button "NEXT" at bounding box center [651, 464] width 78 height 18
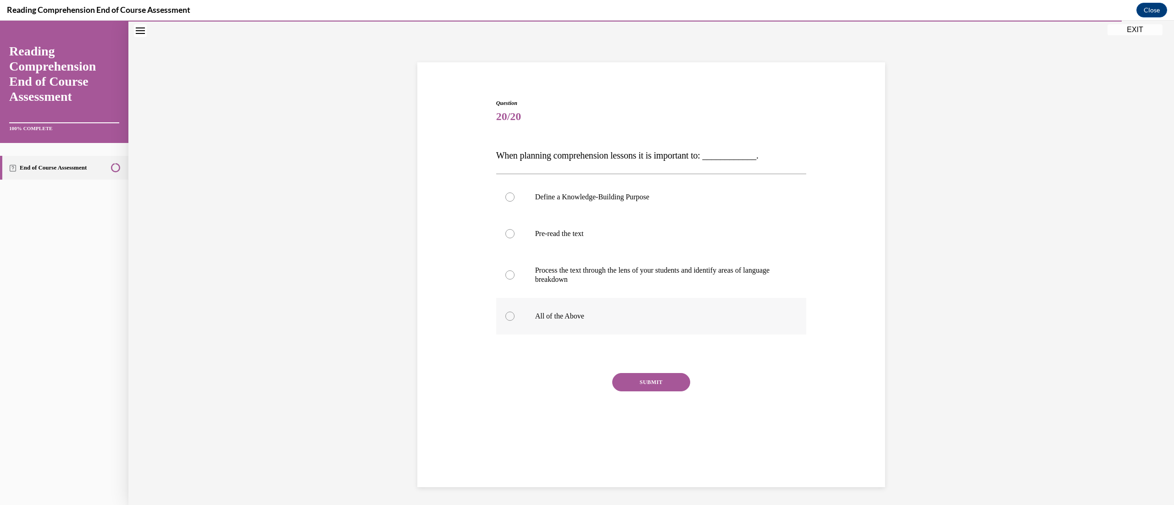
click at [523, 252] on label "All of the Above" at bounding box center [651, 316] width 310 height 37
click at [514, 252] on input "All of the Above" at bounding box center [509, 316] width 9 height 9
radio input "true"
click at [580, 252] on button "SUBMIT" at bounding box center [651, 382] width 78 height 18
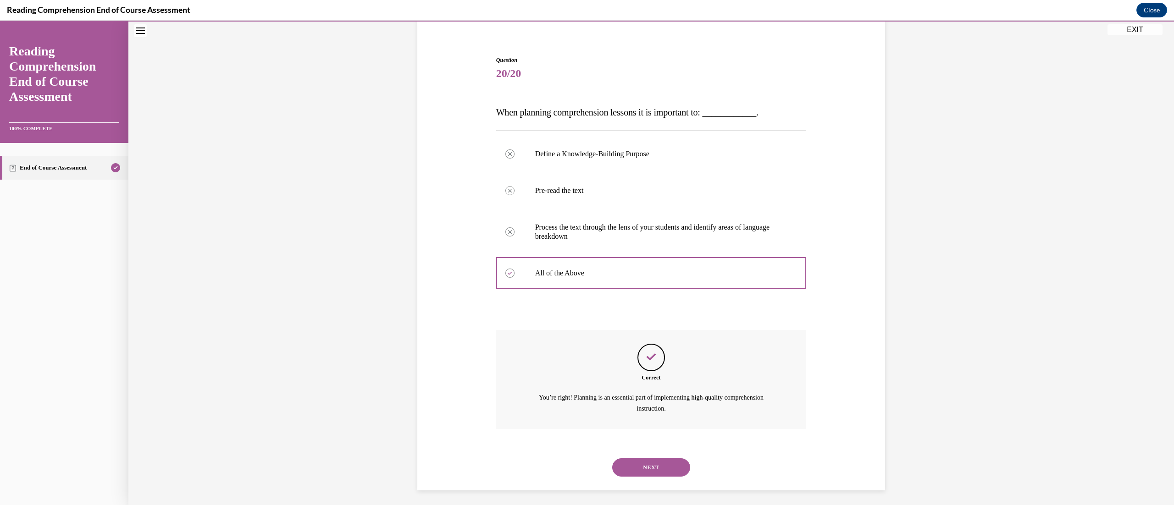
scroll to position [75, 0]
click at [580, 252] on button "NEXT" at bounding box center [651, 464] width 78 height 18
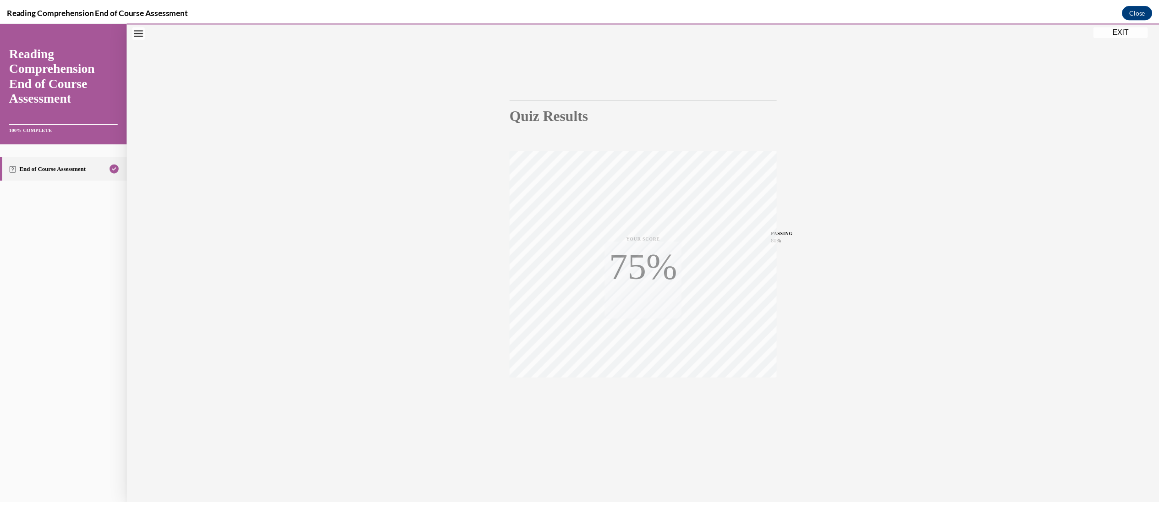
scroll to position [28, 0]
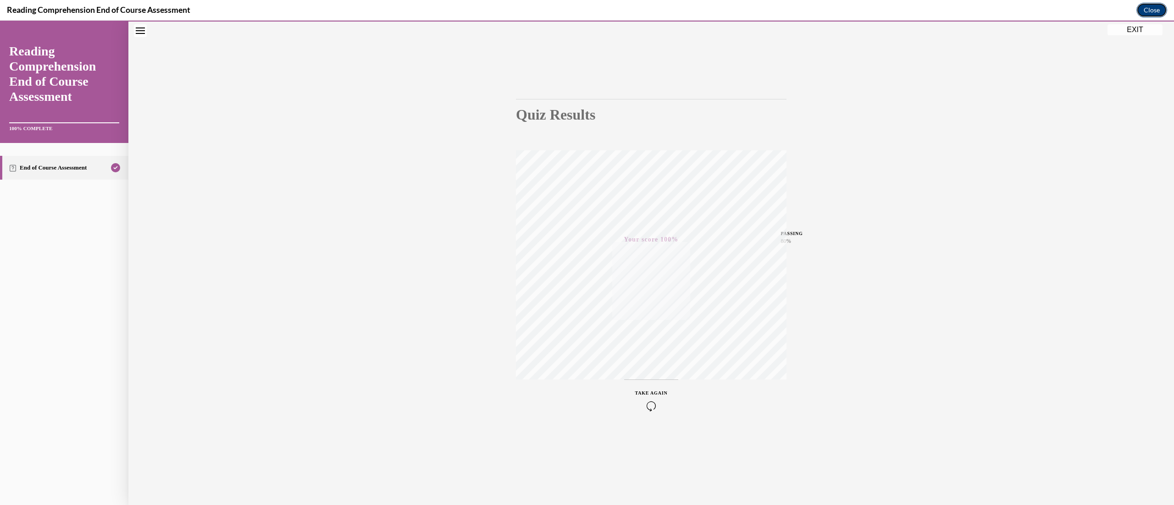
click at [580, 9] on button "Close" at bounding box center [1151, 10] width 31 height 15
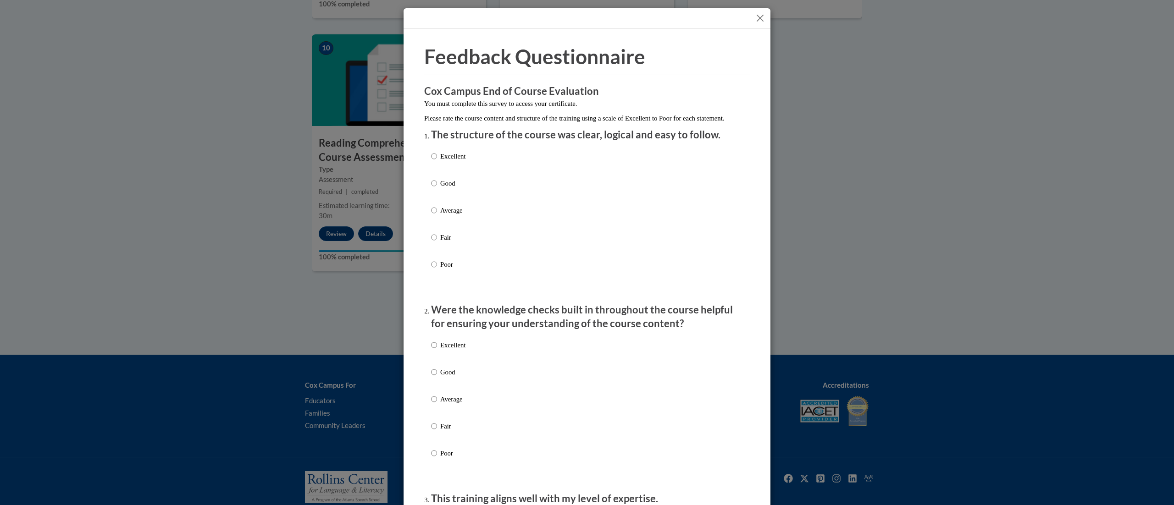
click at [580, 18] on button "Close" at bounding box center [759, 17] width 11 height 11
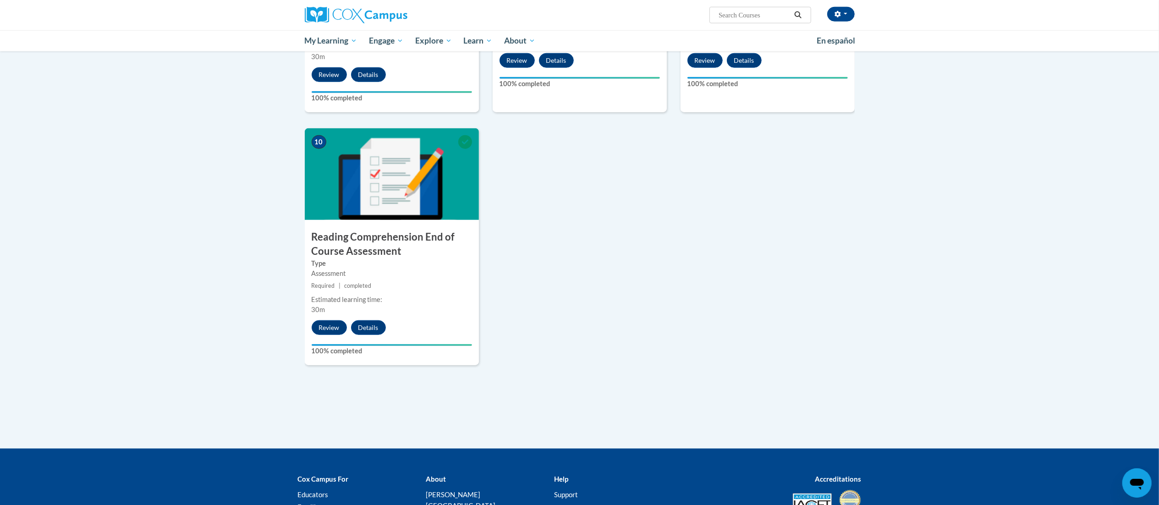
scroll to position [0, 0]
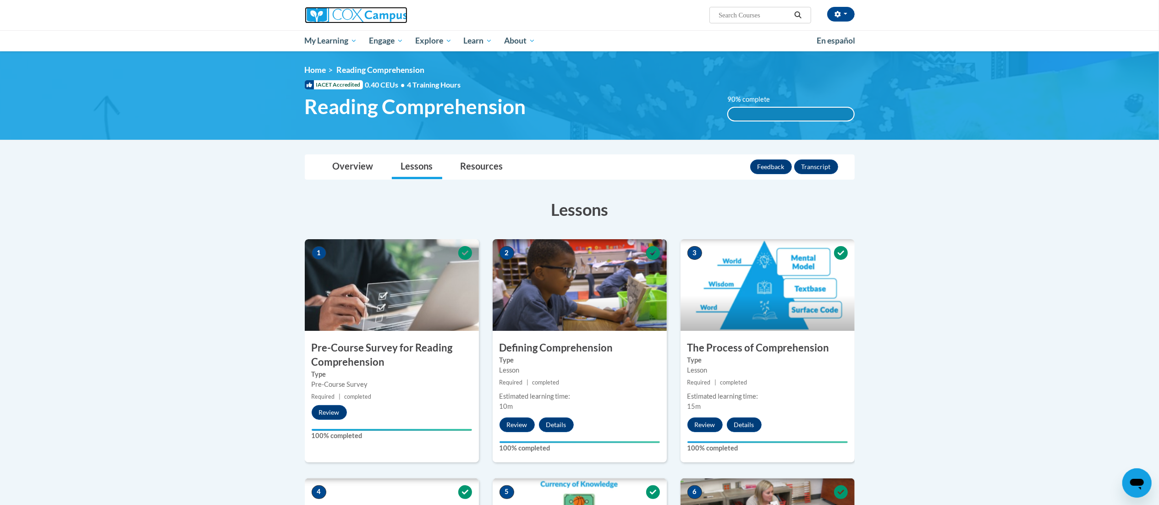
click at [376, 12] on img at bounding box center [356, 15] width 103 height 17
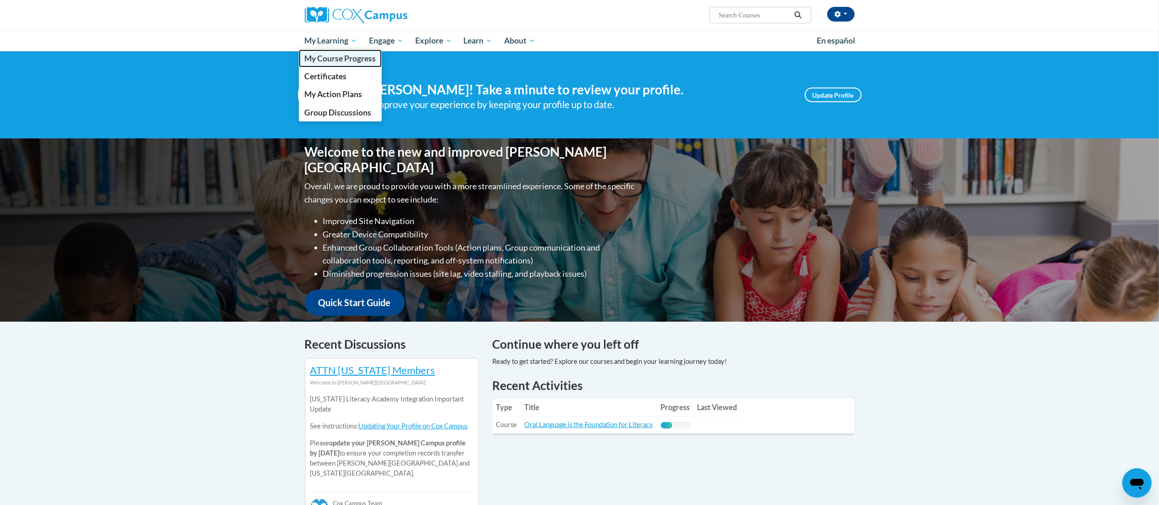
click at [345, 62] on span "My Course Progress" at bounding box center [340, 59] width 72 height 10
